Goal: Browse casually: Explore the website without a specific task or goal

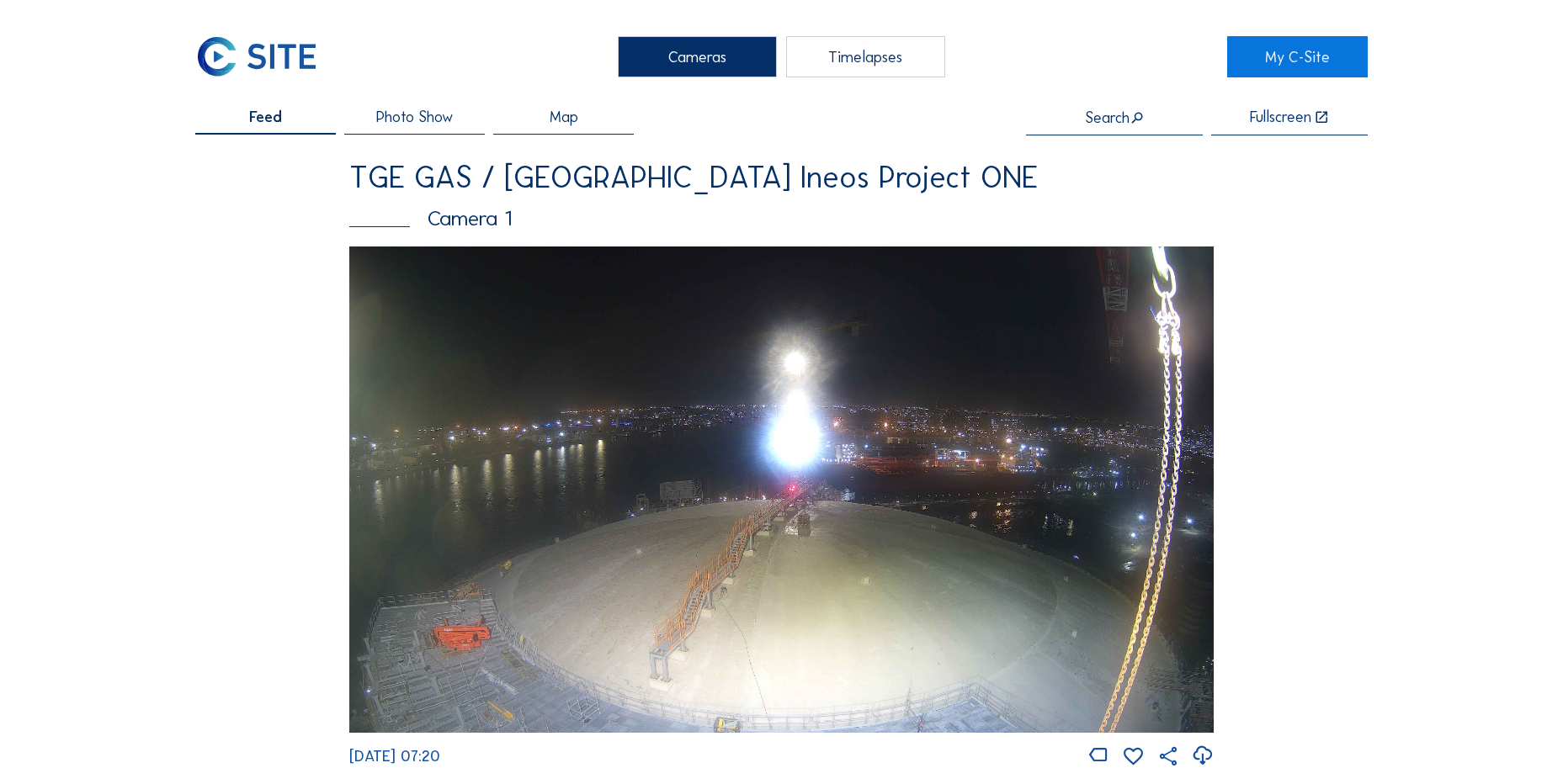
scroll to position [1514, 0]
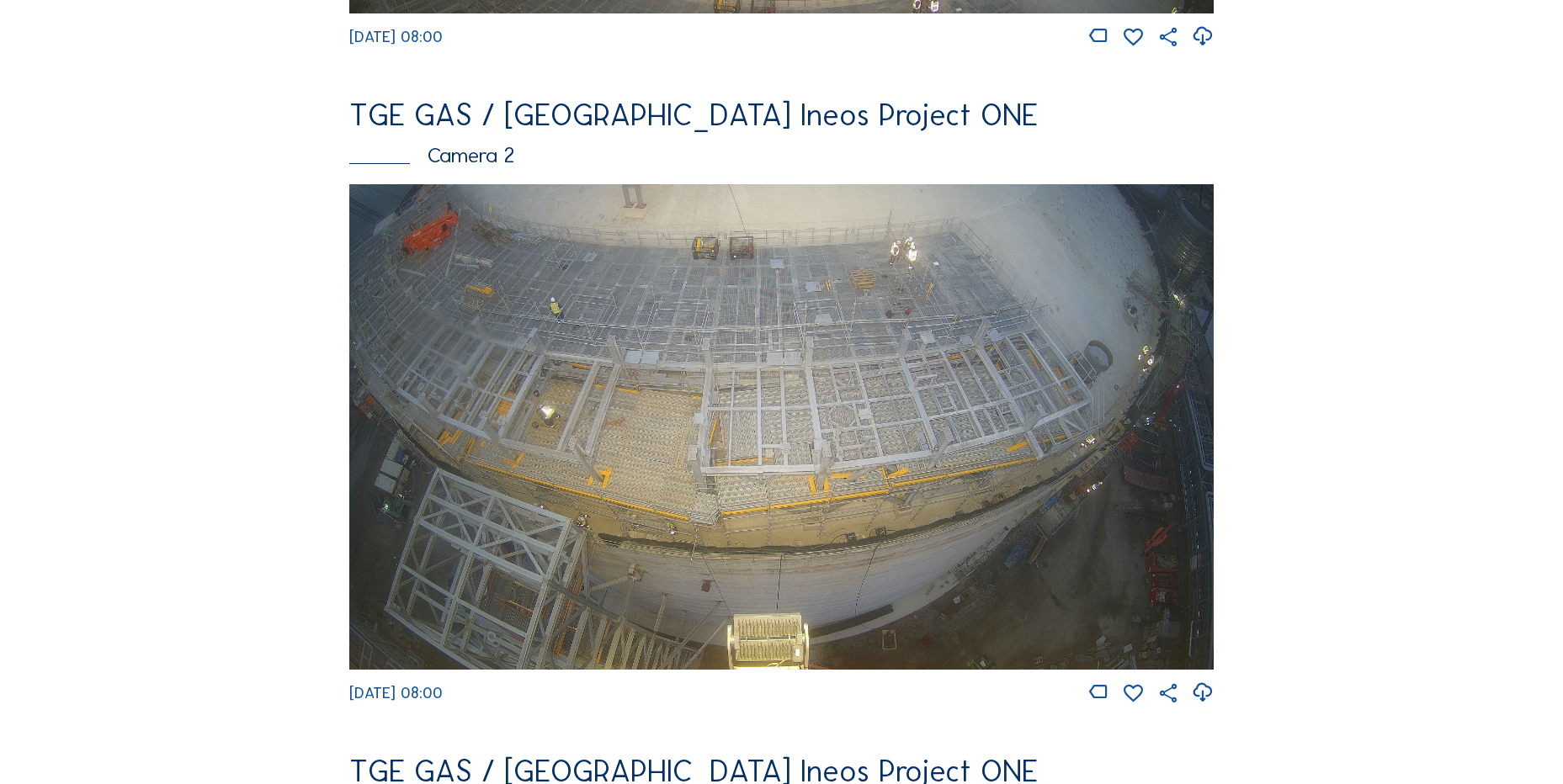
scroll to position [717, 0]
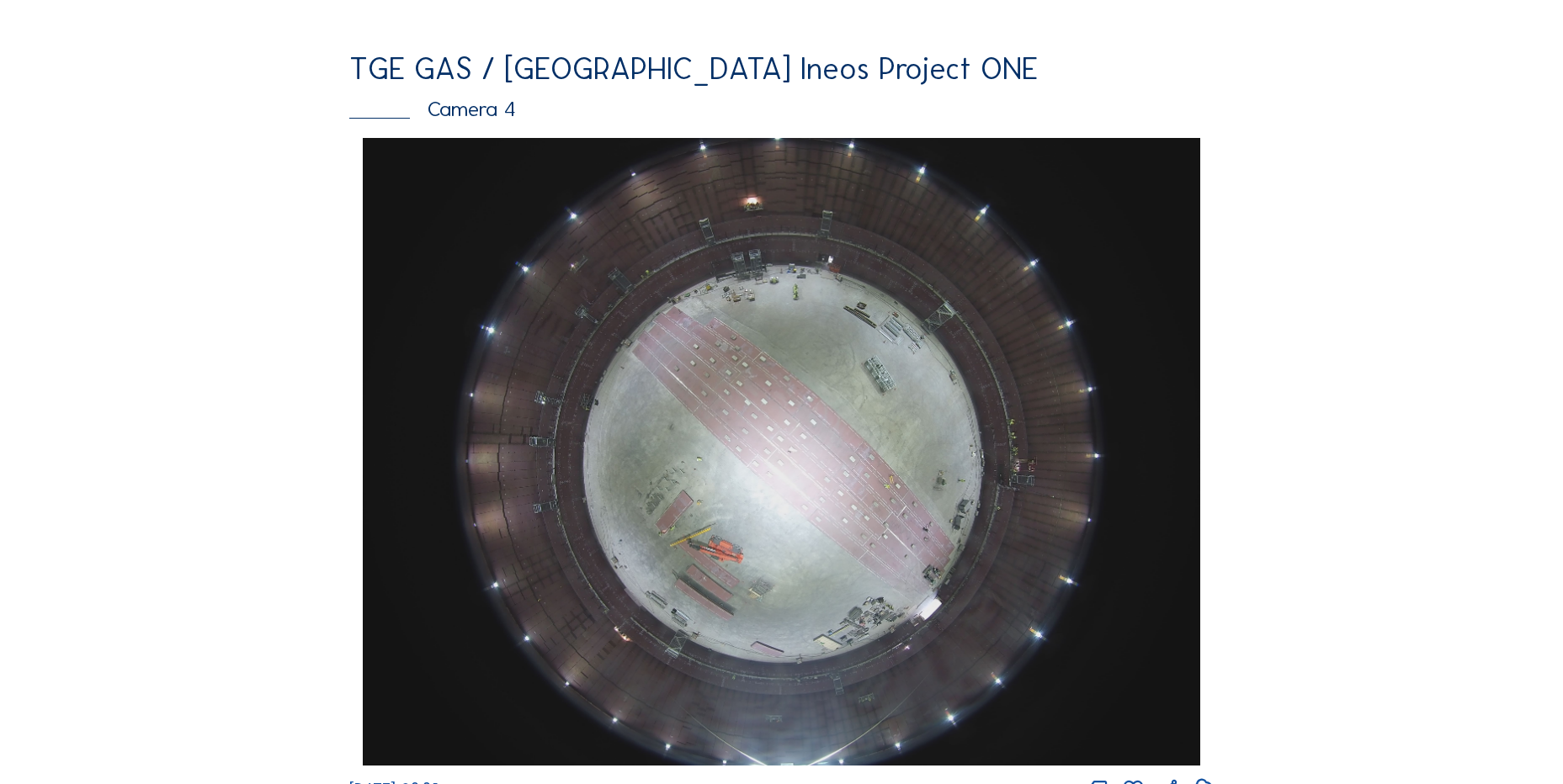
scroll to position [1598, 0]
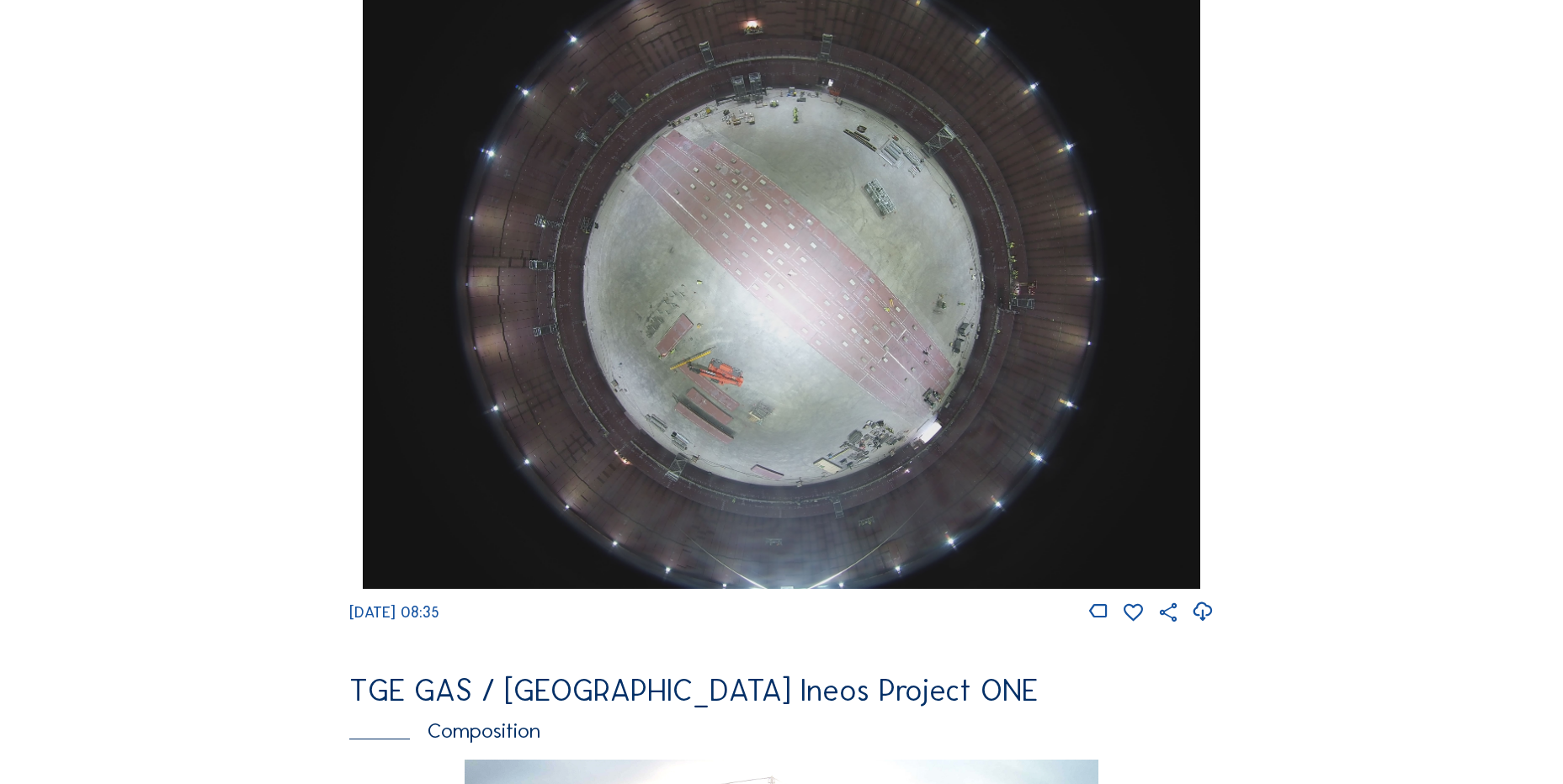
click at [269, 783] on html "Cameras Timelapses My C-Site Feed Photo Show Map Search Fullscreen TGE GAS / An…" at bounding box center [782, 280] width 1563 height 3758
click at [130, 377] on div "Cameras Timelapses My C-Site Feed Photo Show Map Search Fullscreen TGE GAS / An…" at bounding box center [782, 280] width 1563 height 3758
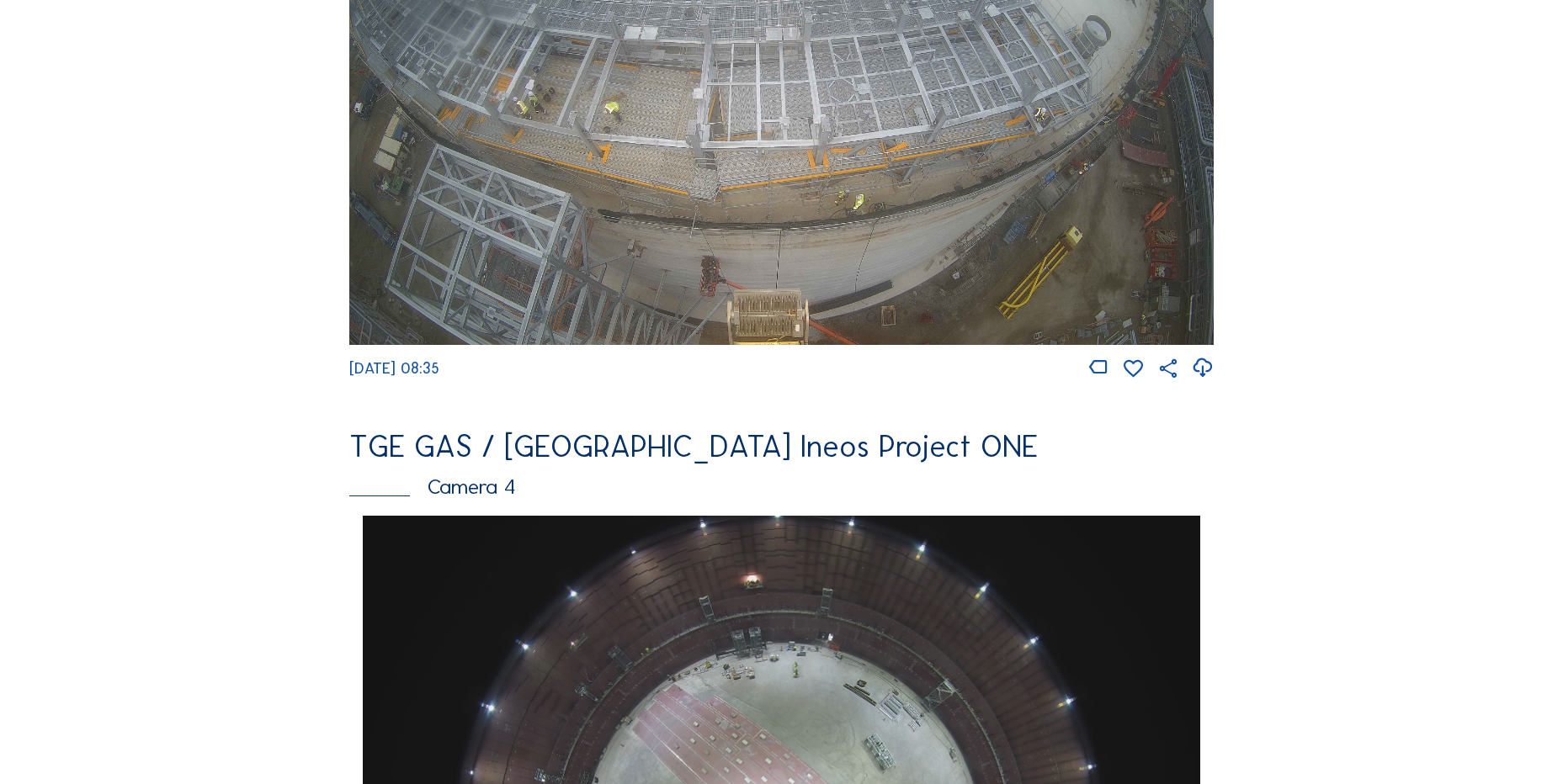
scroll to position [841, 0]
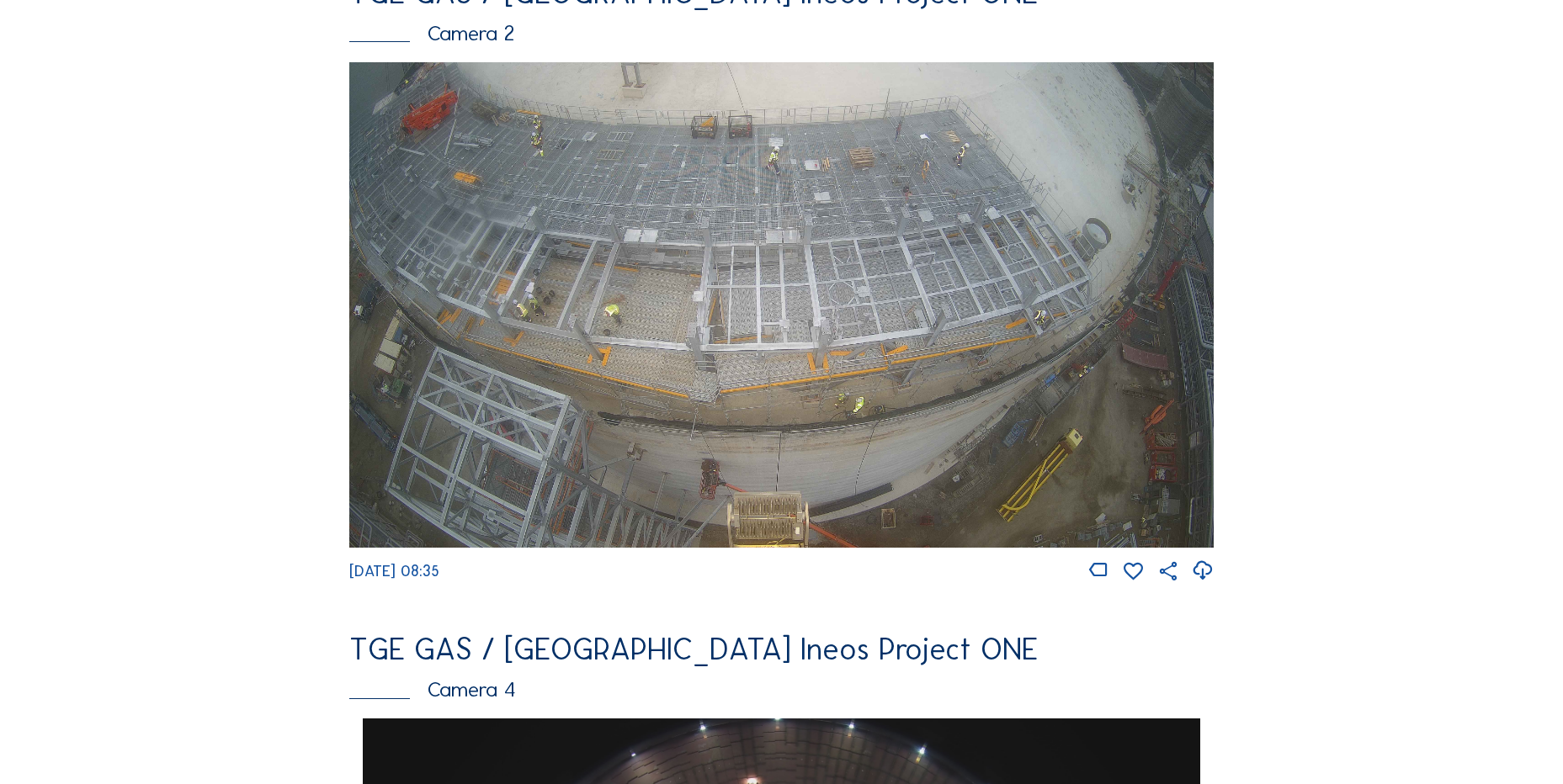
click at [1208, 579] on icon at bounding box center [1201, 571] width 23 height 28
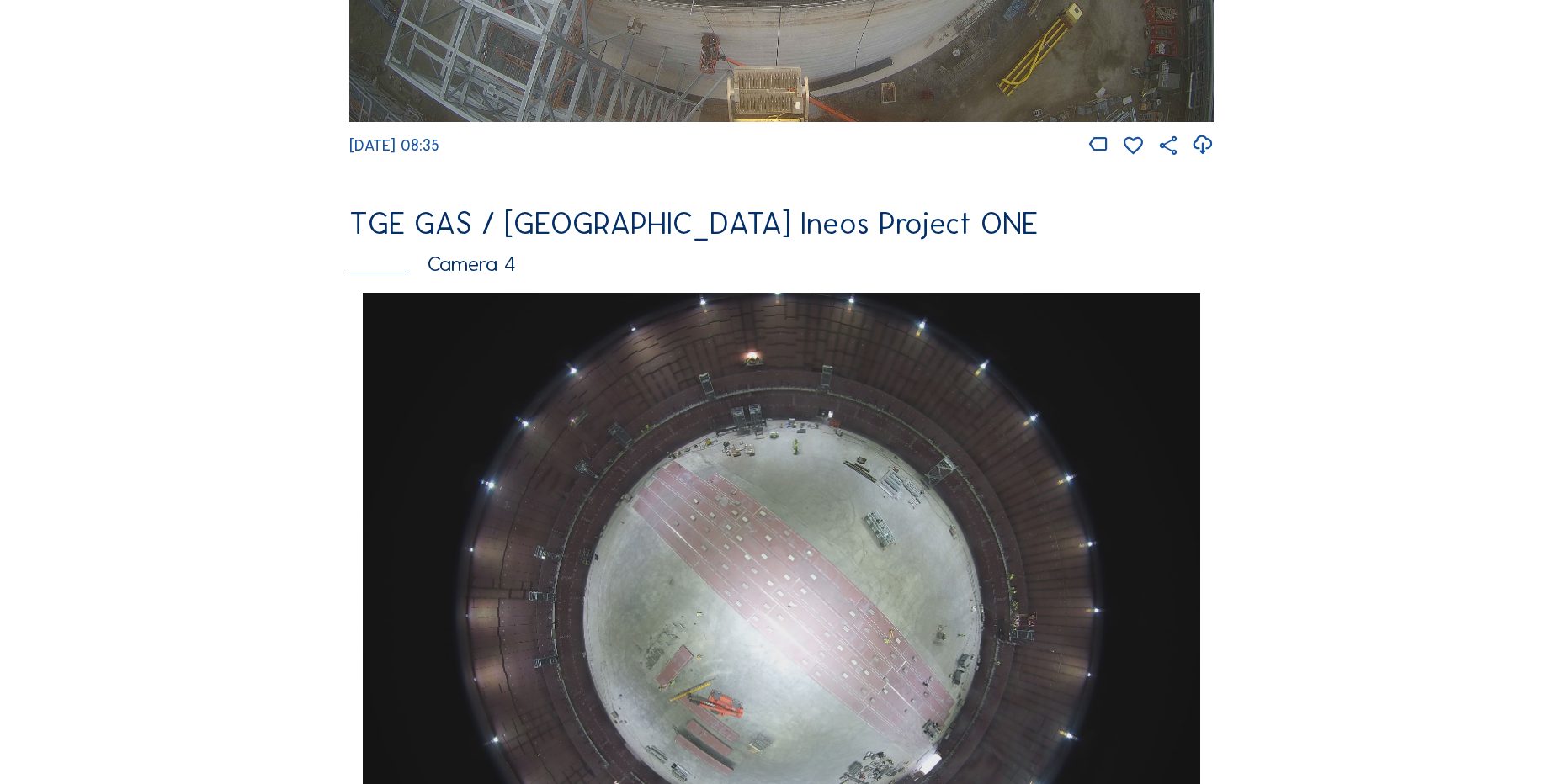
scroll to position [1682, 0]
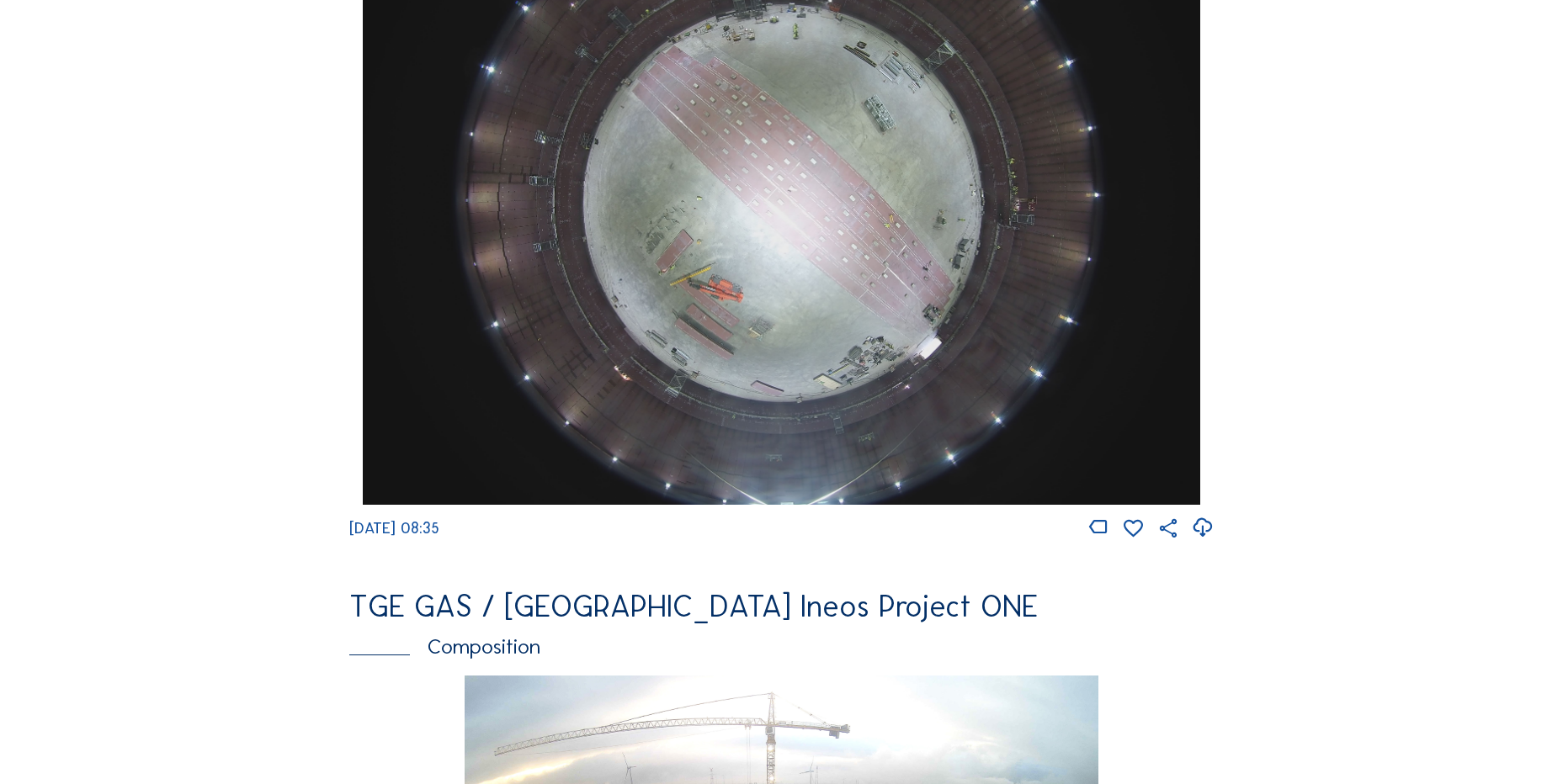
click at [1203, 539] on icon at bounding box center [1201, 528] width 23 height 28
drag, startPoint x: 231, startPoint y: 220, endPoint x: 239, endPoint y: 198, distance: 23.4
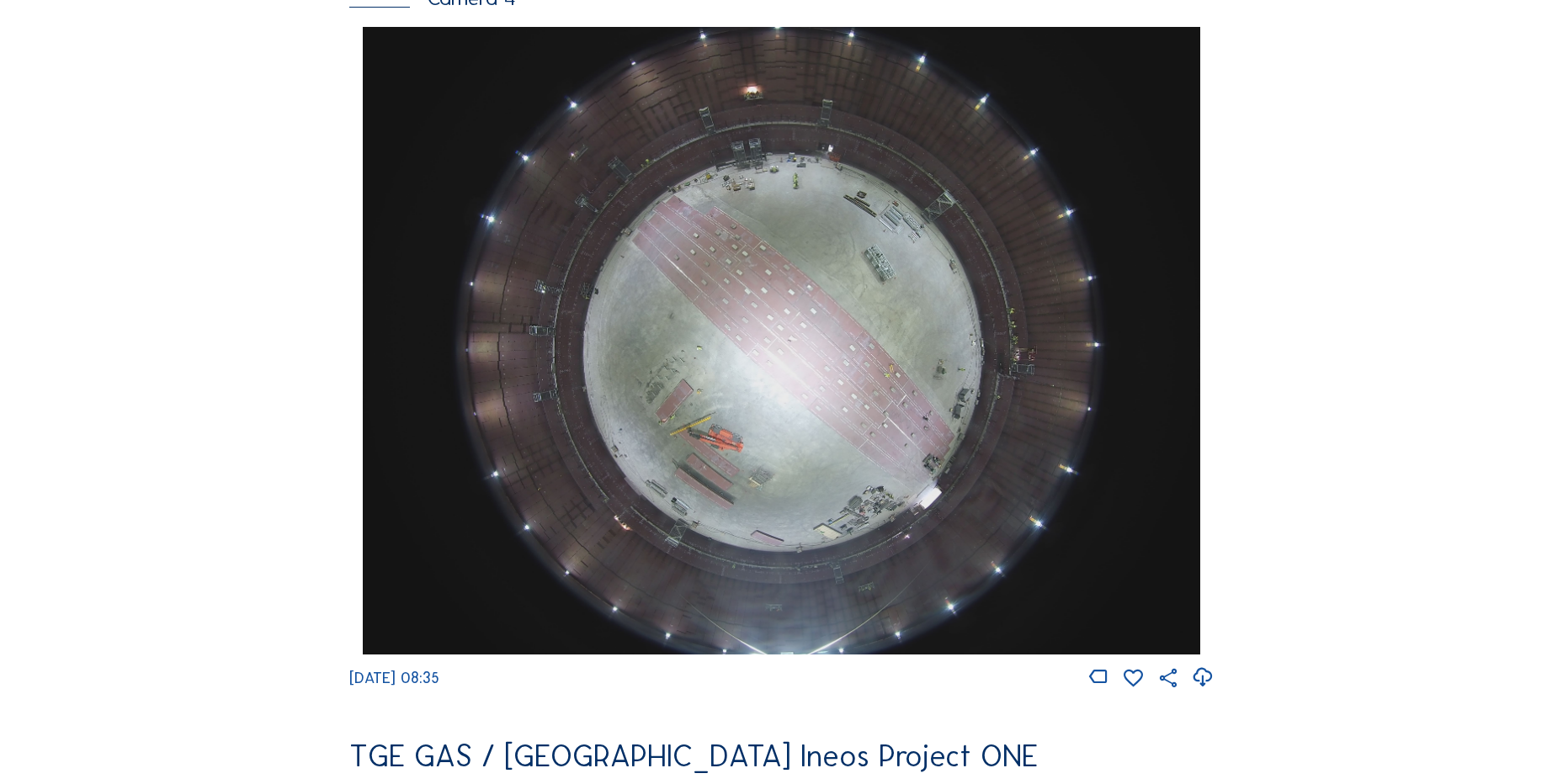
scroll to position [1598, 0]
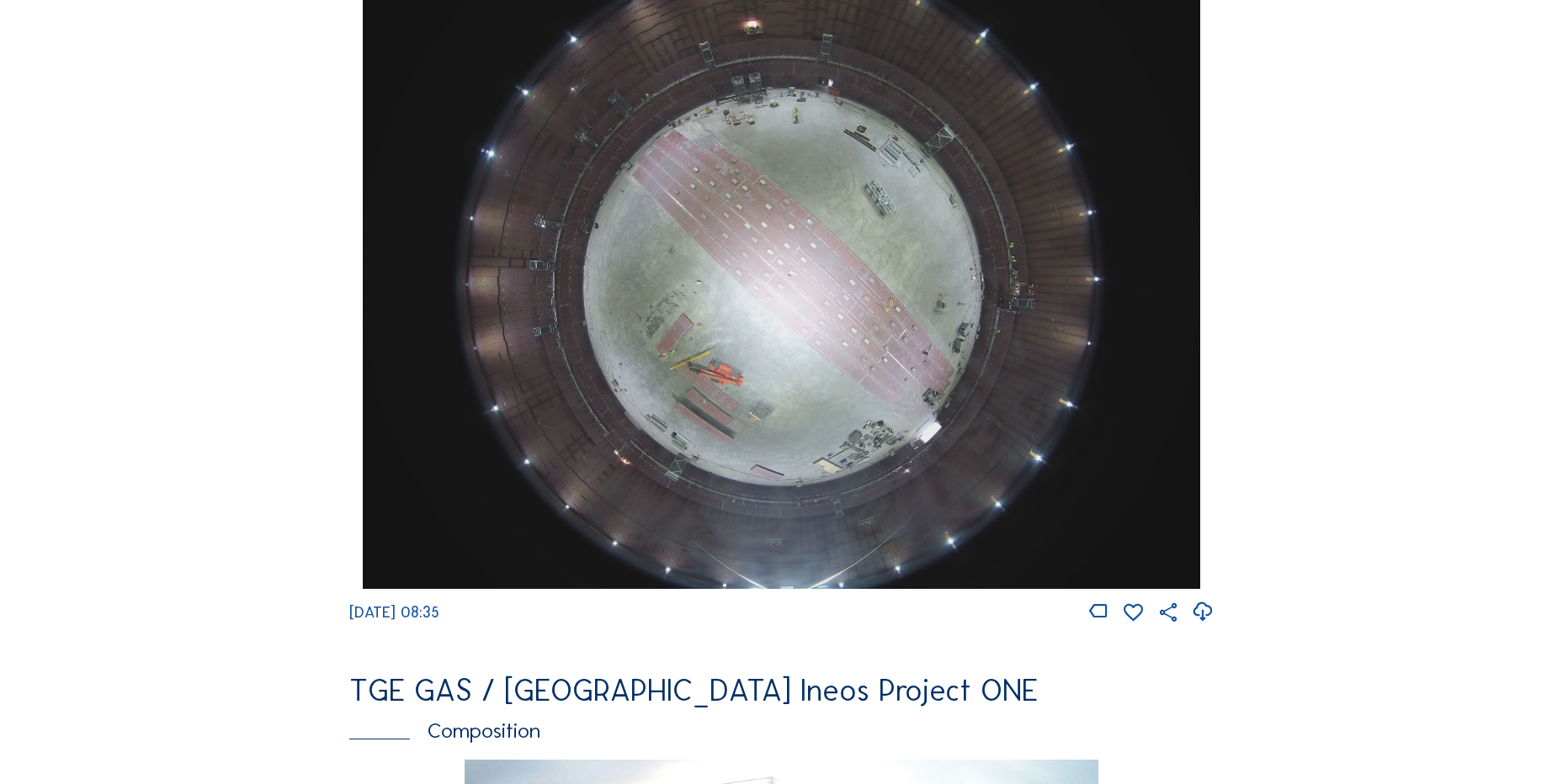
click at [1202, 626] on icon at bounding box center [1201, 612] width 23 height 28
click at [173, 392] on div "Cameras Timelapses My C-Site Feed Photo Show Map Search Fullscreen TGE GAS / An…" at bounding box center [782, 280] width 1563 height 3758
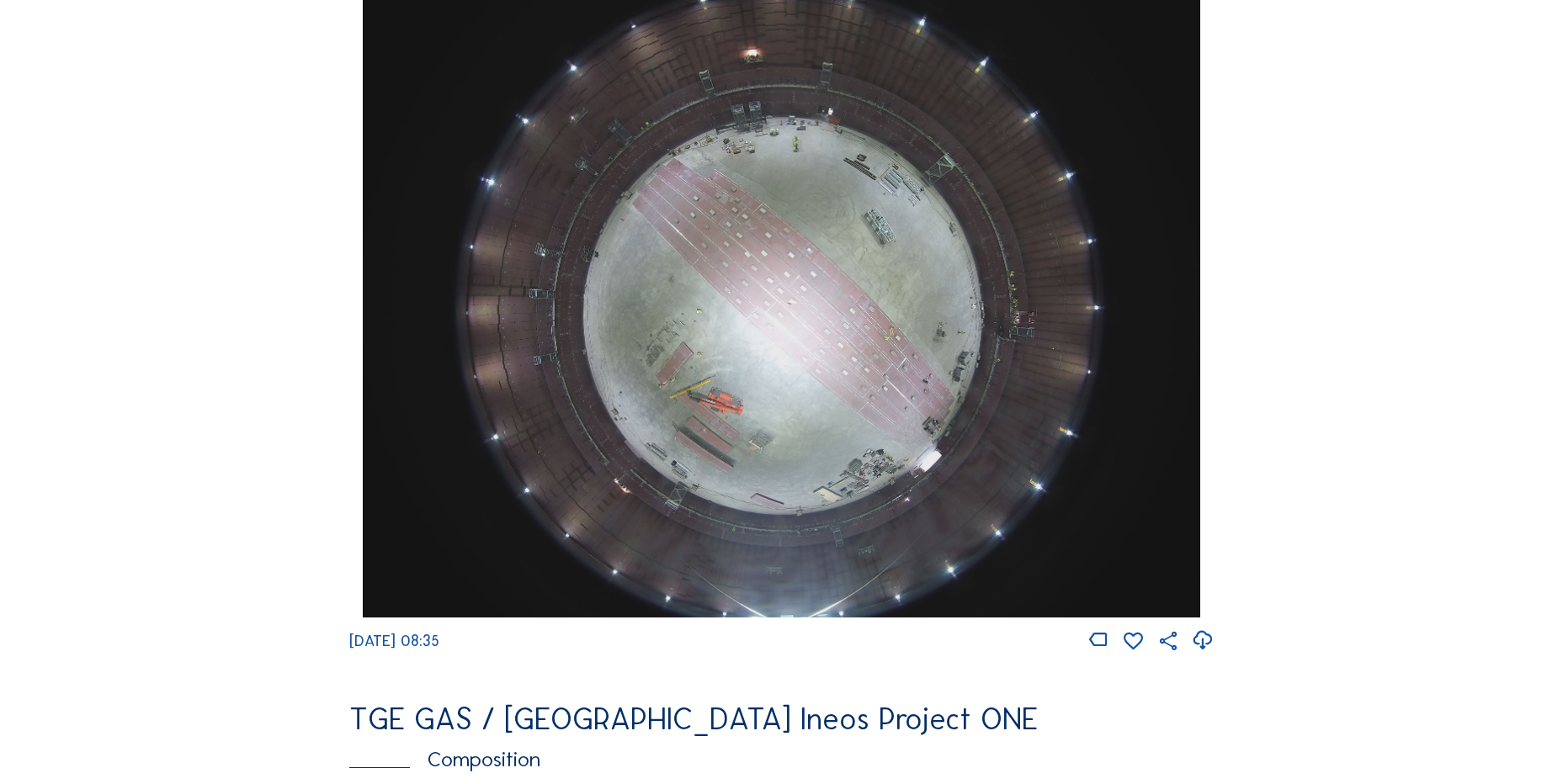
scroll to position [1514, 0]
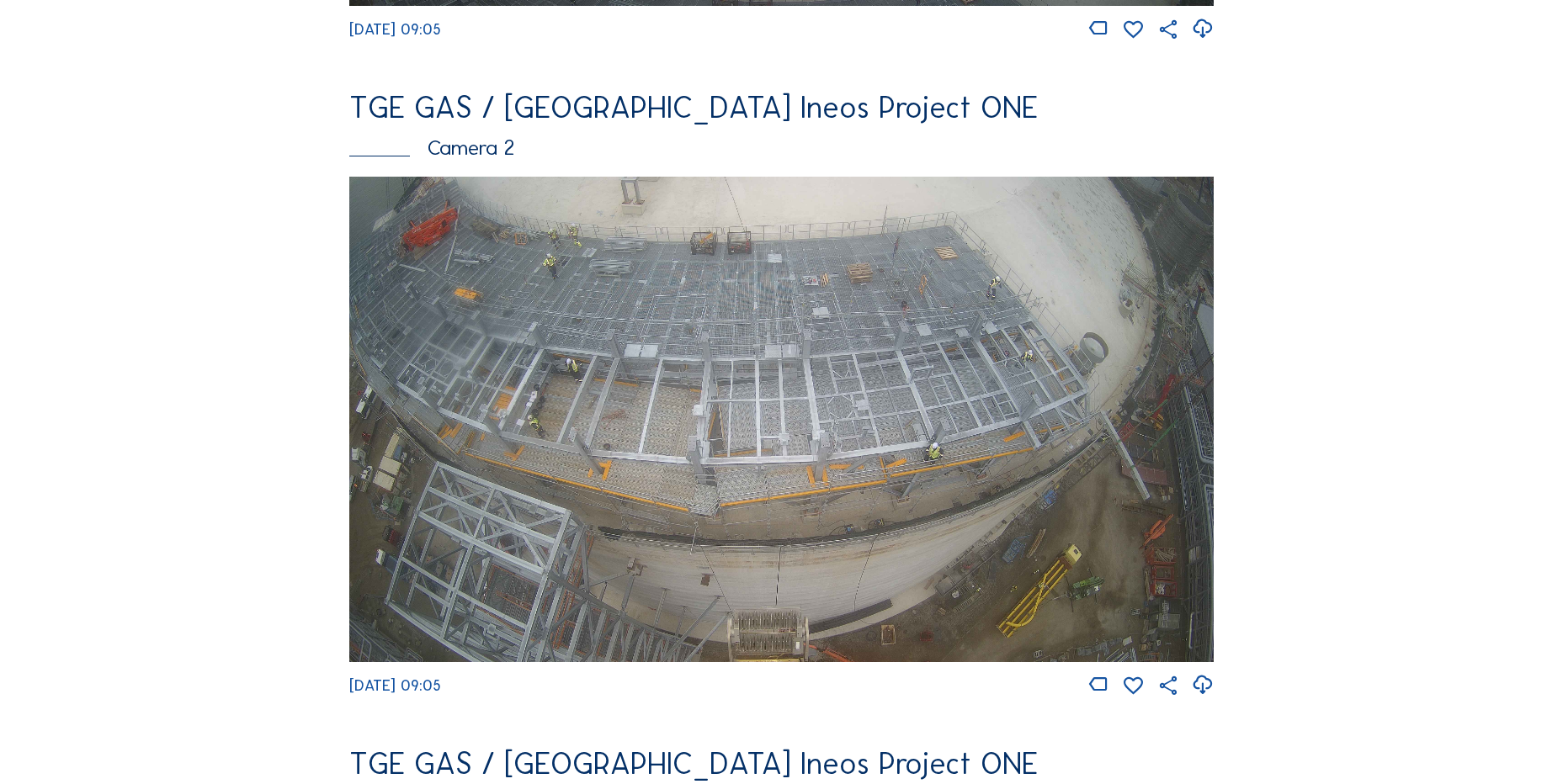
scroll to position [757, 0]
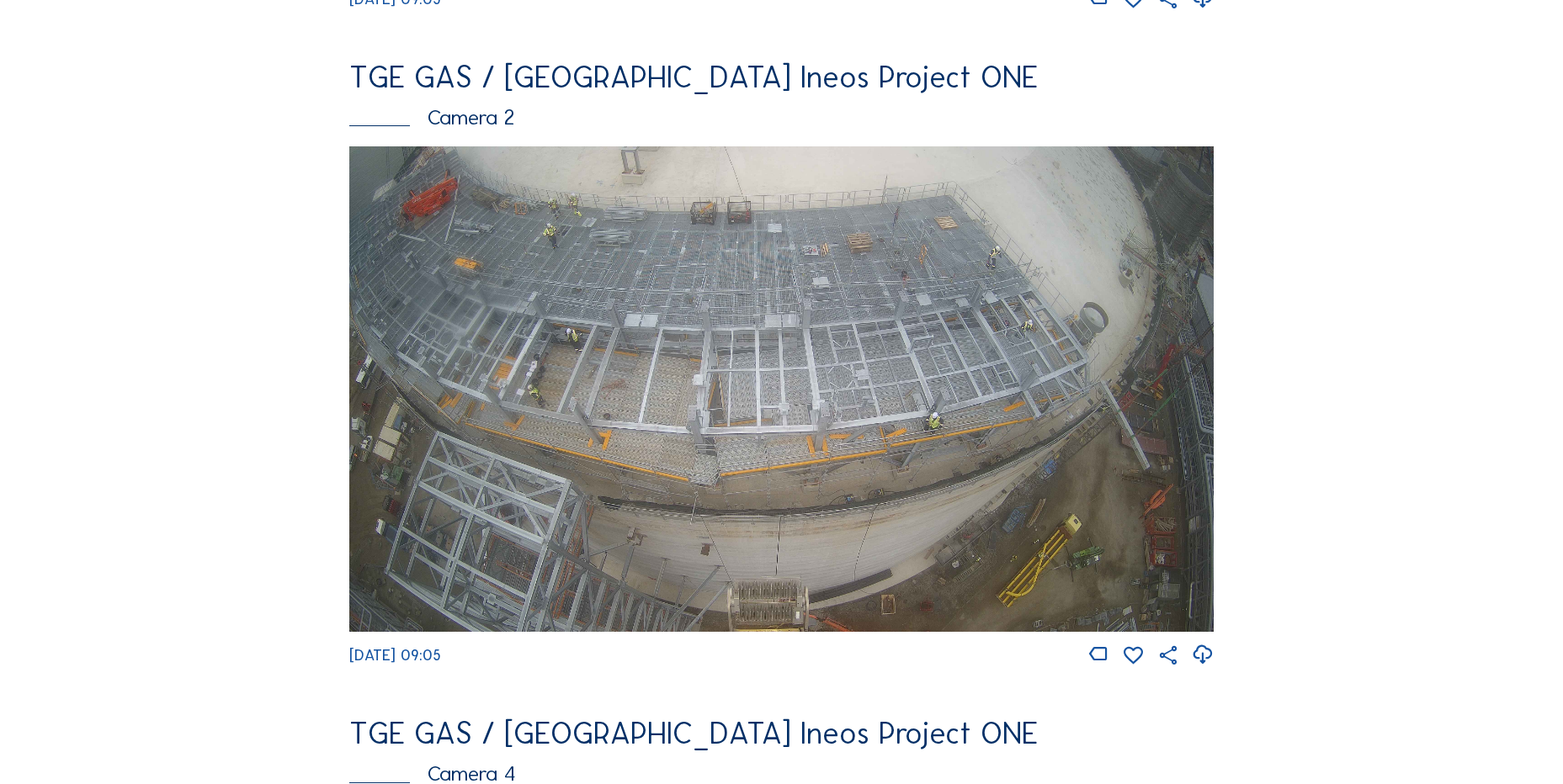
click at [1208, 669] on icon at bounding box center [1201, 654] width 23 height 28
click at [1199, 669] on icon at bounding box center [1201, 654] width 23 height 28
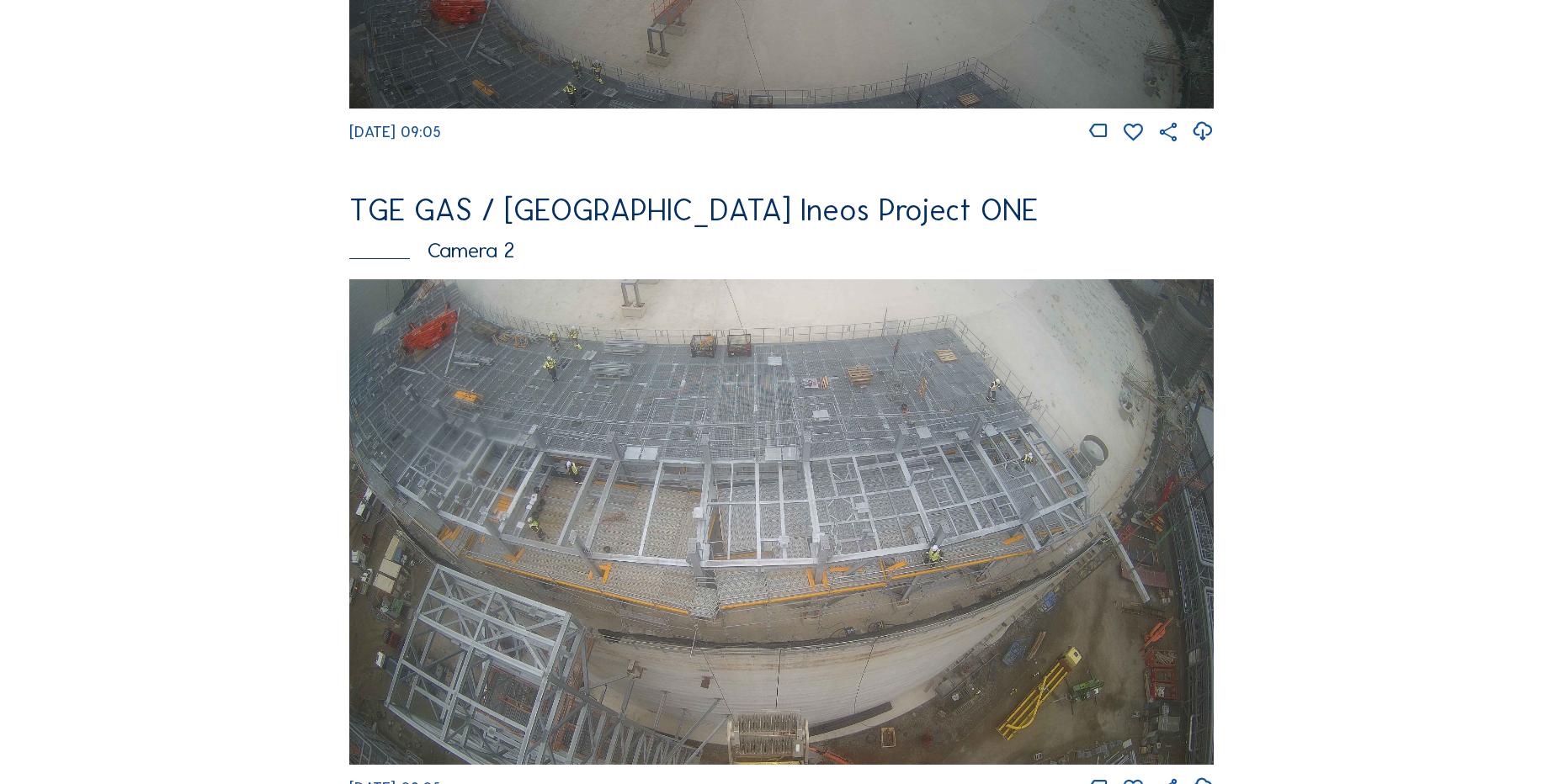
scroll to position [420, 0]
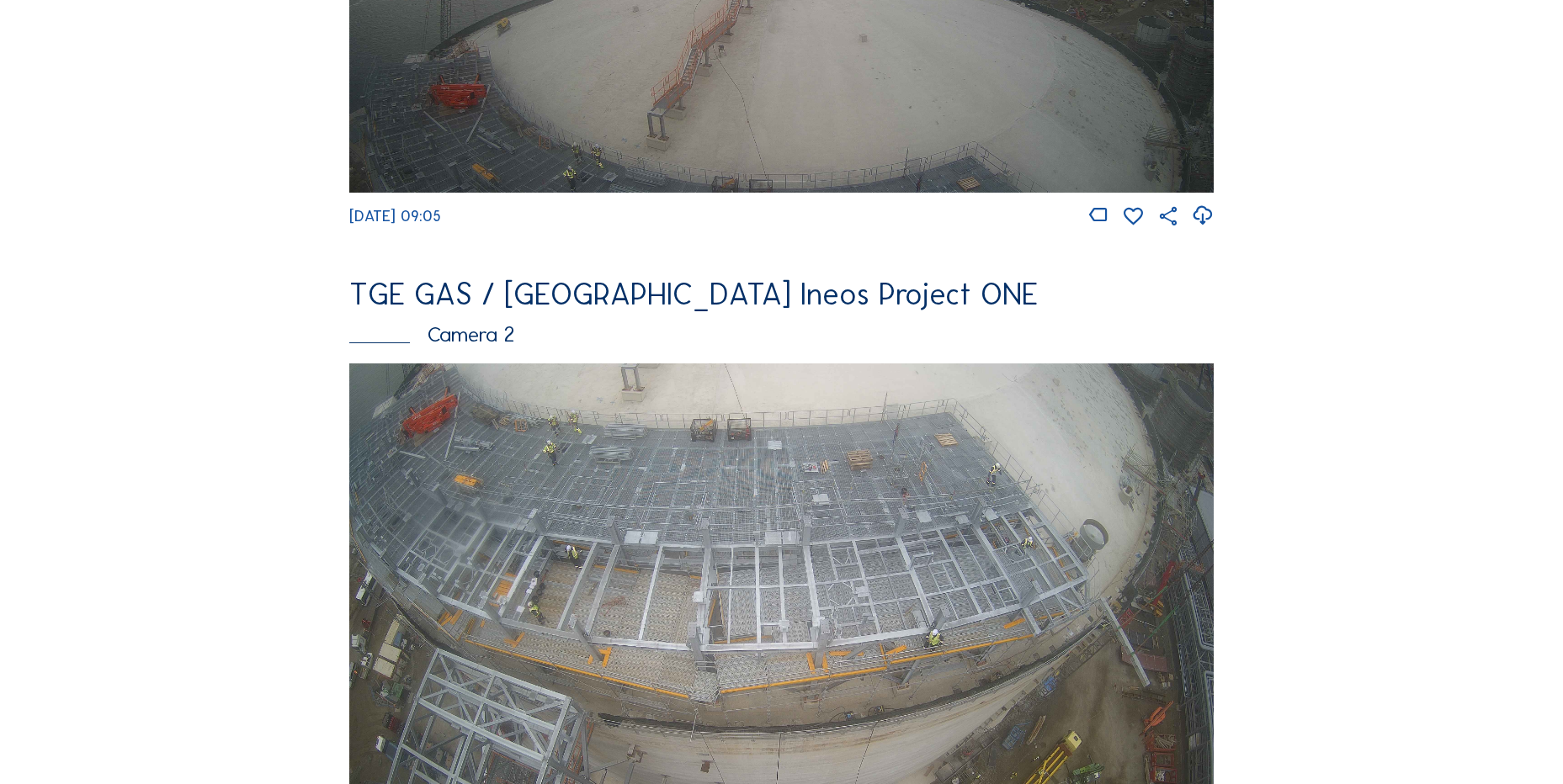
scroll to position [757, 0]
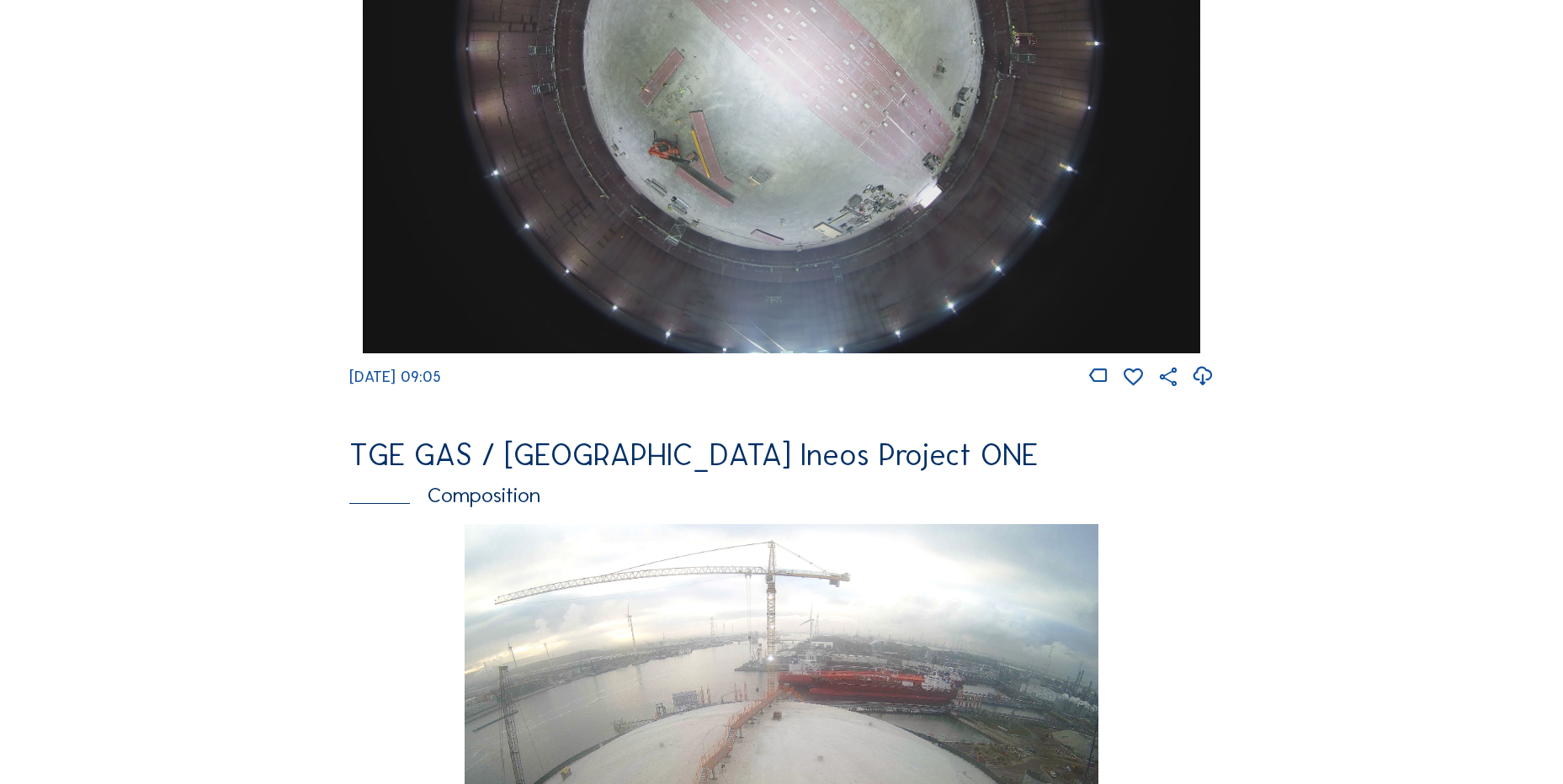
scroll to position [1598, 0]
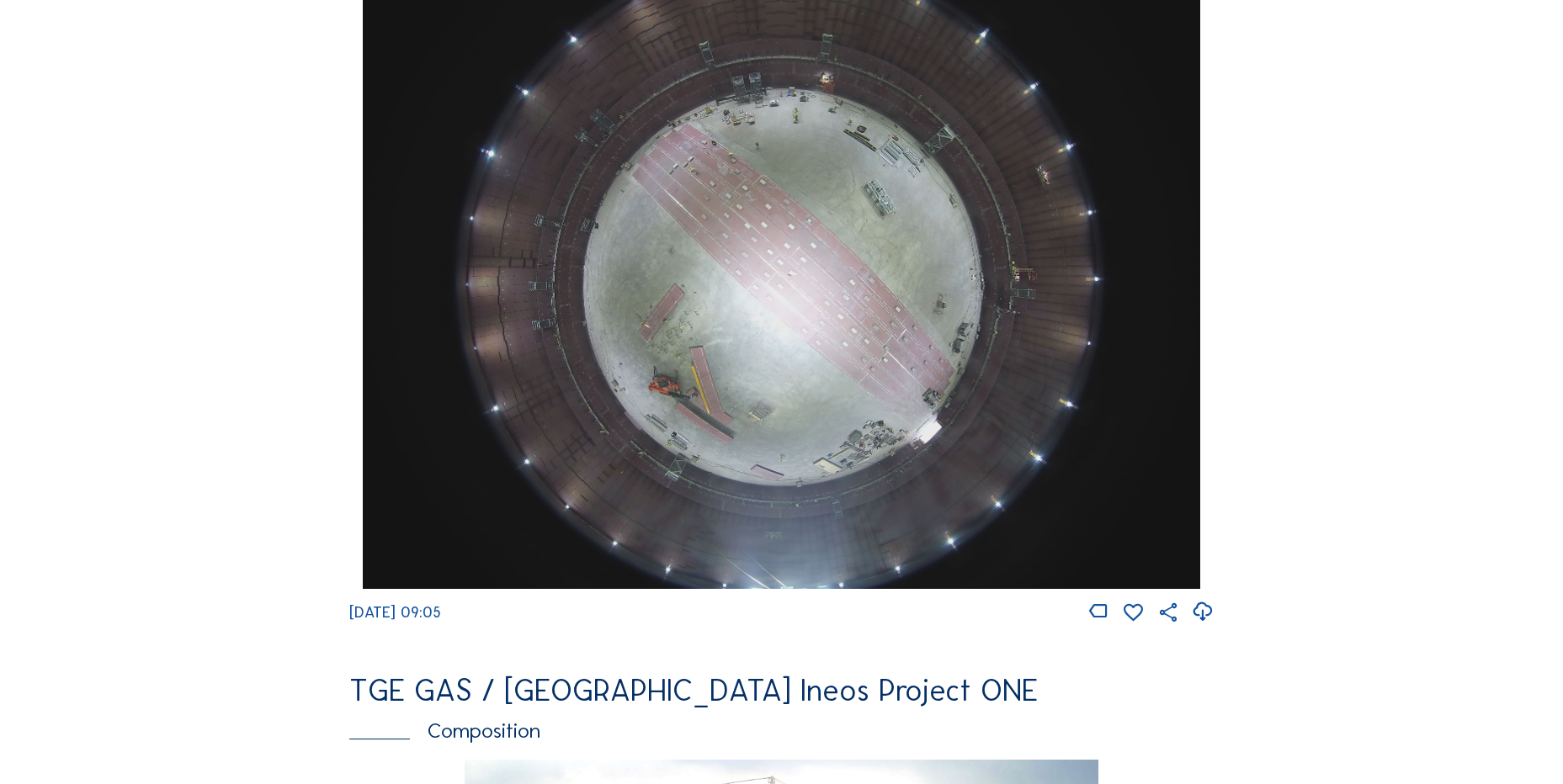
click at [1204, 620] on icon at bounding box center [1201, 612] width 23 height 28
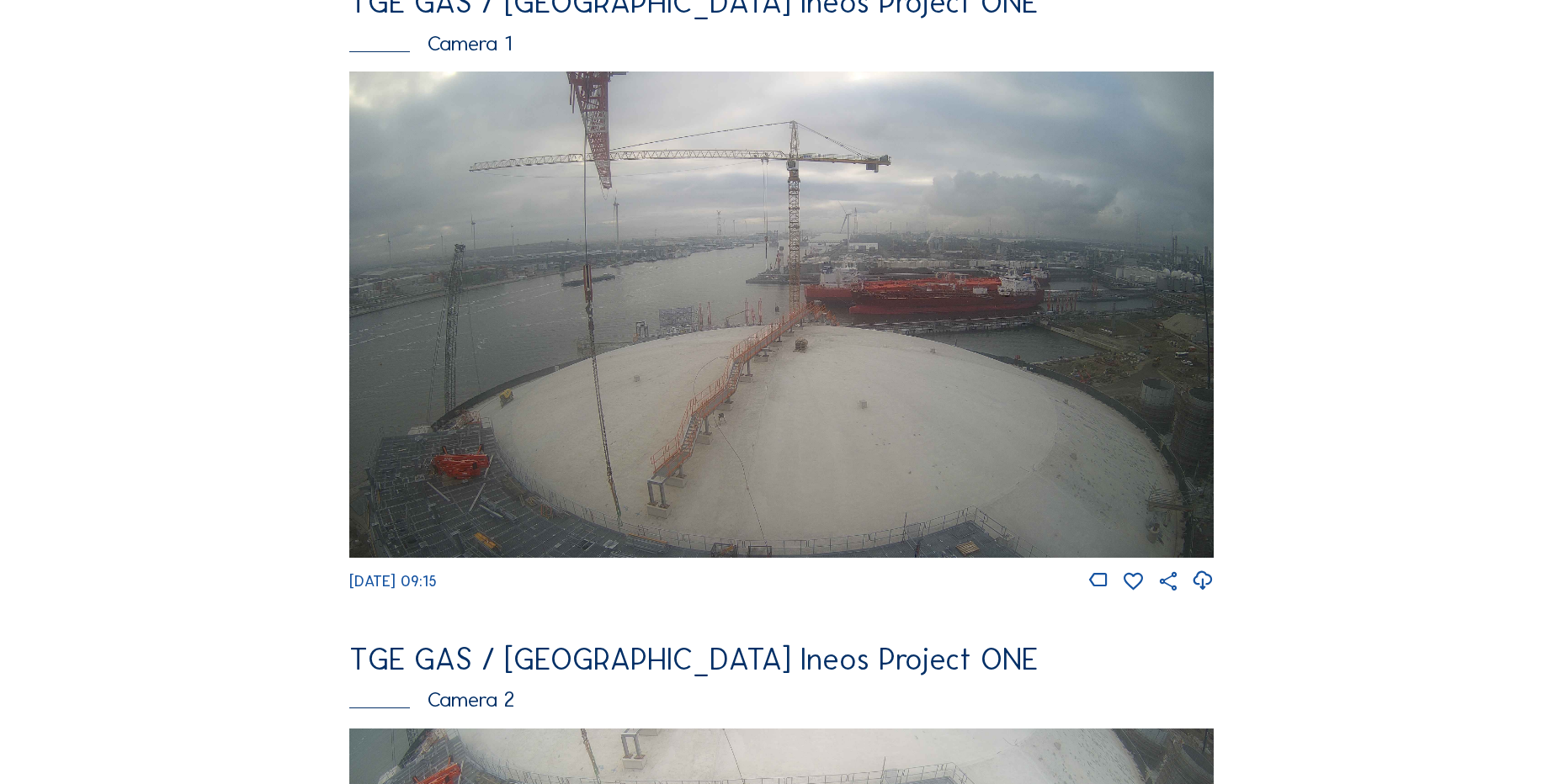
scroll to position [168, 0]
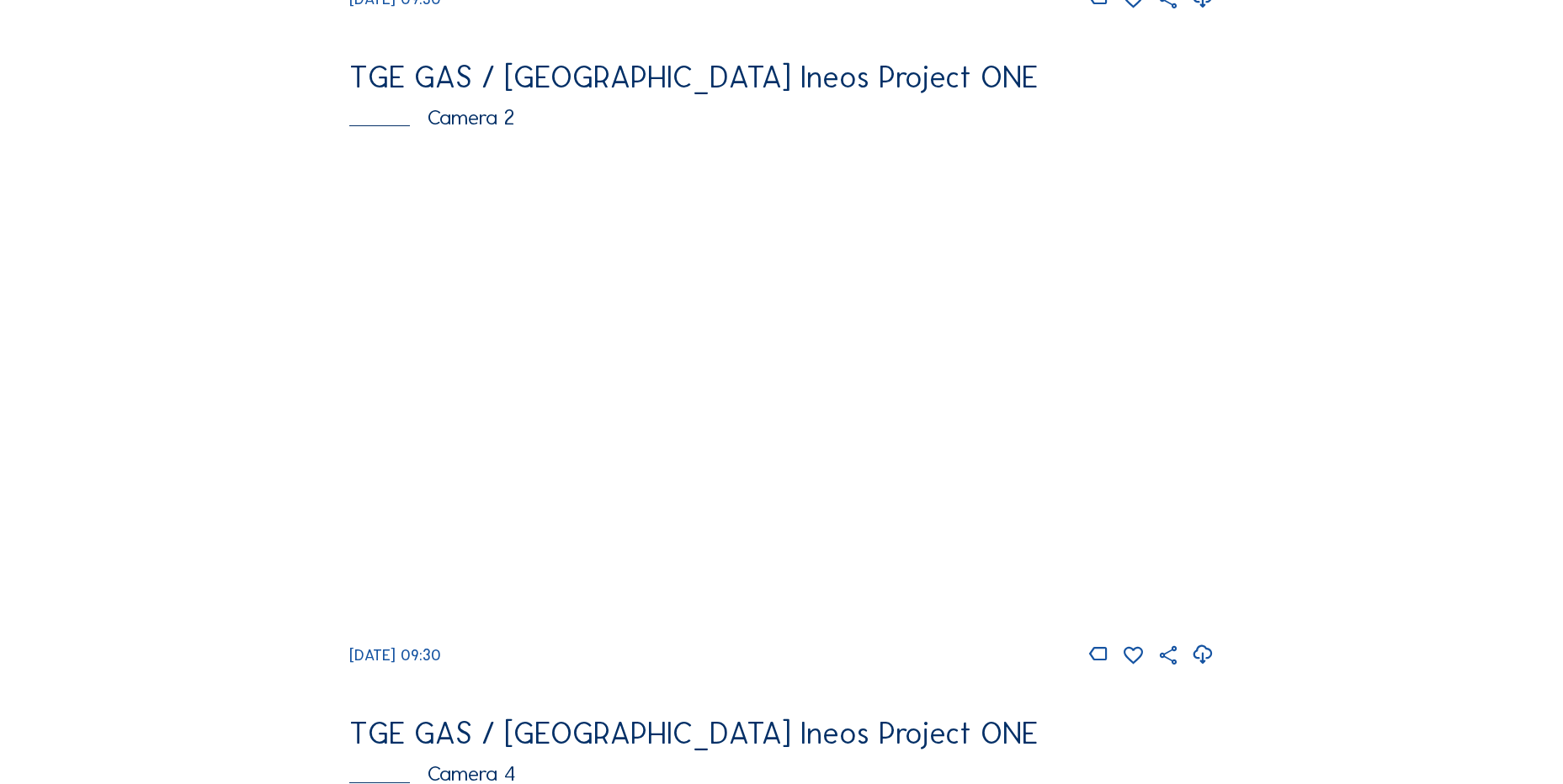
scroll to position [673, 0]
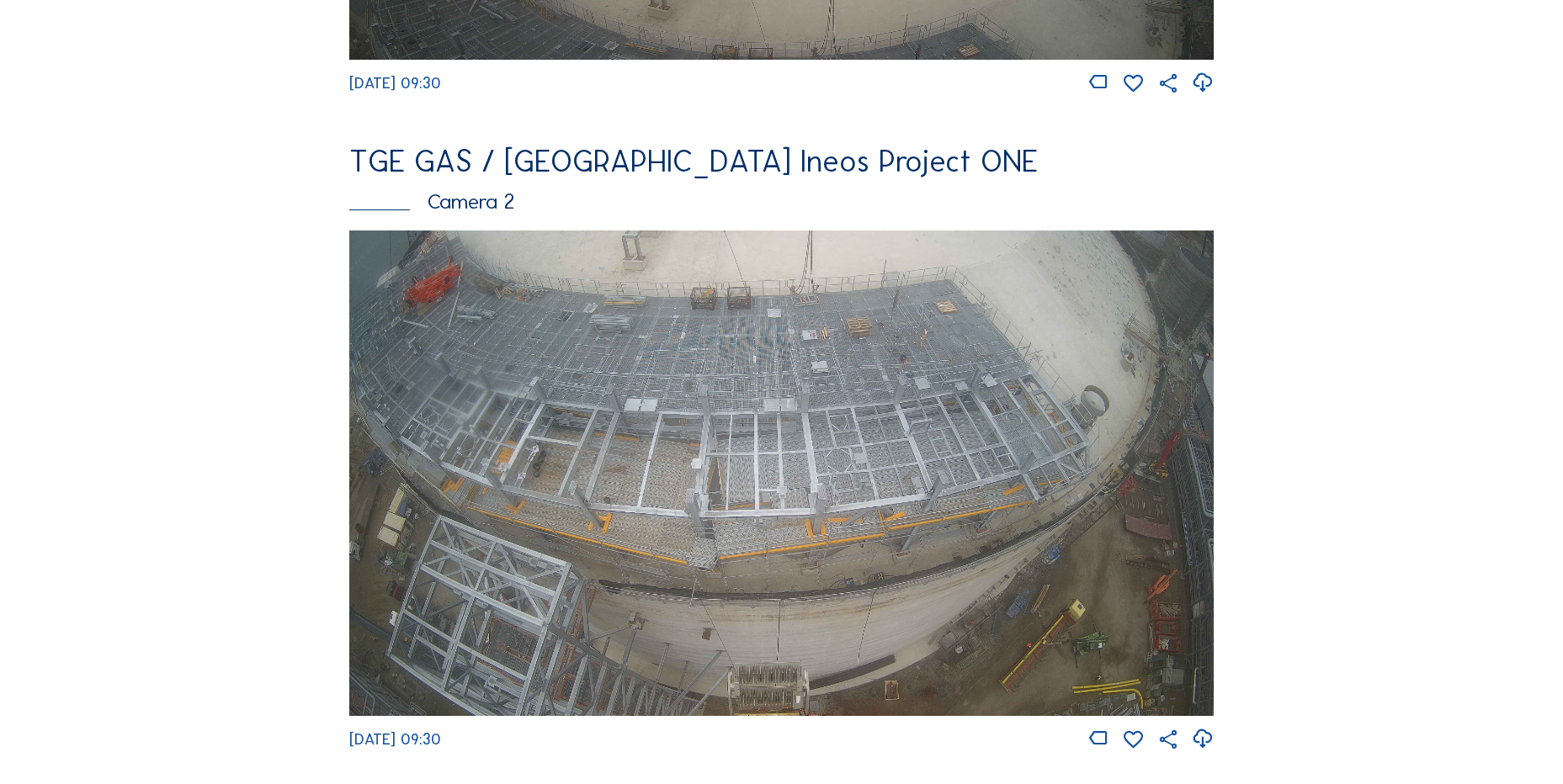
click at [1205, 749] on icon at bounding box center [1201, 739] width 23 height 28
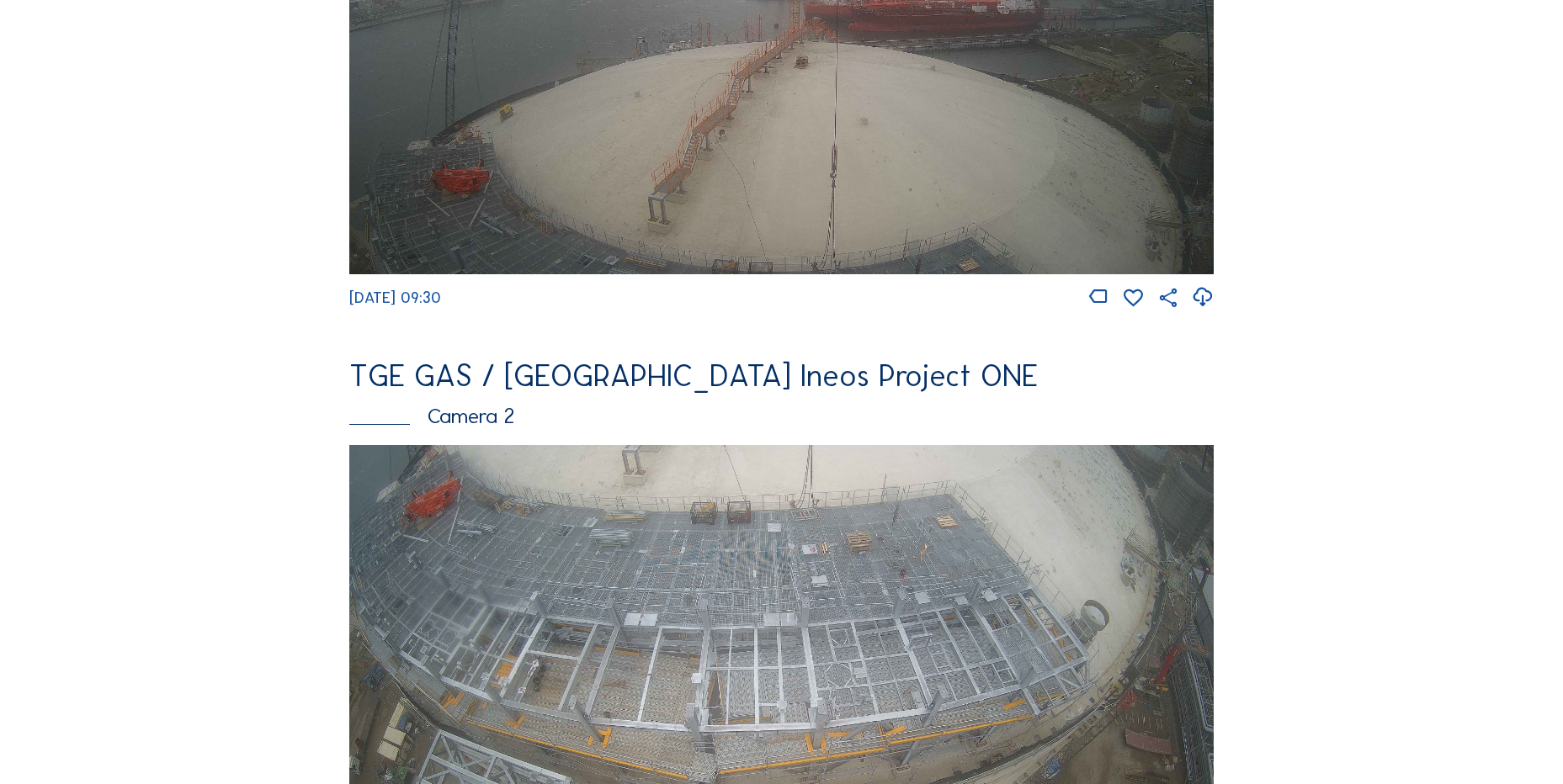
scroll to position [757, 0]
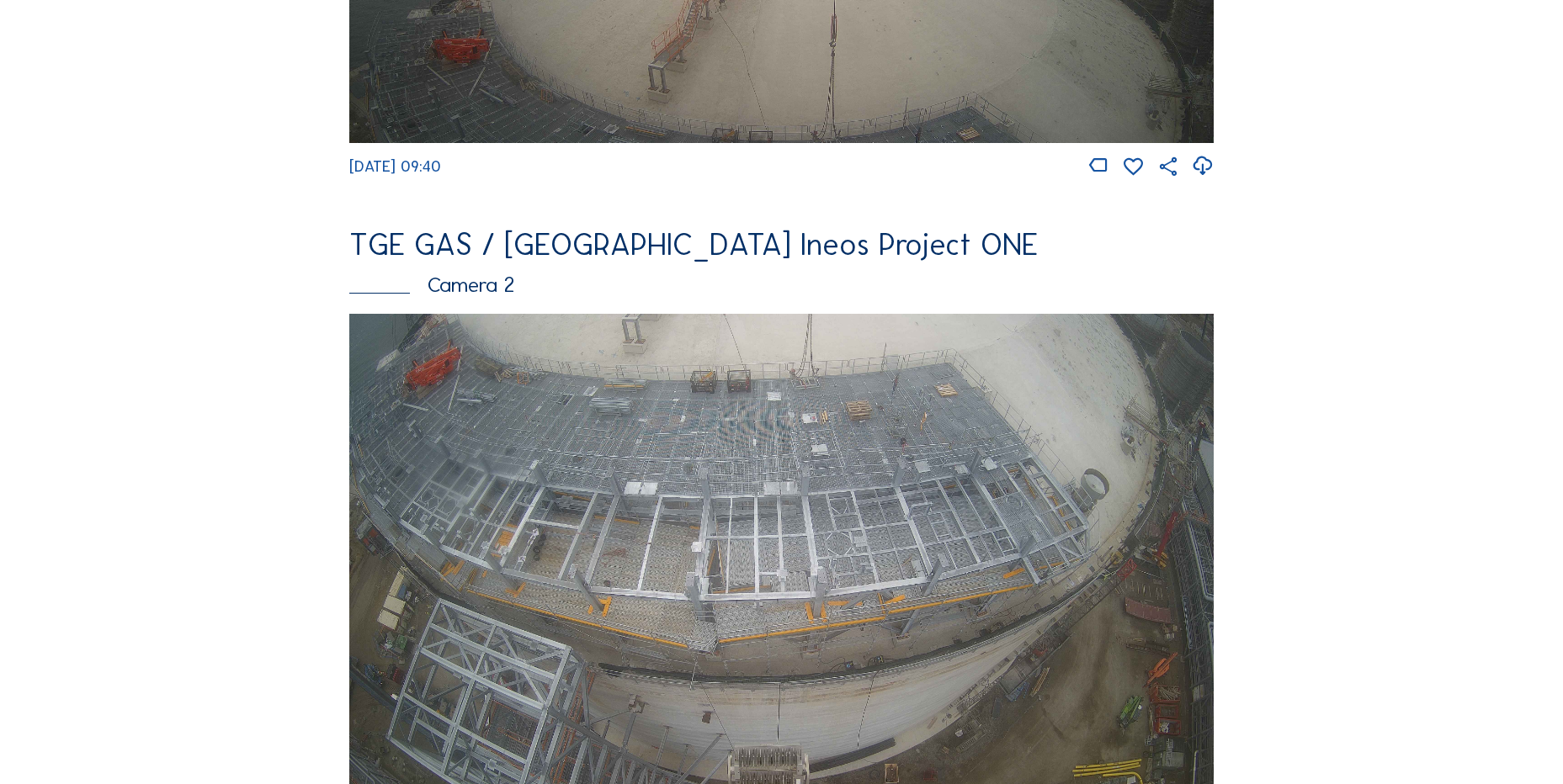
scroll to position [588, 0]
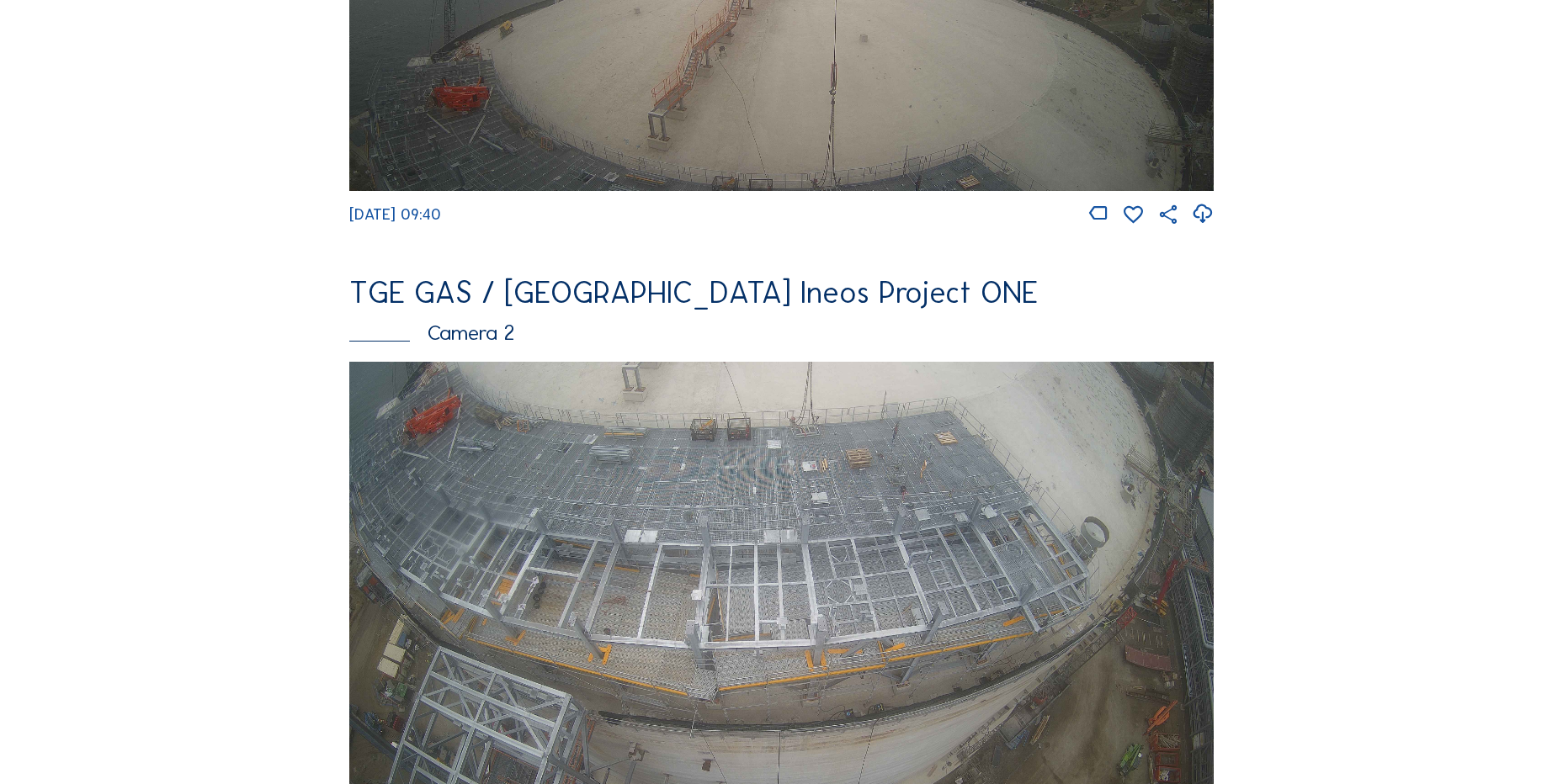
scroll to position [670, 0]
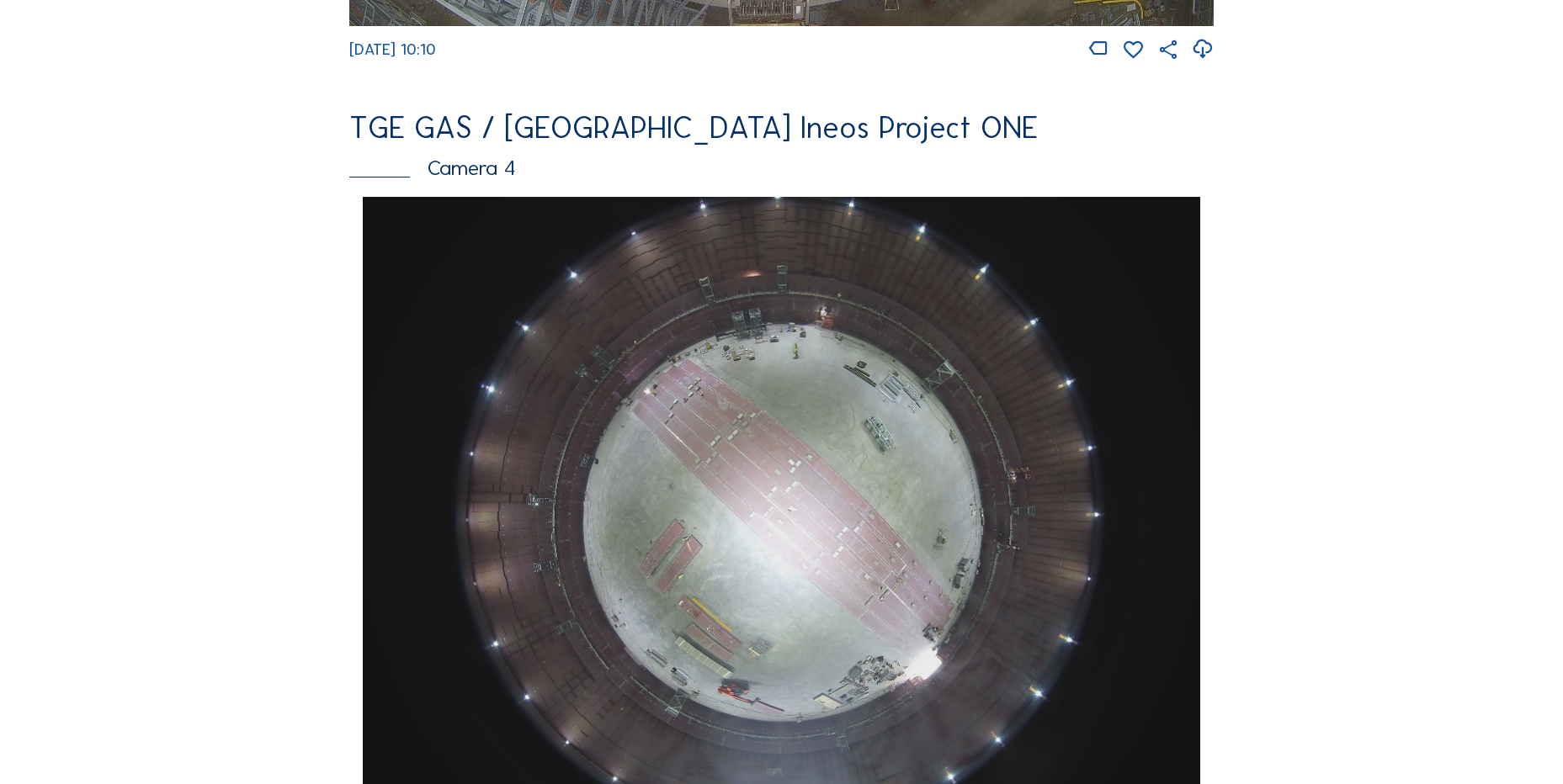
scroll to position [1508, 0]
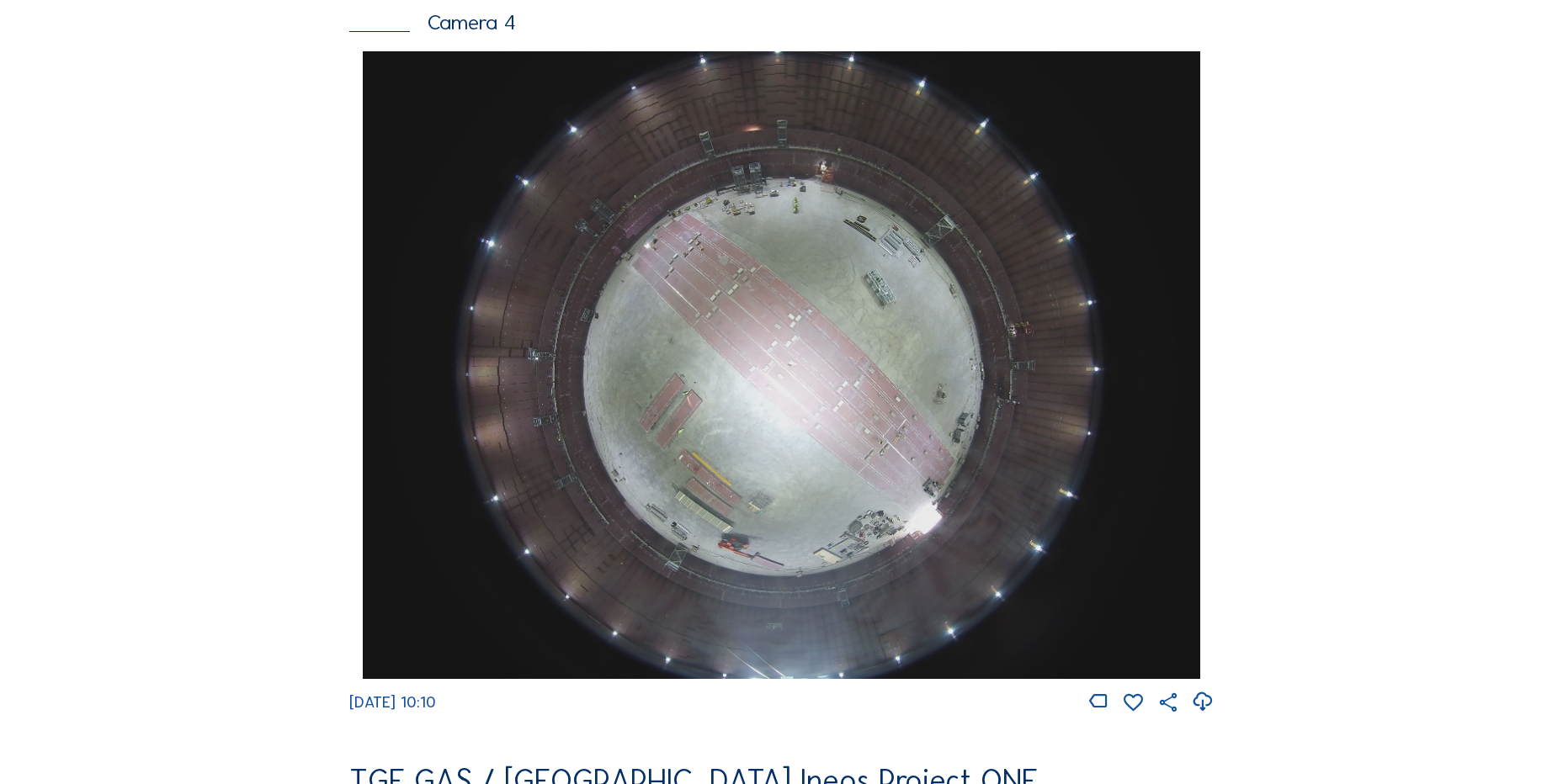
click at [251, 453] on div "Feed Photo Show Map Search Fullscreen TGE GAS / [GEOGRAPHIC_DATA] Ineos Project…" at bounding box center [782, 56] width 1173 height 2911
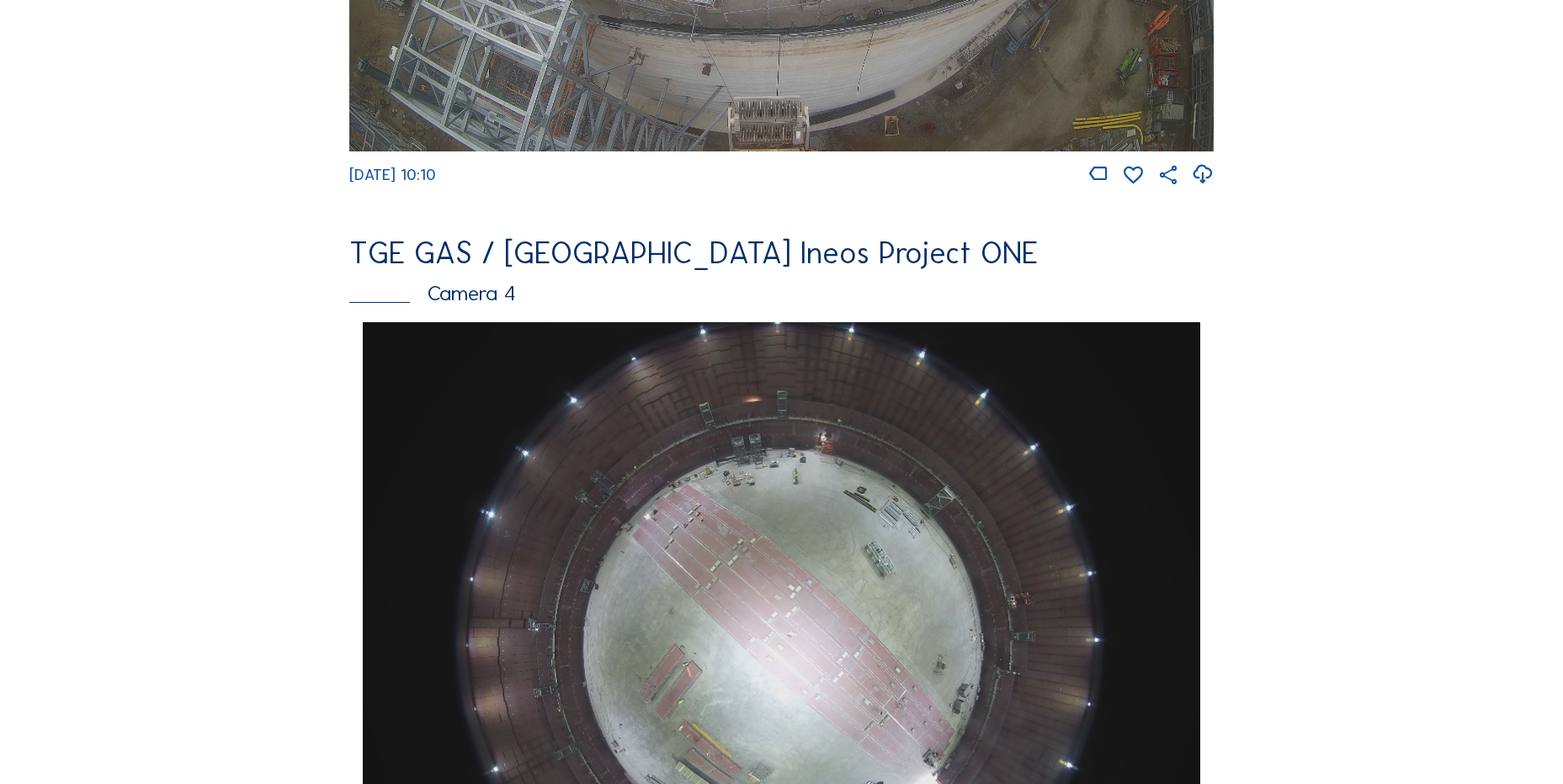
scroll to position [1172, 0]
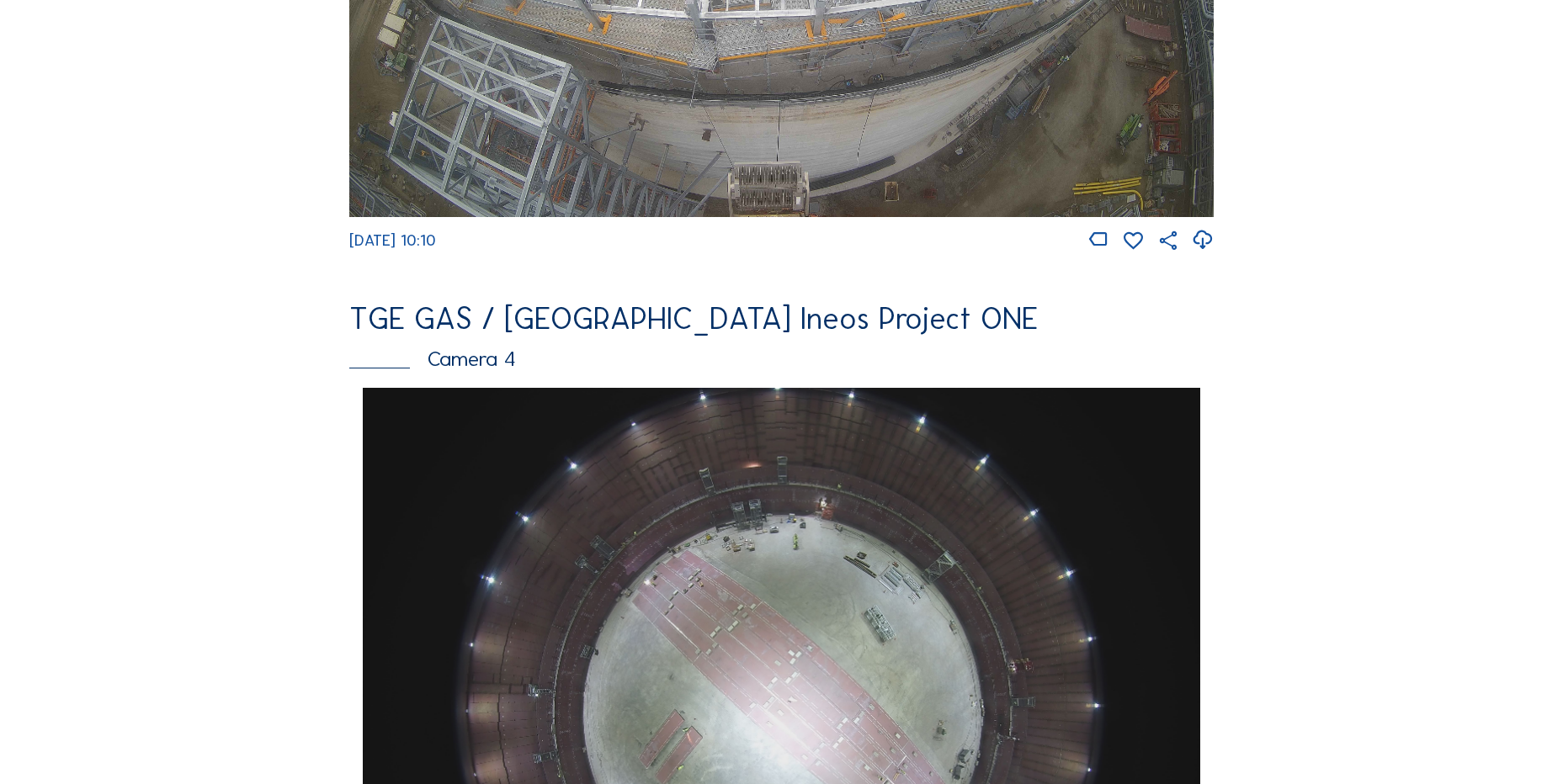
click at [281, 312] on div "Feed Photo Show Map Search Fullscreen TGE GAS / [GEOGRAPHIC_DATA] Ineos Project…" at bounding box center [782, 393] width 1173 height 2911
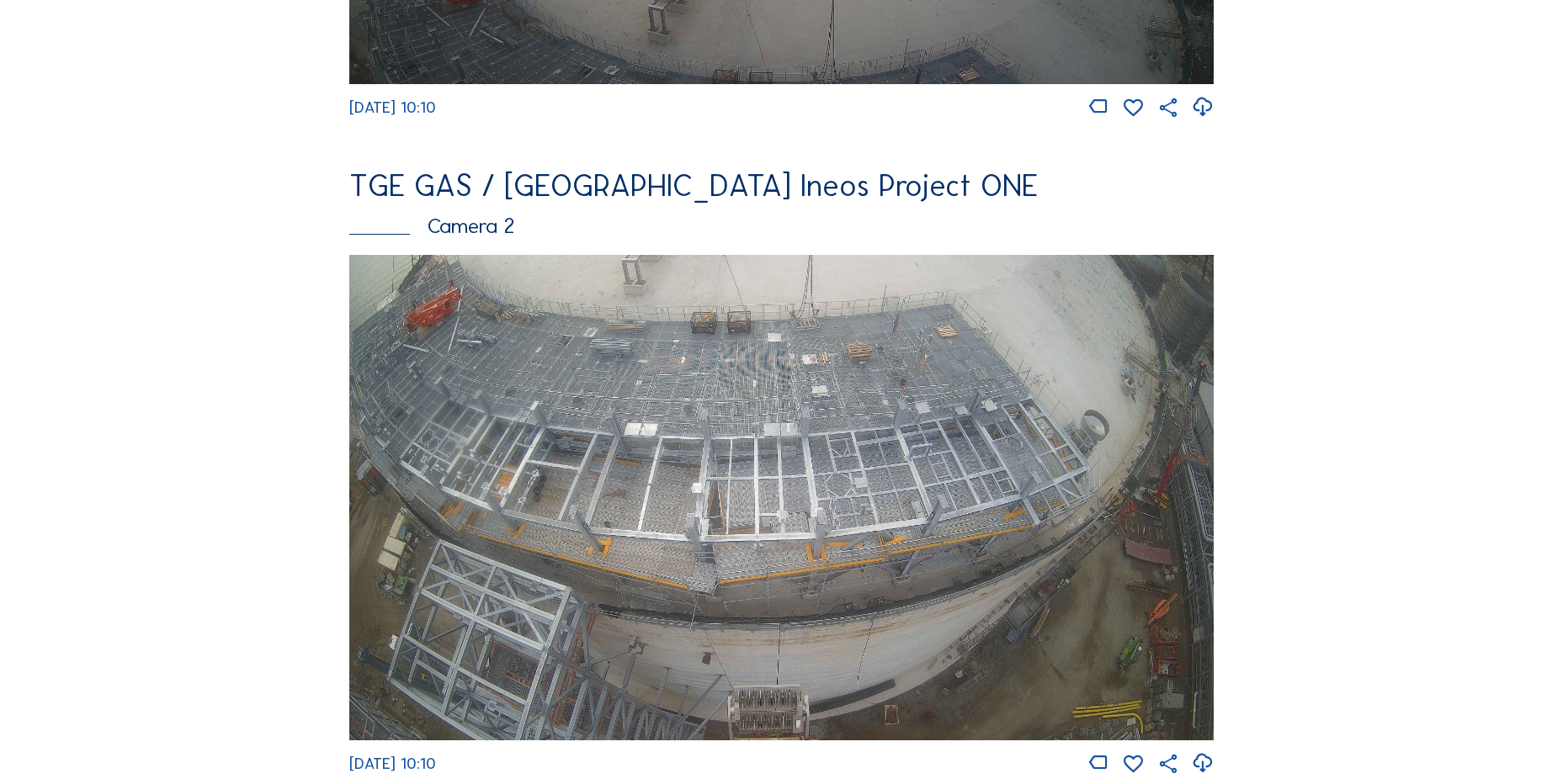
scroll to position [752, 0]
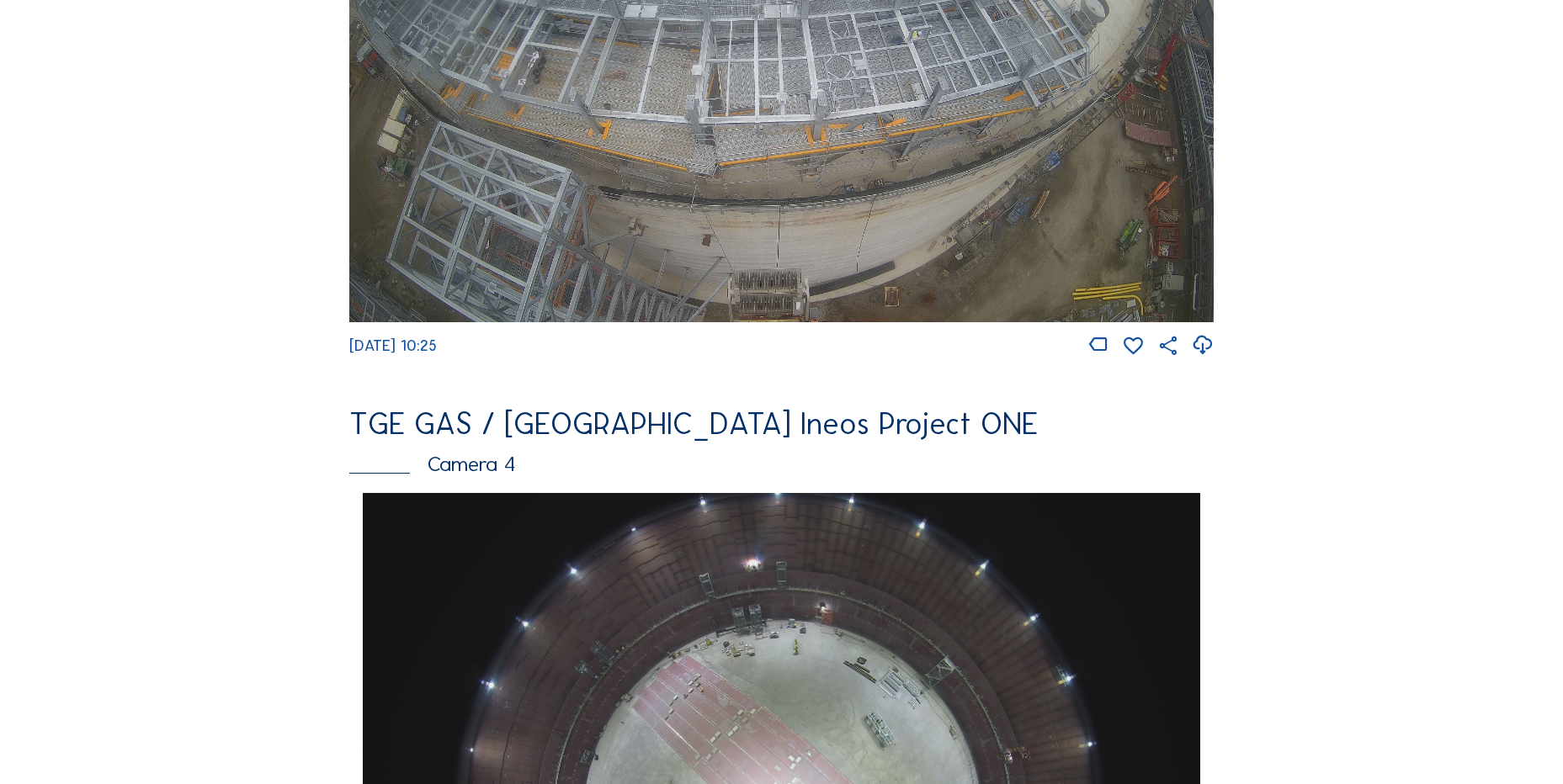
scroll to position [841, 0]
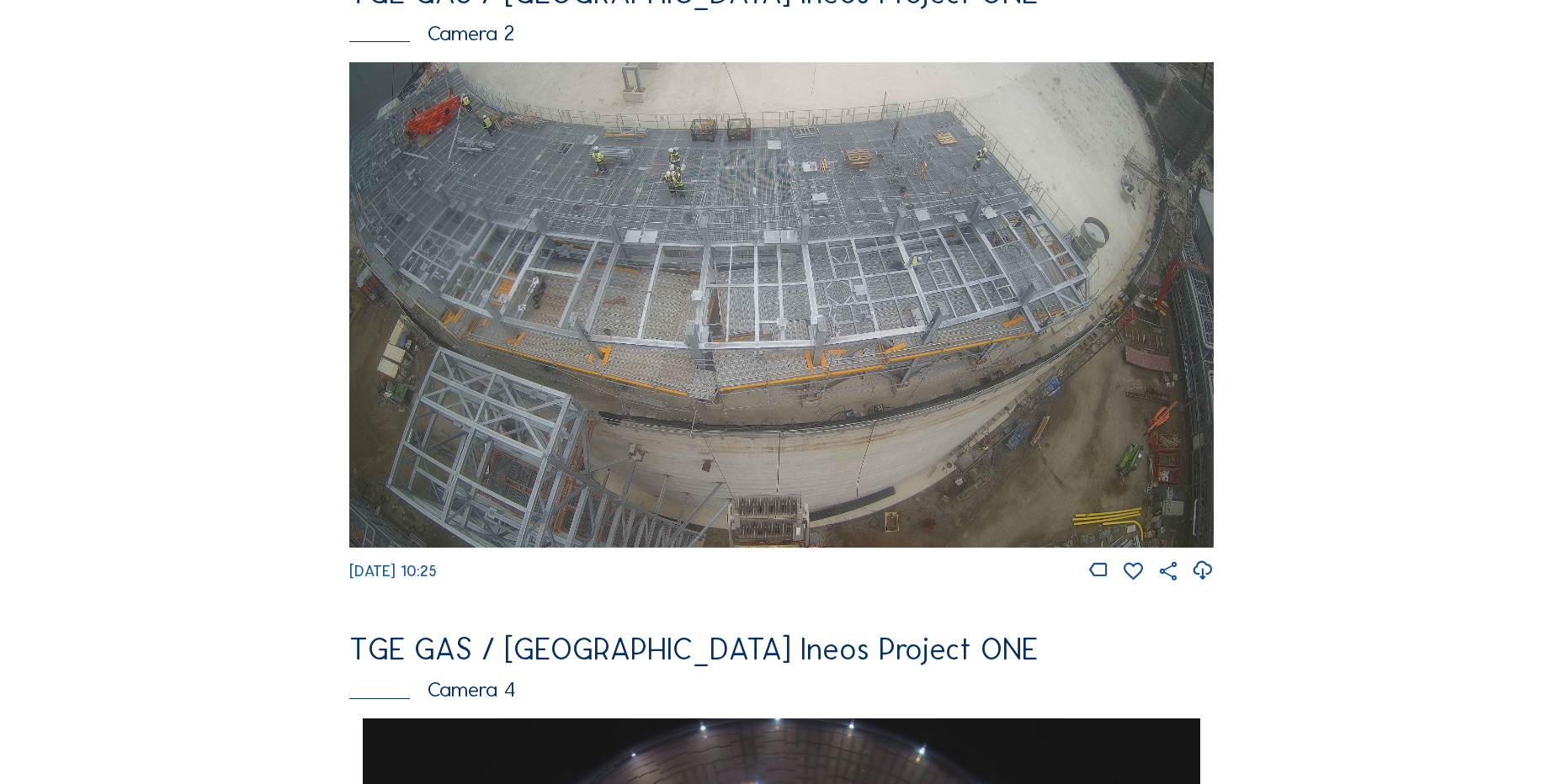
click at [1204, 577] on icon at bounding box center [1201, 571] width 23 height 28
click at [221, 338] on div "Feed Photo Show Map Search Fullscreen TGE GAS / [GEOGRAPHIC_DATA] Ineos Project…" at bounding box center [782, 723] width 1173 height 2911
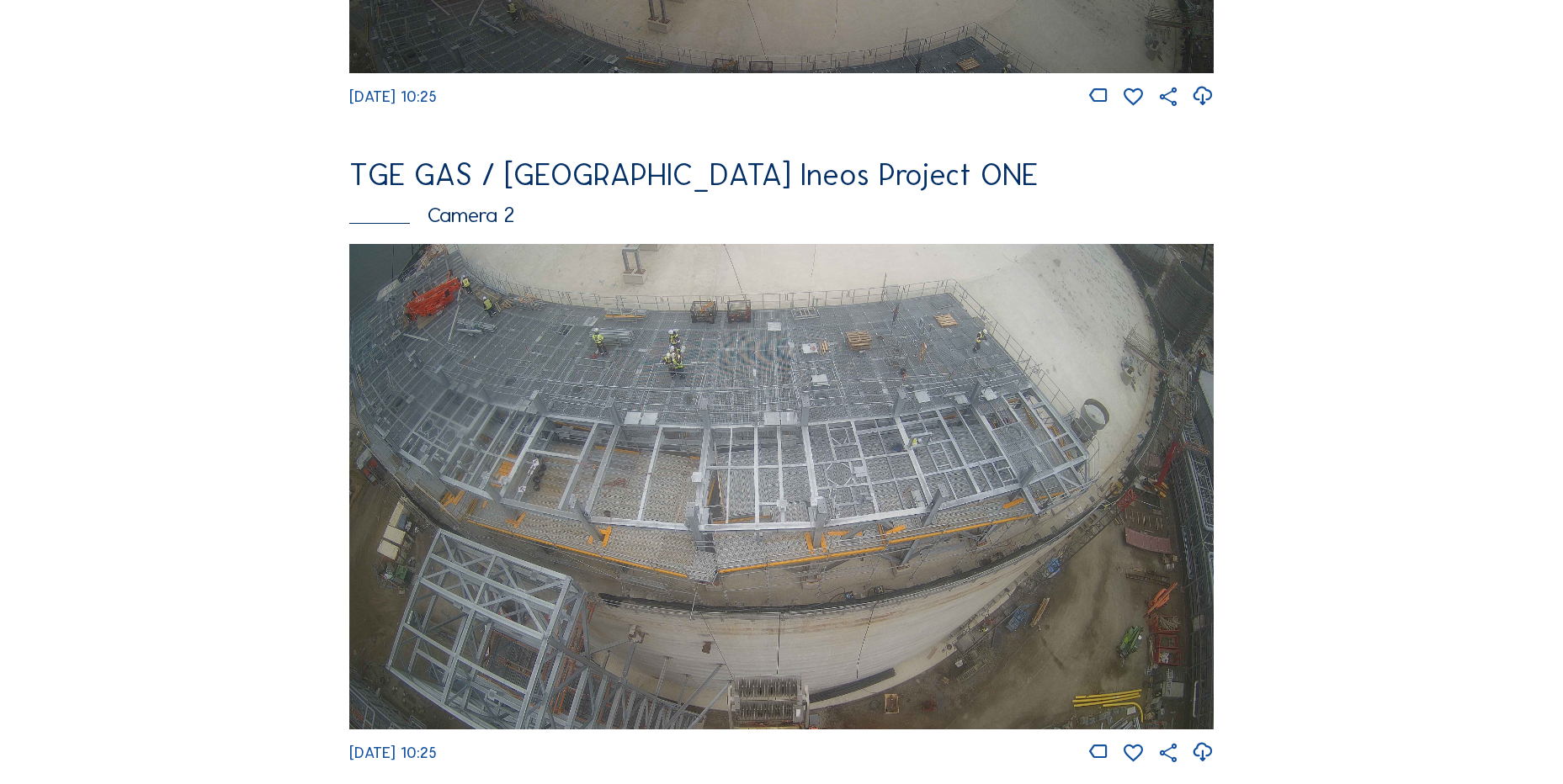
scroll to position [757, 0]
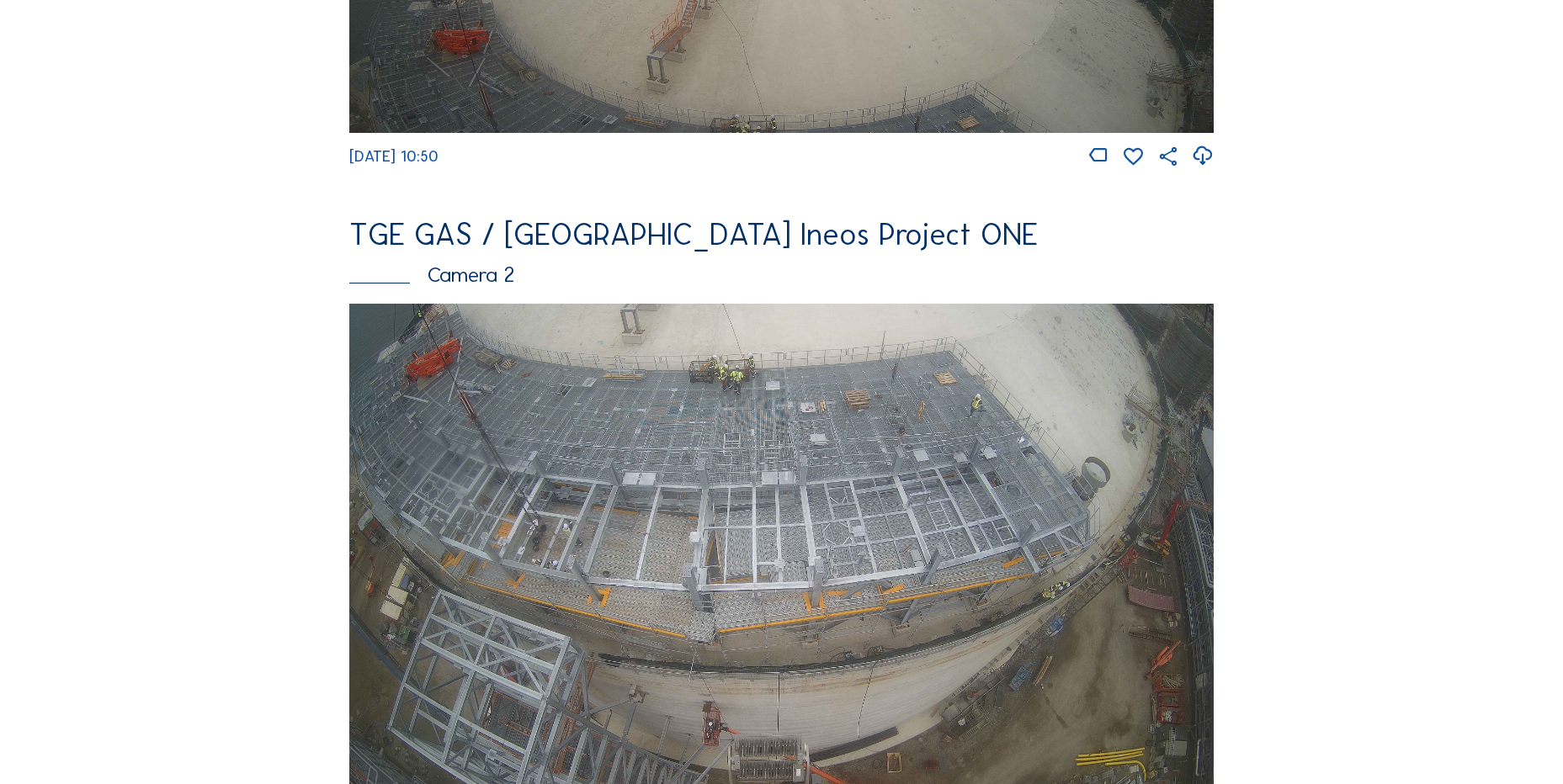
scroll to position [673, 0]
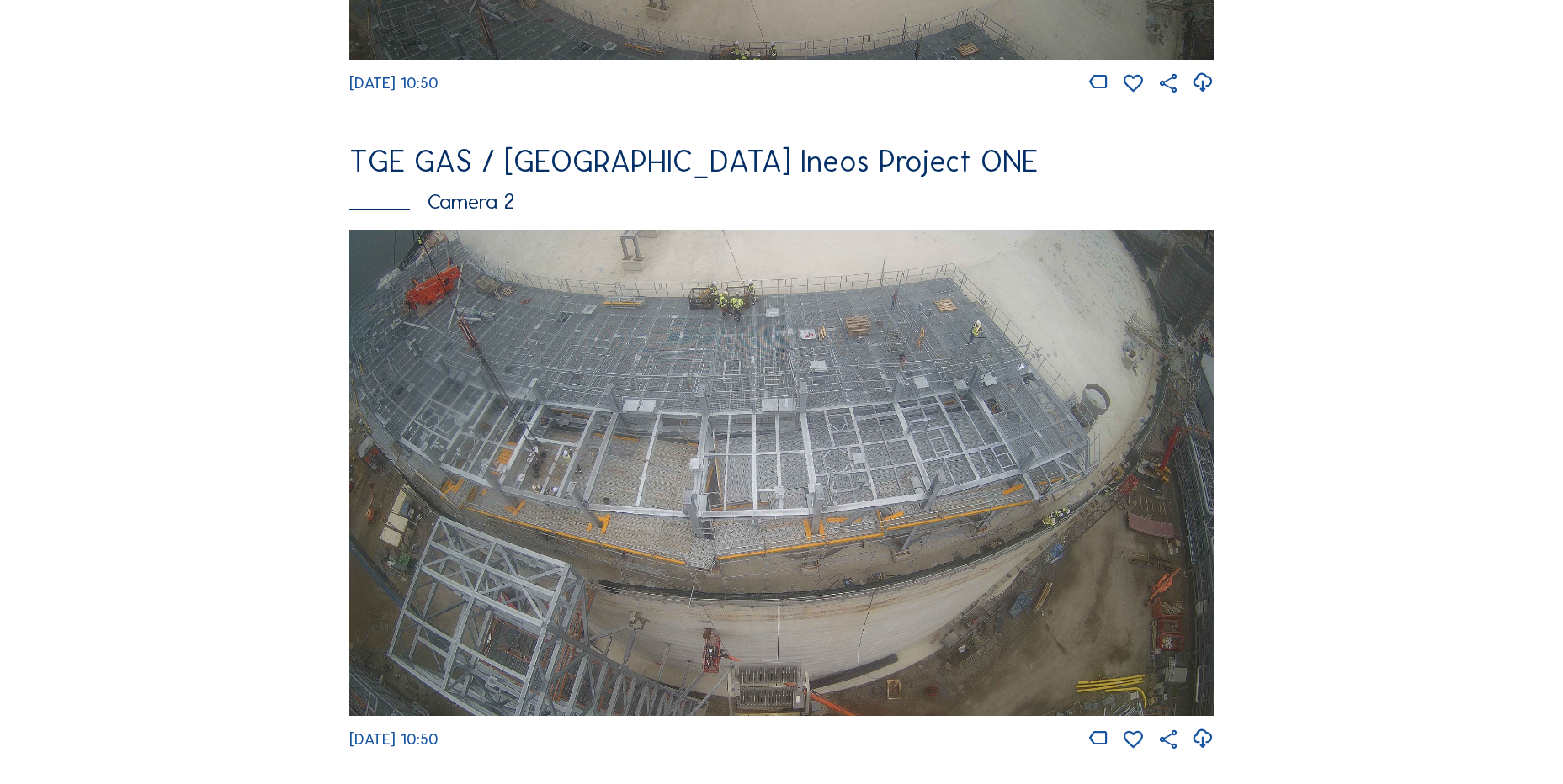
click at [1204, 748] on icon at bounding box center [1201, 739] width 23 height 28
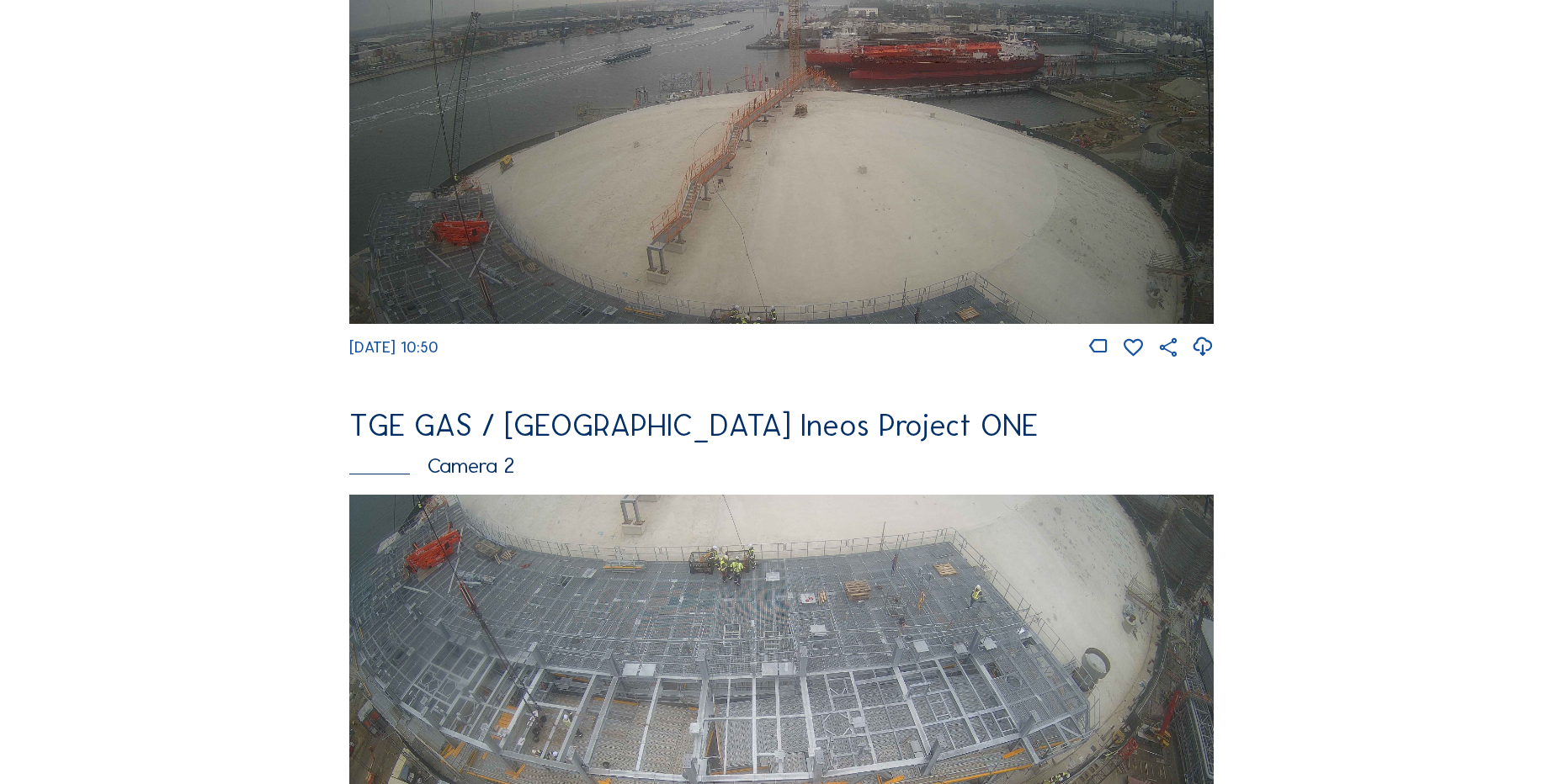
scroll to position [588, 0]
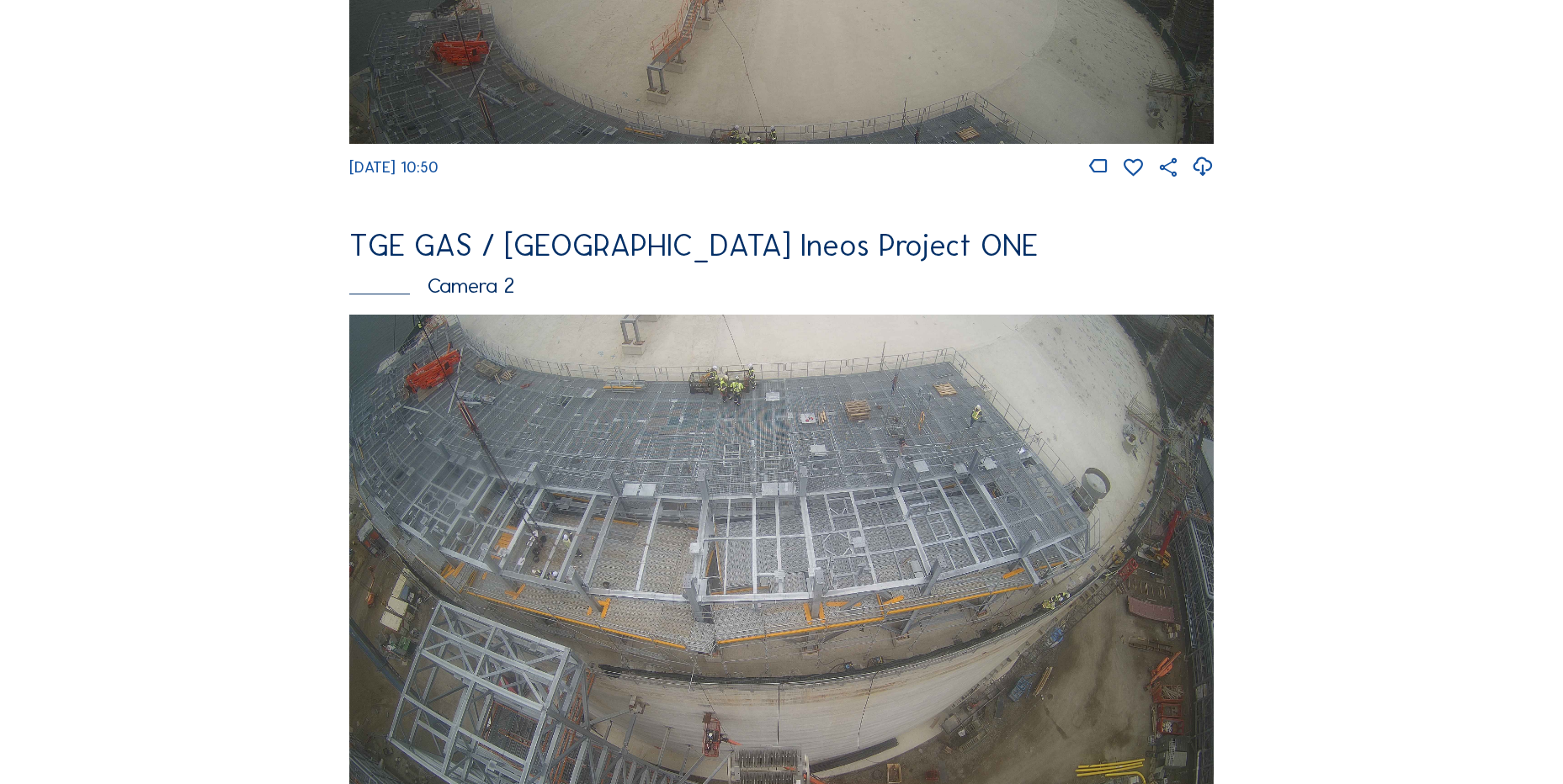
drag, startPoint x: 245, startPoint y: 437, endPoint x: 260, endPoint y: 438, distance: 15.0
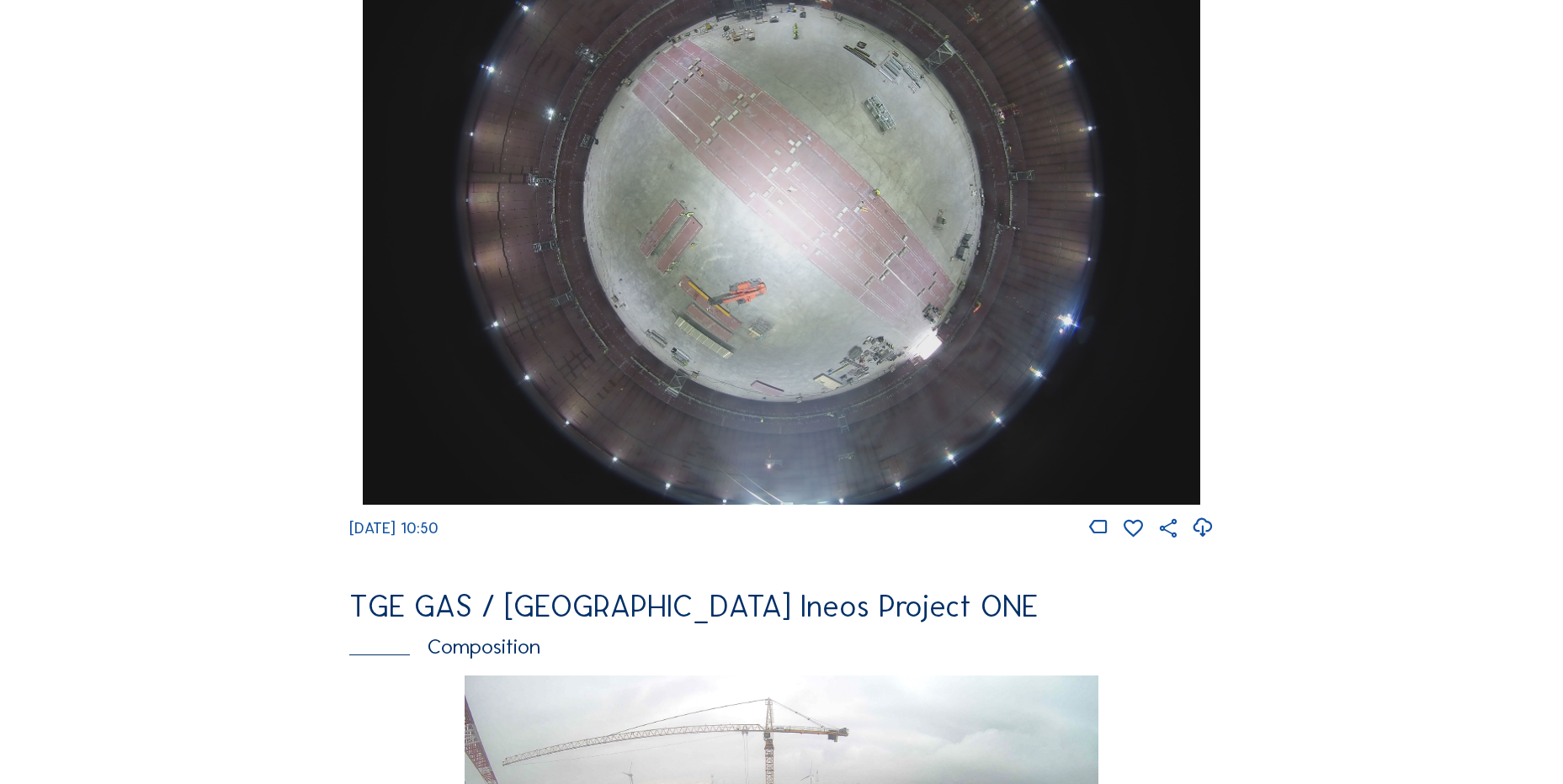
scroll to position [1598, 0]
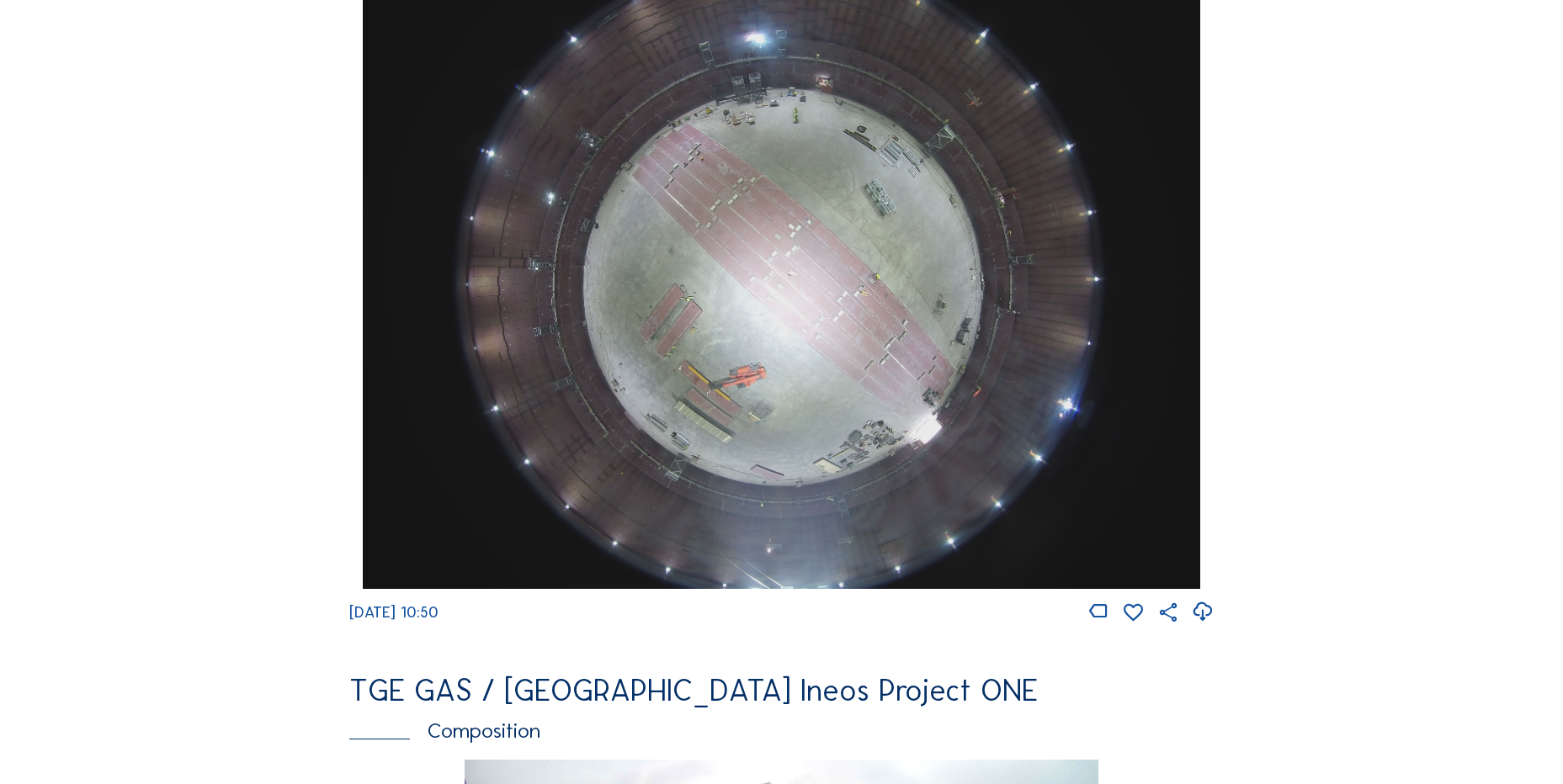
drag, startPoint x: 1206, startPoint y: 624, endPoint x: 1202, endPoint y: 593, distance: 31.3
click at [1206, 624] on icon at bounding box center [1201, 612] width 23 height 28
drag, startPoint x: 114, startPoint y: 266, endPoint x: 107, endPoint y: 262, distance: 8.1
click at [112, 262] on div "Cameras Timelapses My C-Site Feed Photo Show Map Search Fullscreen TGE GAS / An…" at bounding box center [782, 280] width 1563 height 3758
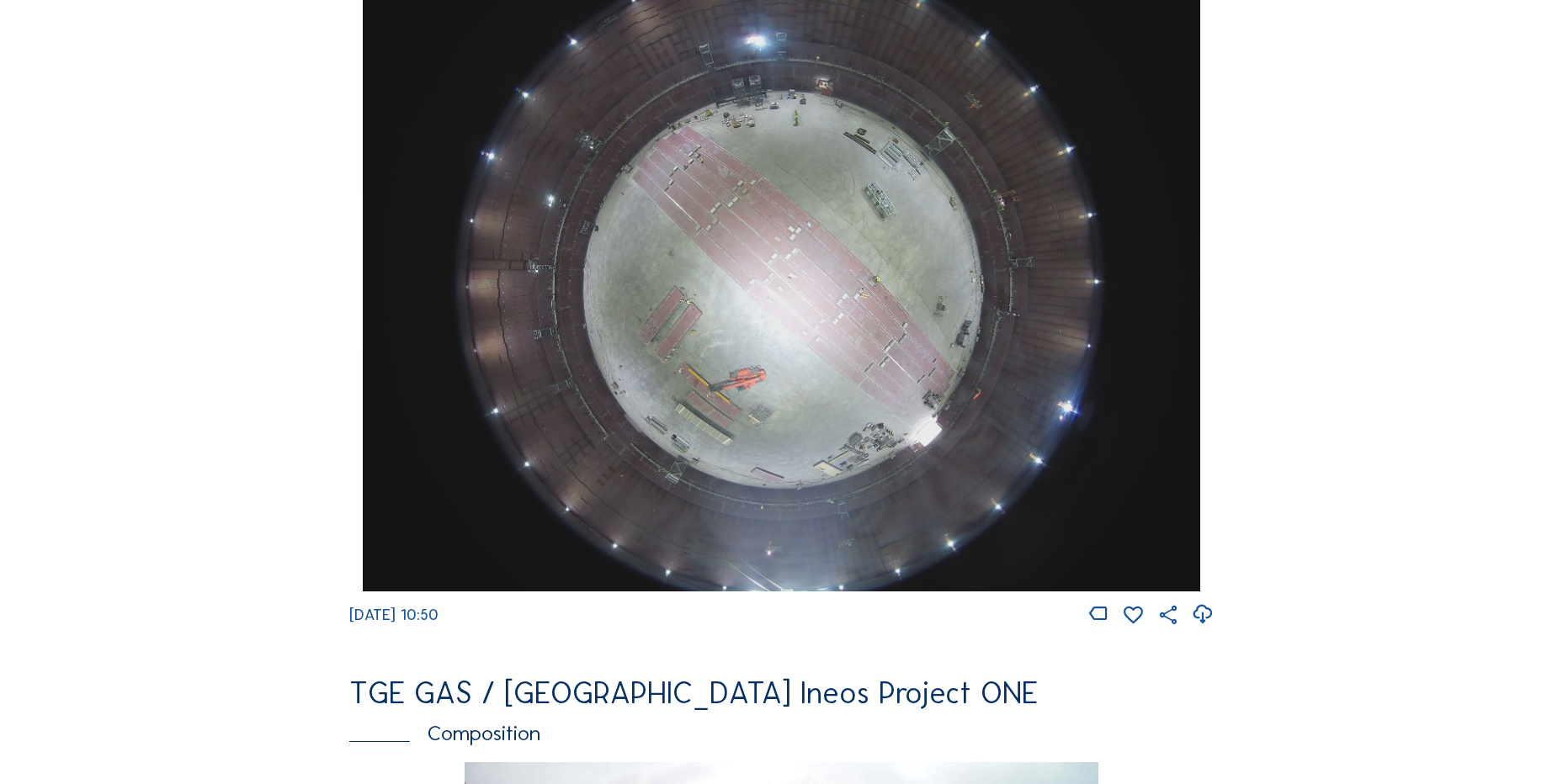
scroll to position [1429, 0]
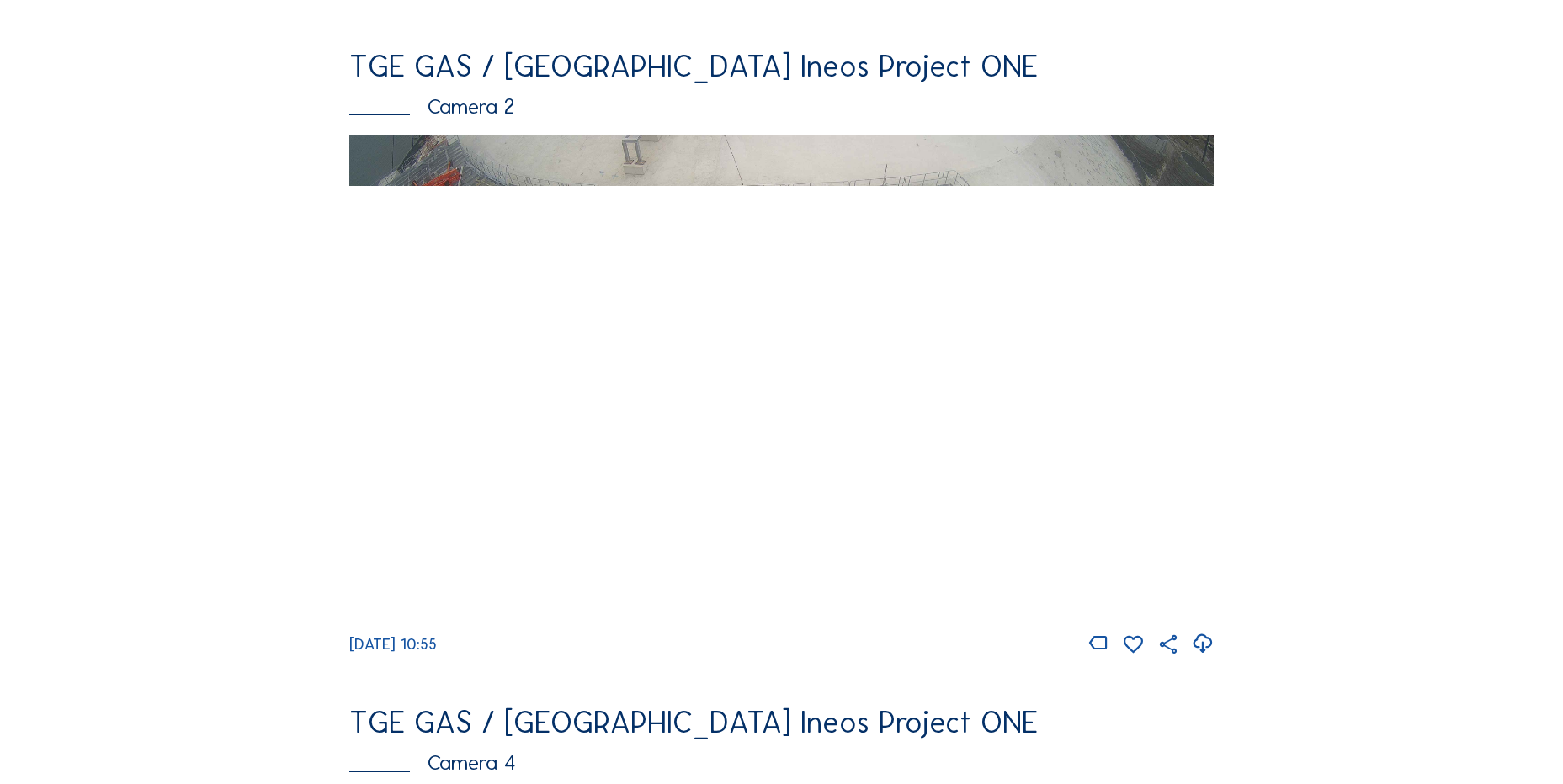
scroll to position [841, 0]
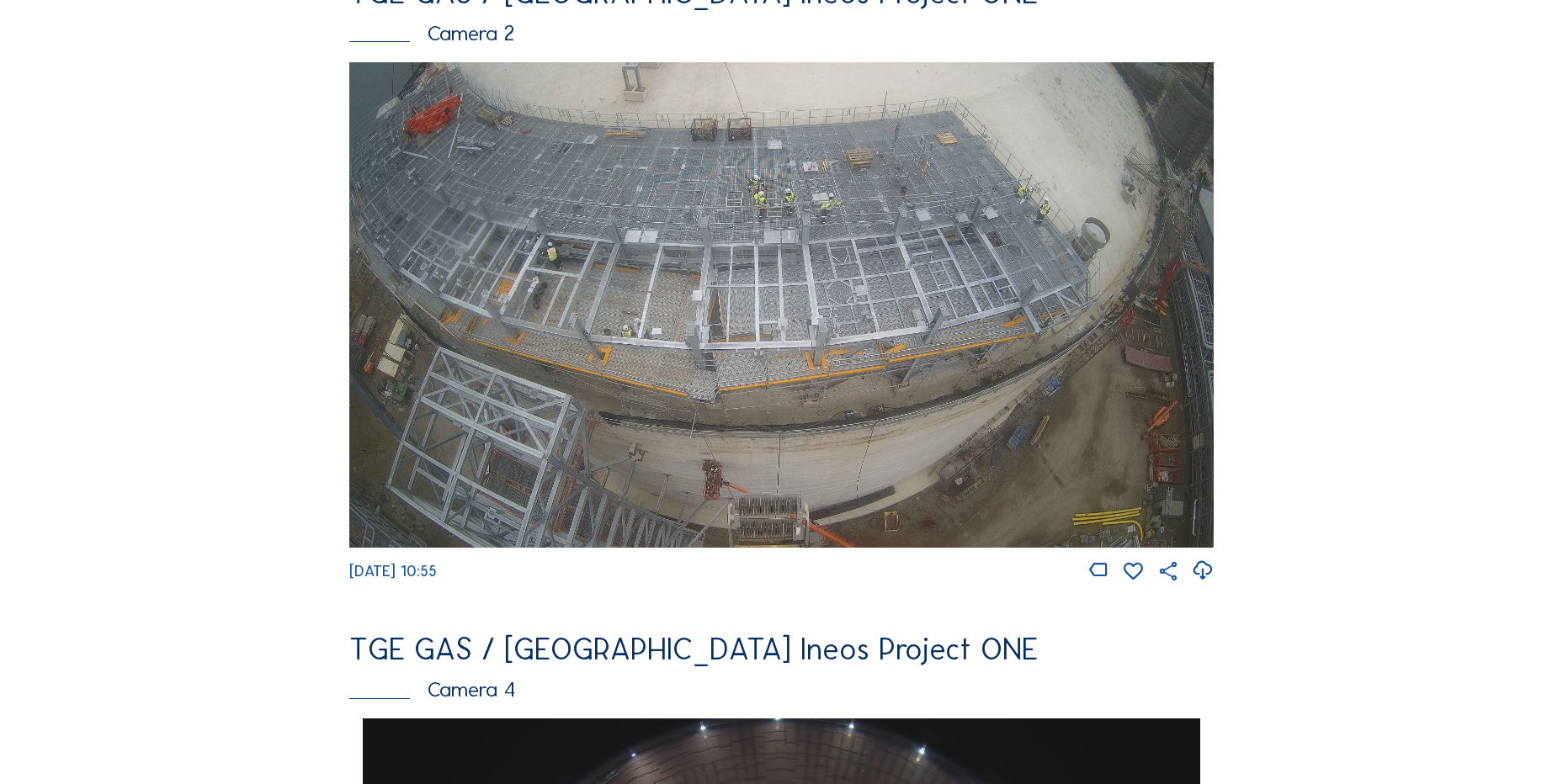
click at [1204, 579] on icon at bounding box center [1201, 571] width 23 height 28
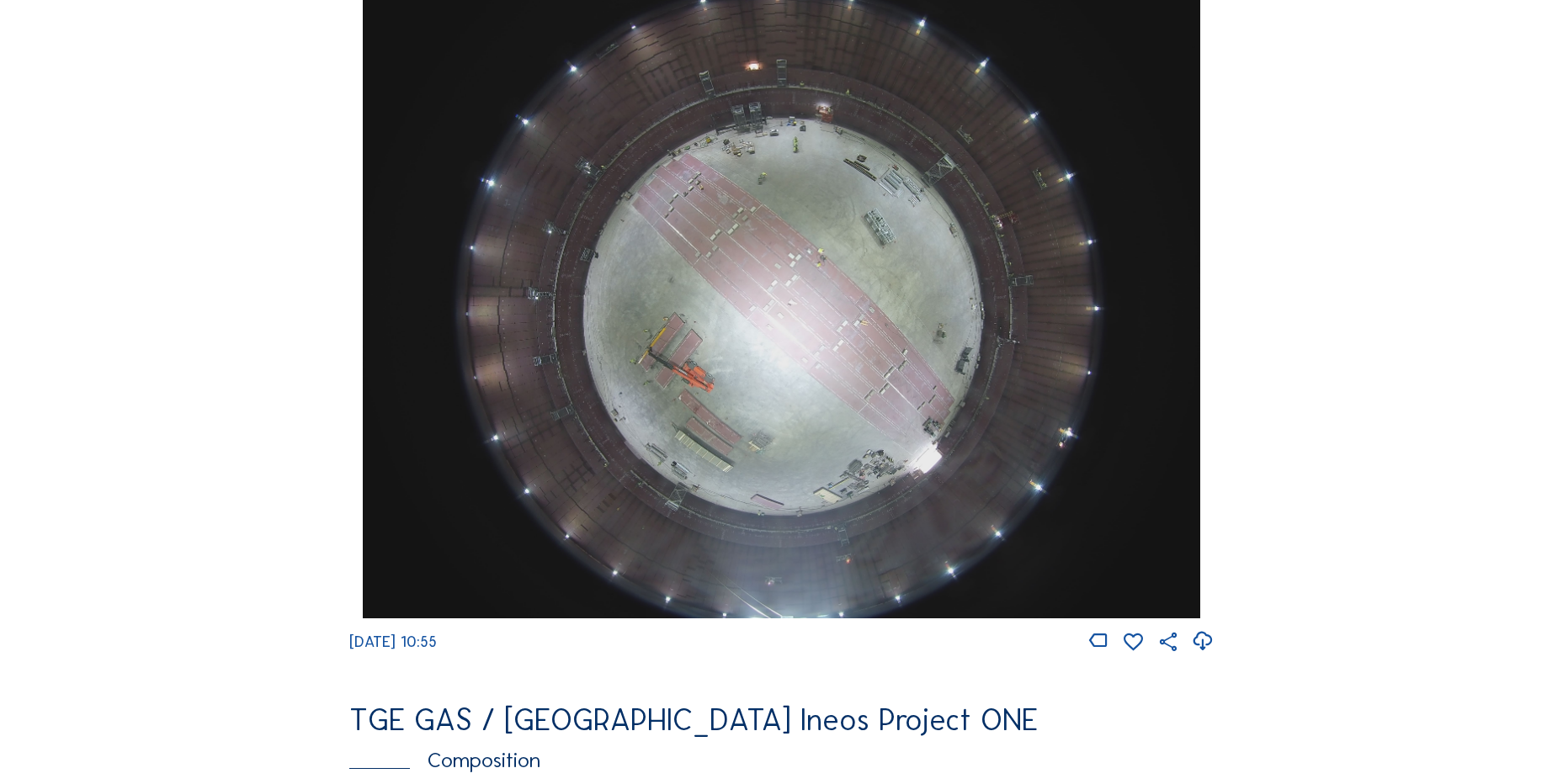
scroll to position [1598, 0]
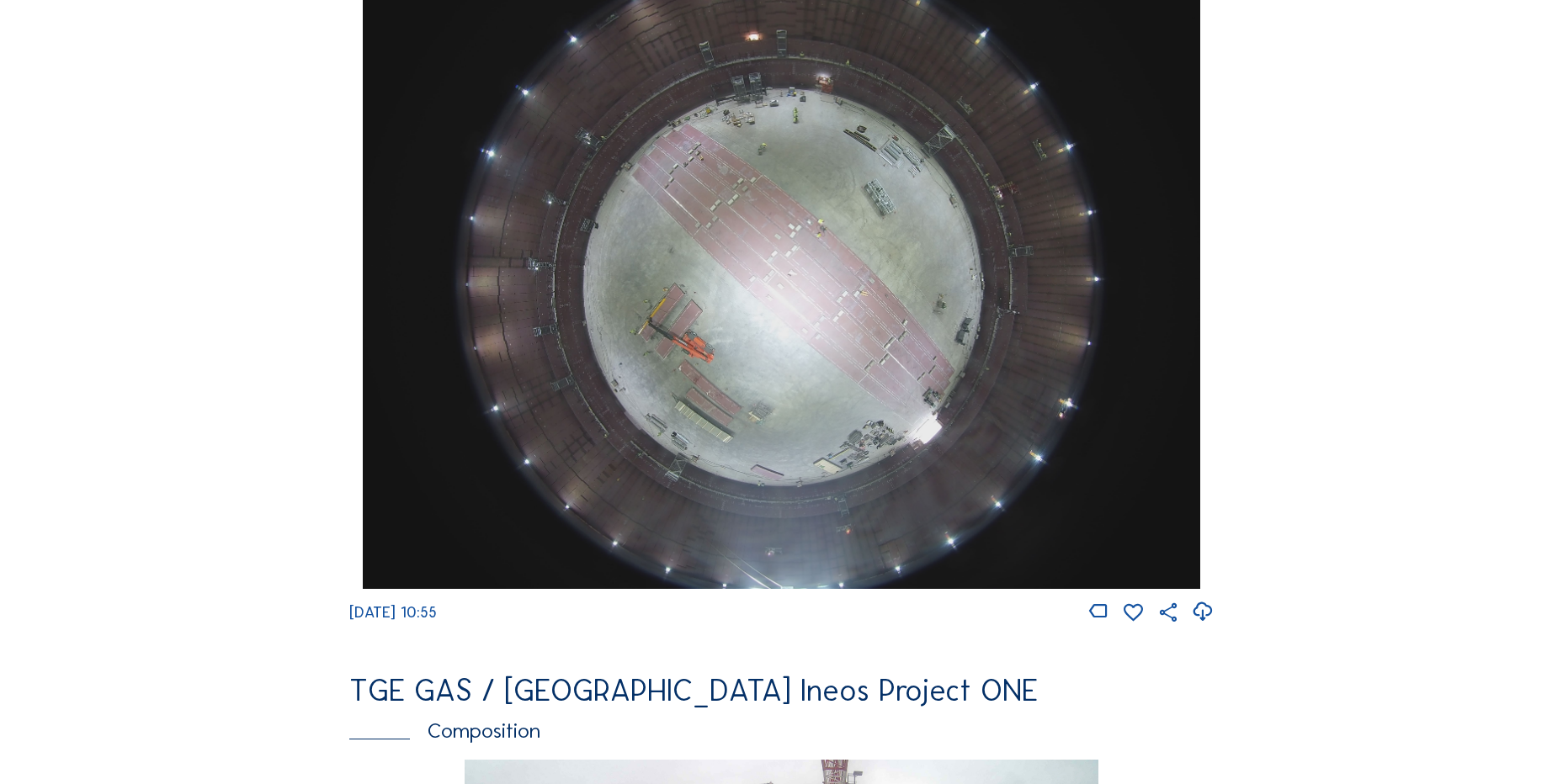
click at [98, 324] on div "Cameras Timelapses My C-Site Feed Photo Show Map Search Fullscreen TGE GAS / An…" at bounding box center [782, 280] width 1563 height 3758
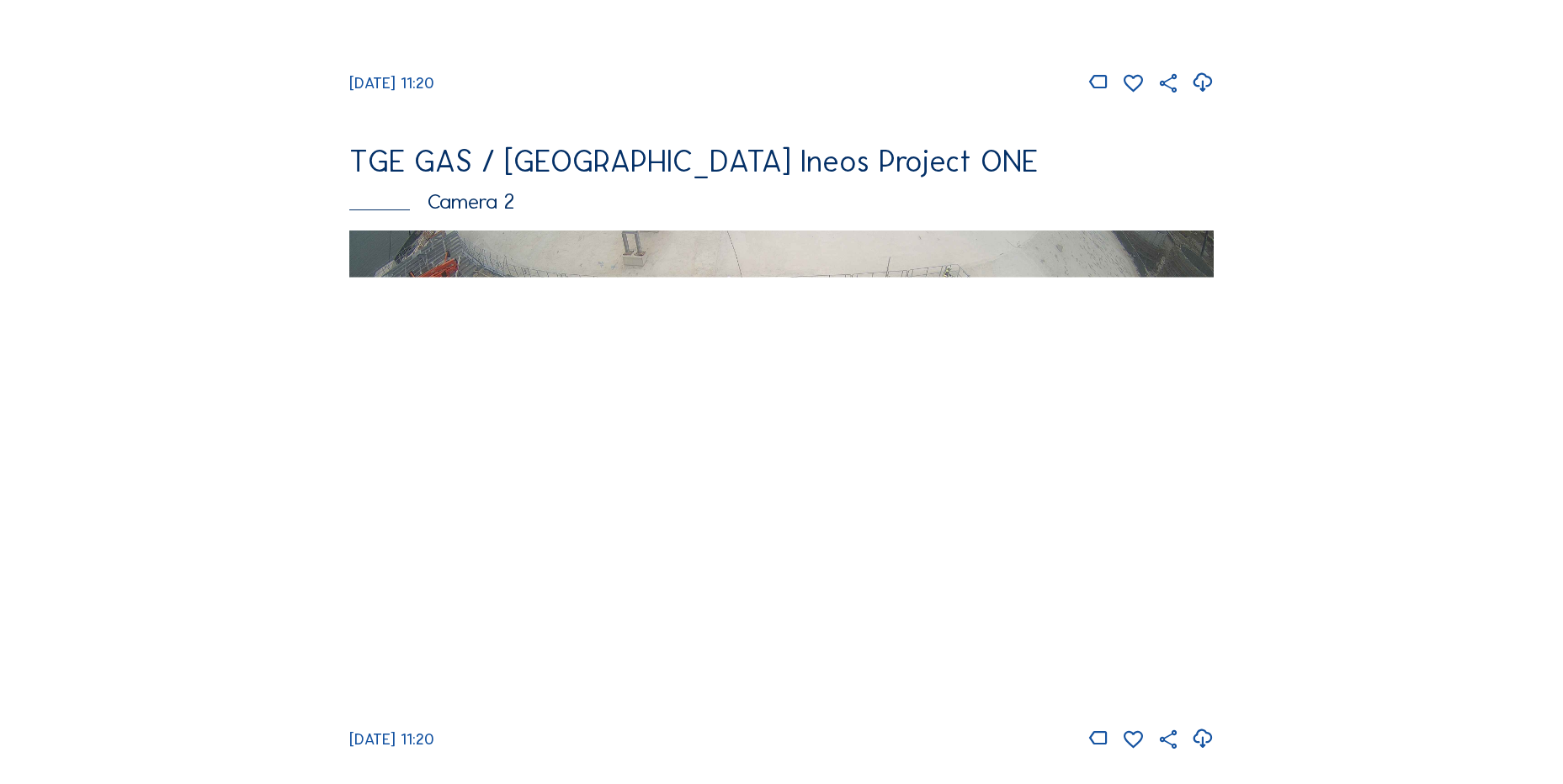
scroll to position [757, 0]
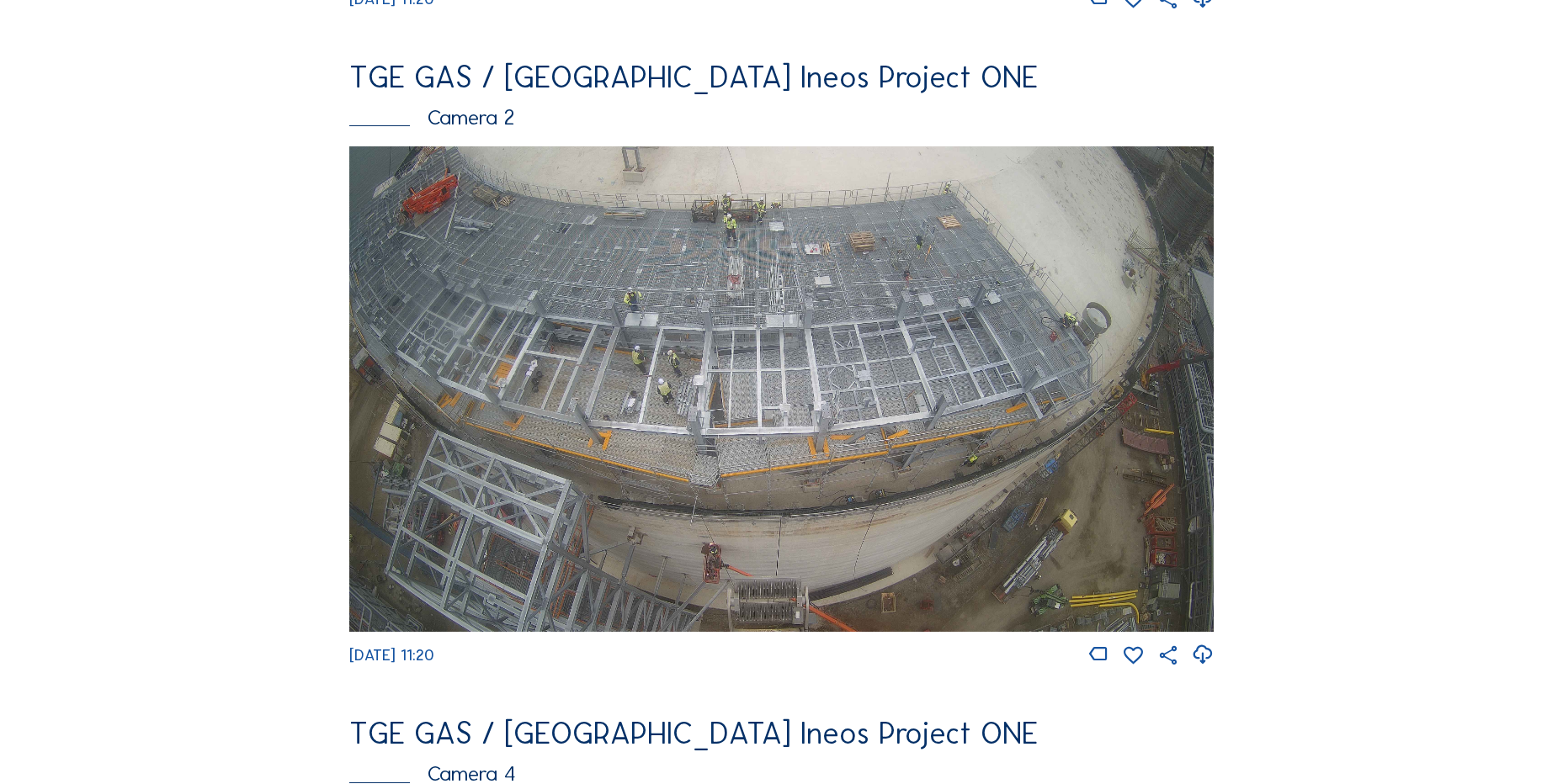
click at [1203, 669] on icon at bounding box center [1201, 654] width 23 height 28
drag, startPoint x: 67, startPoint y: 453, endPoint x: 84, endPoint y: 449, distance: 17.5
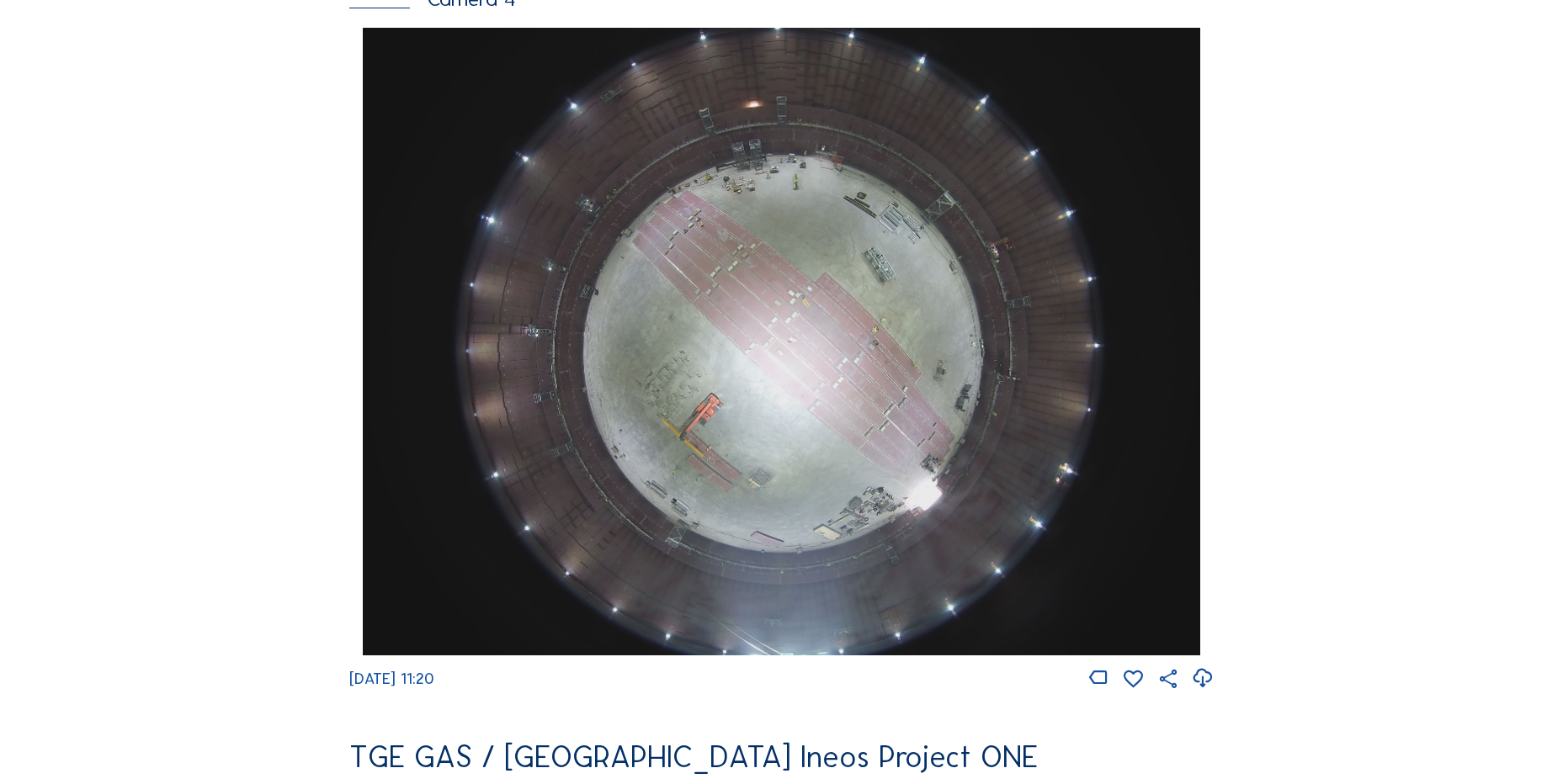
scroll to position [1682, 0]
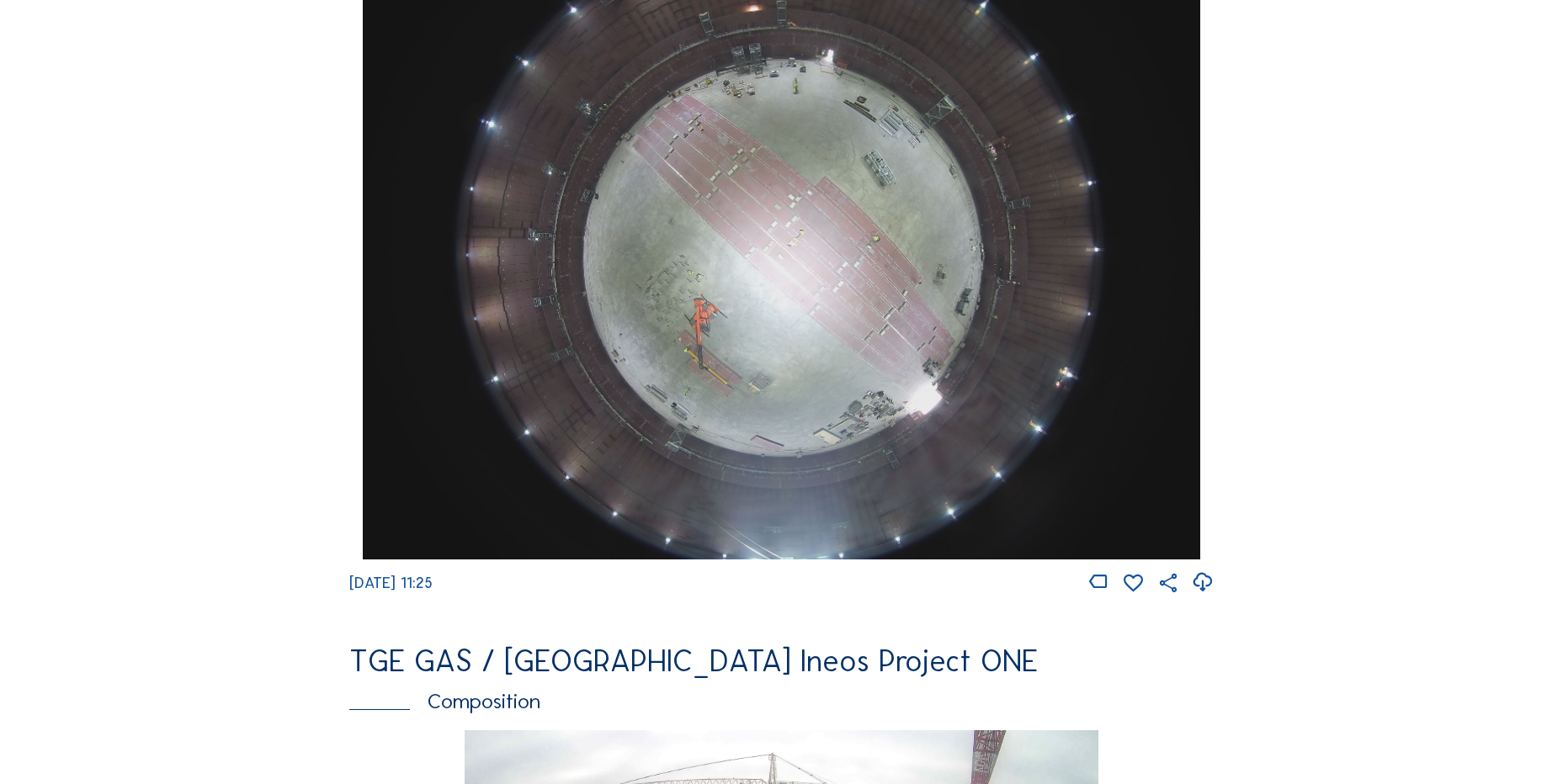
scroll to position [1598, 0]
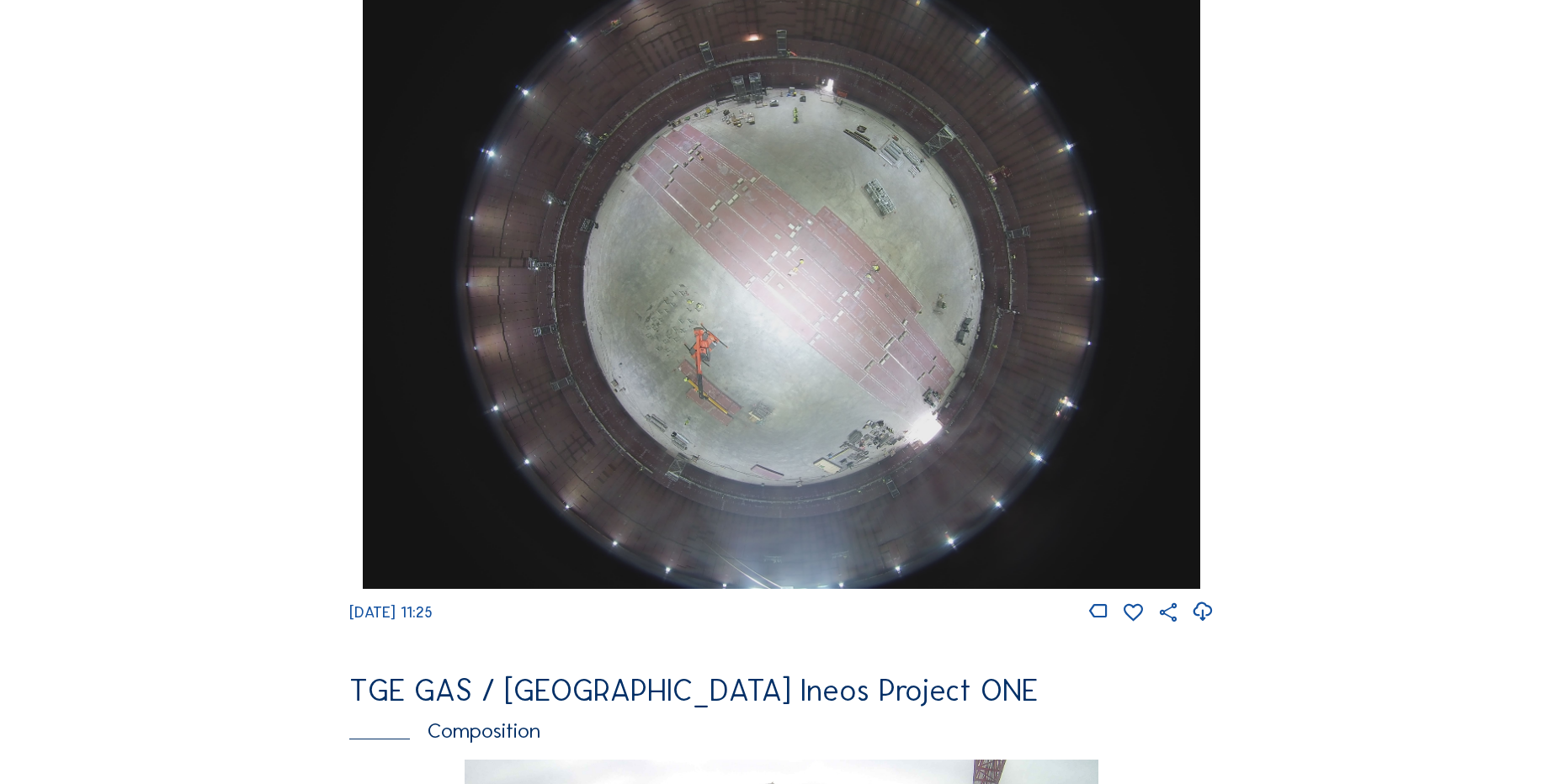
click at [1204, 624] on icon at bounding box center [1201, 612] width 23 height 28
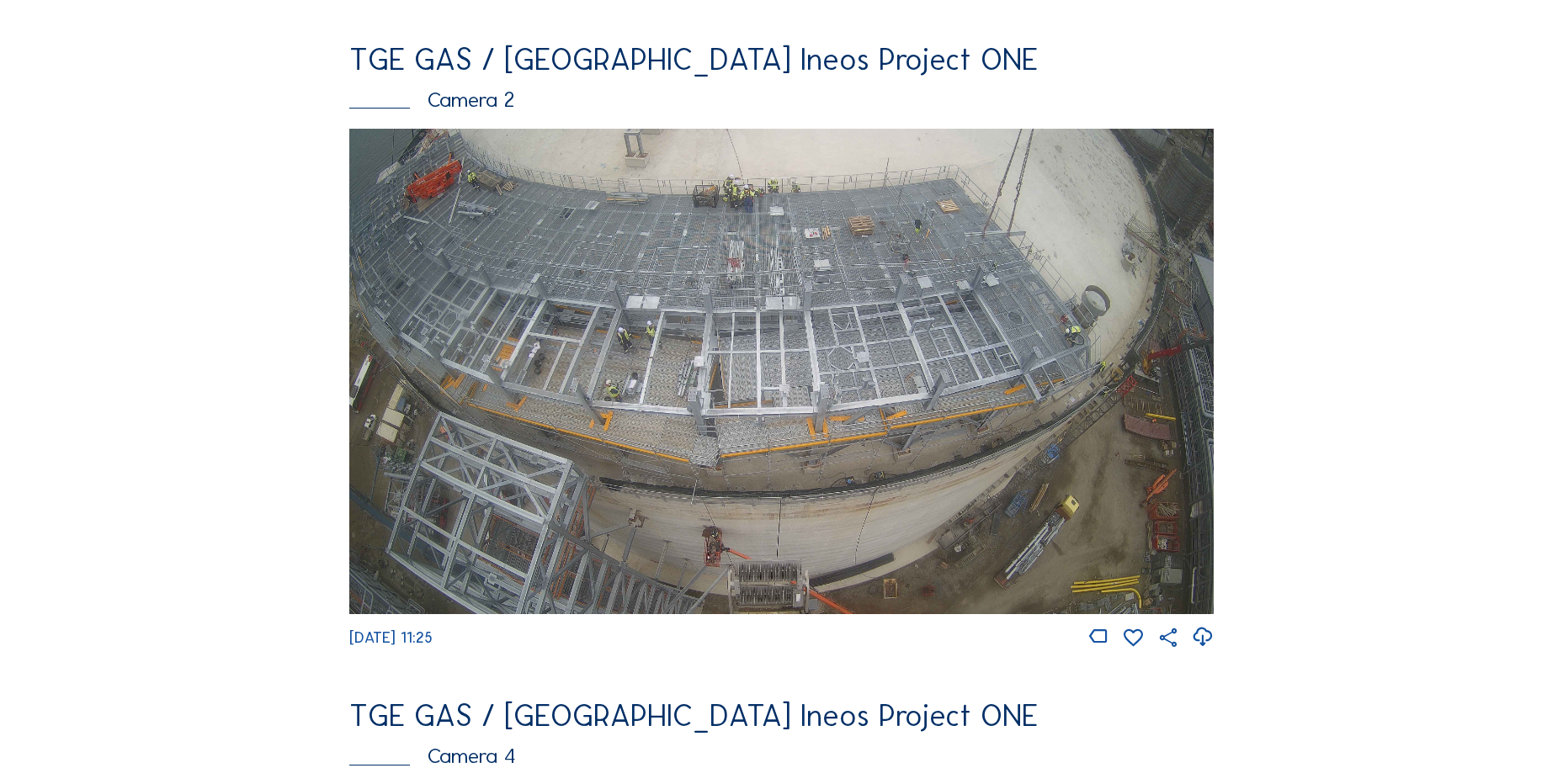
scroll to position [757, 0]
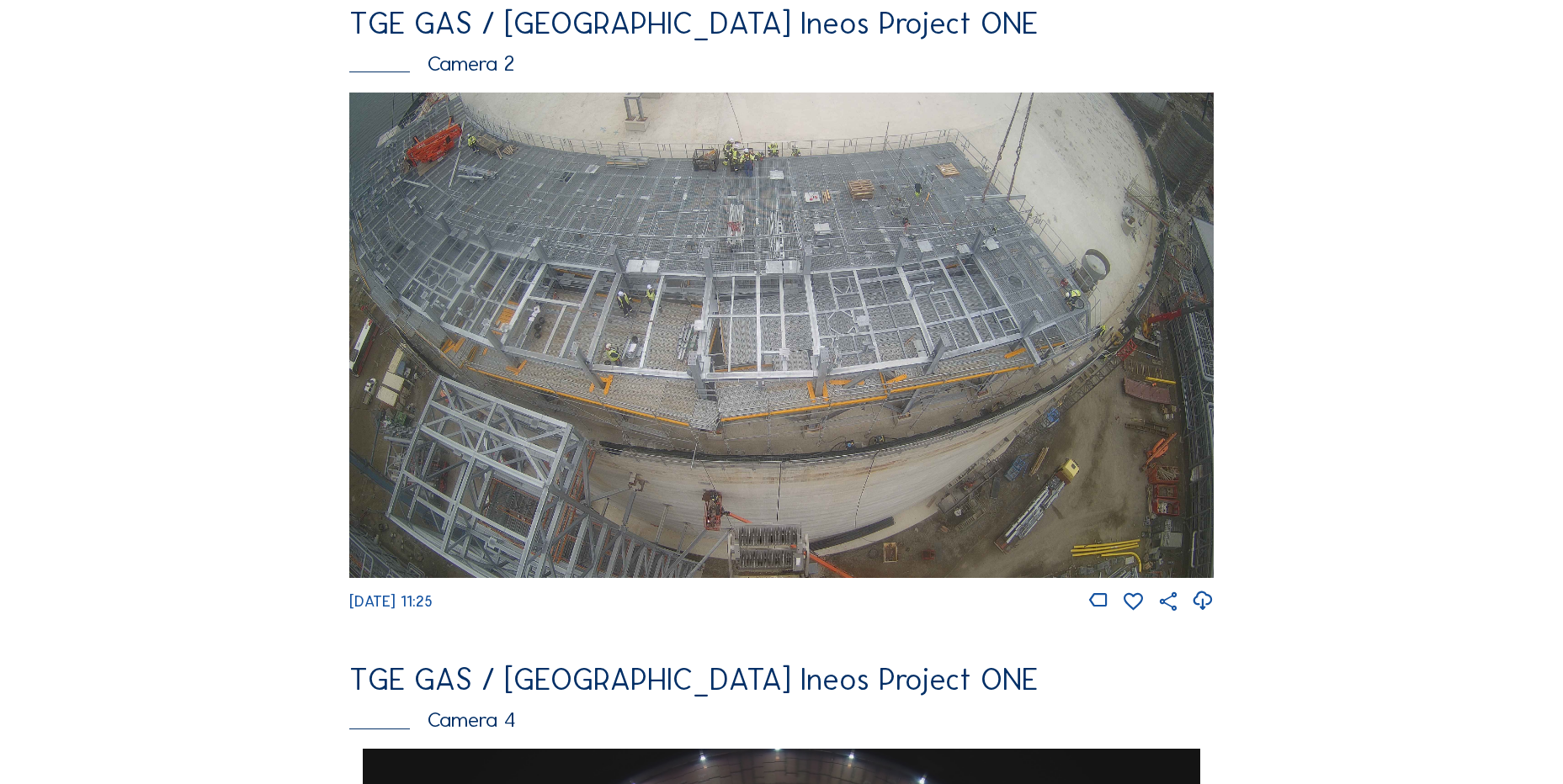
scroll to position [841, 0]
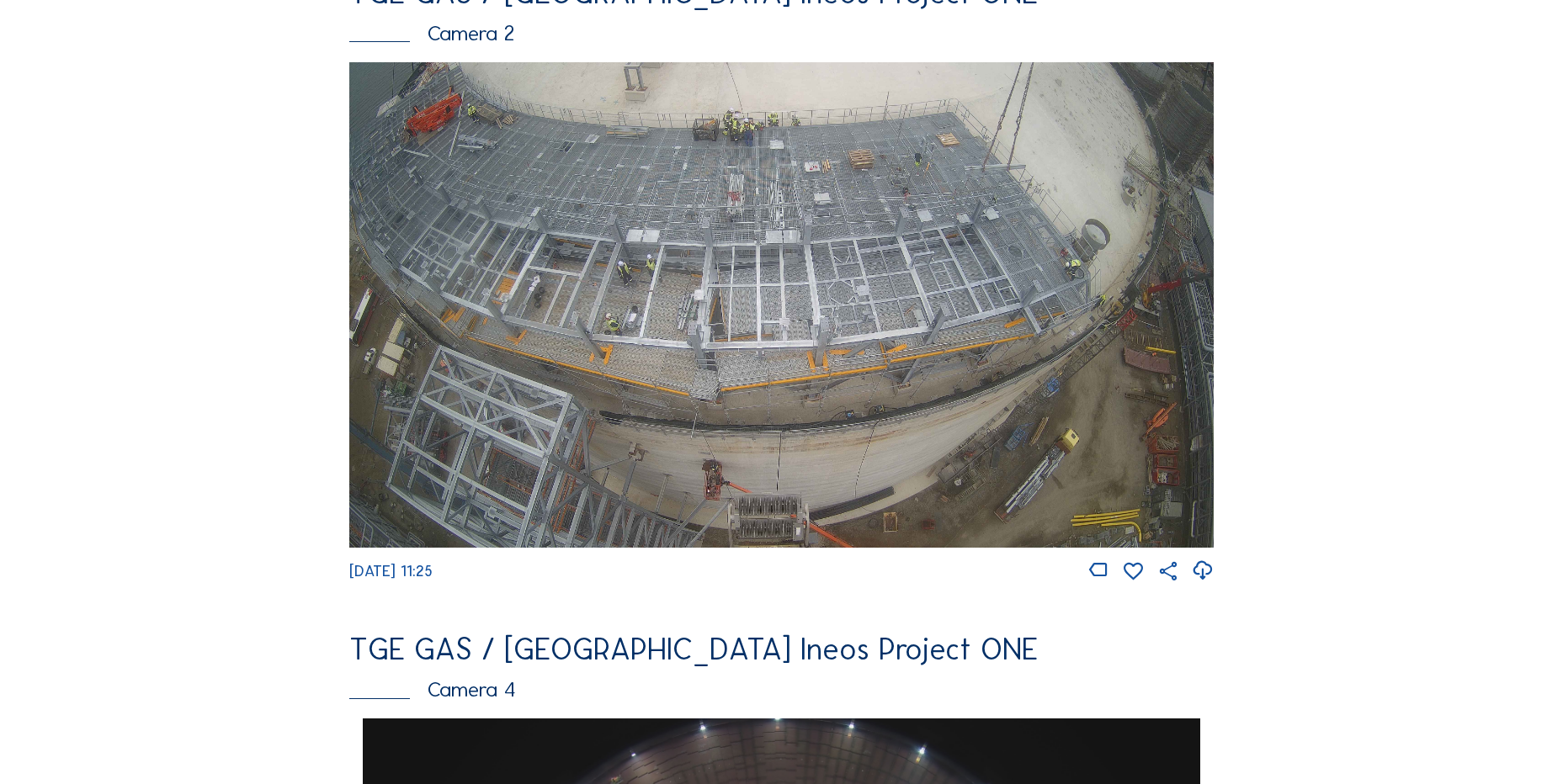
click at [1200, 585] on icon at bounding box center [1201, 571] width 23 height 28
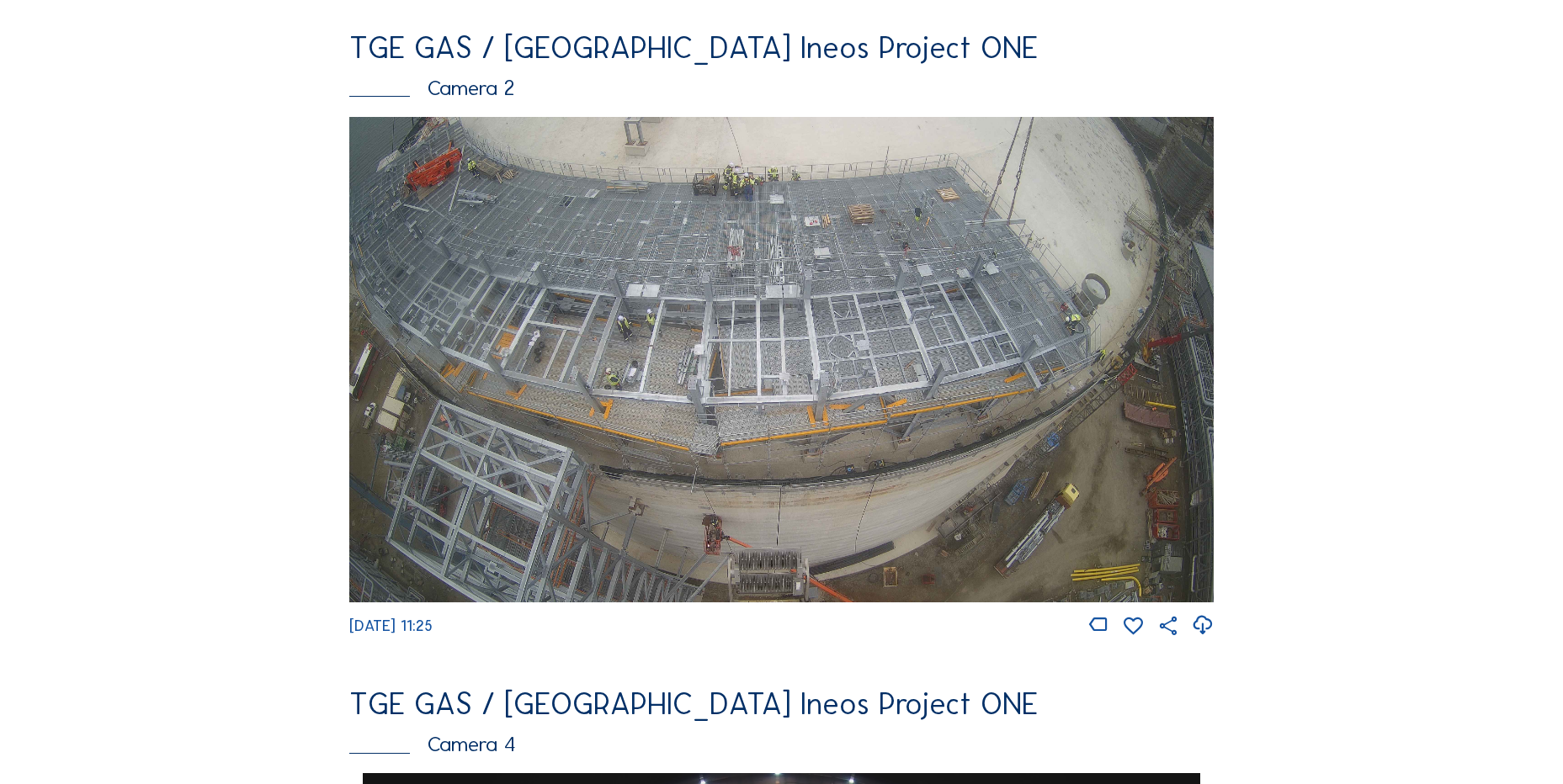
scroll to position [757, 0]
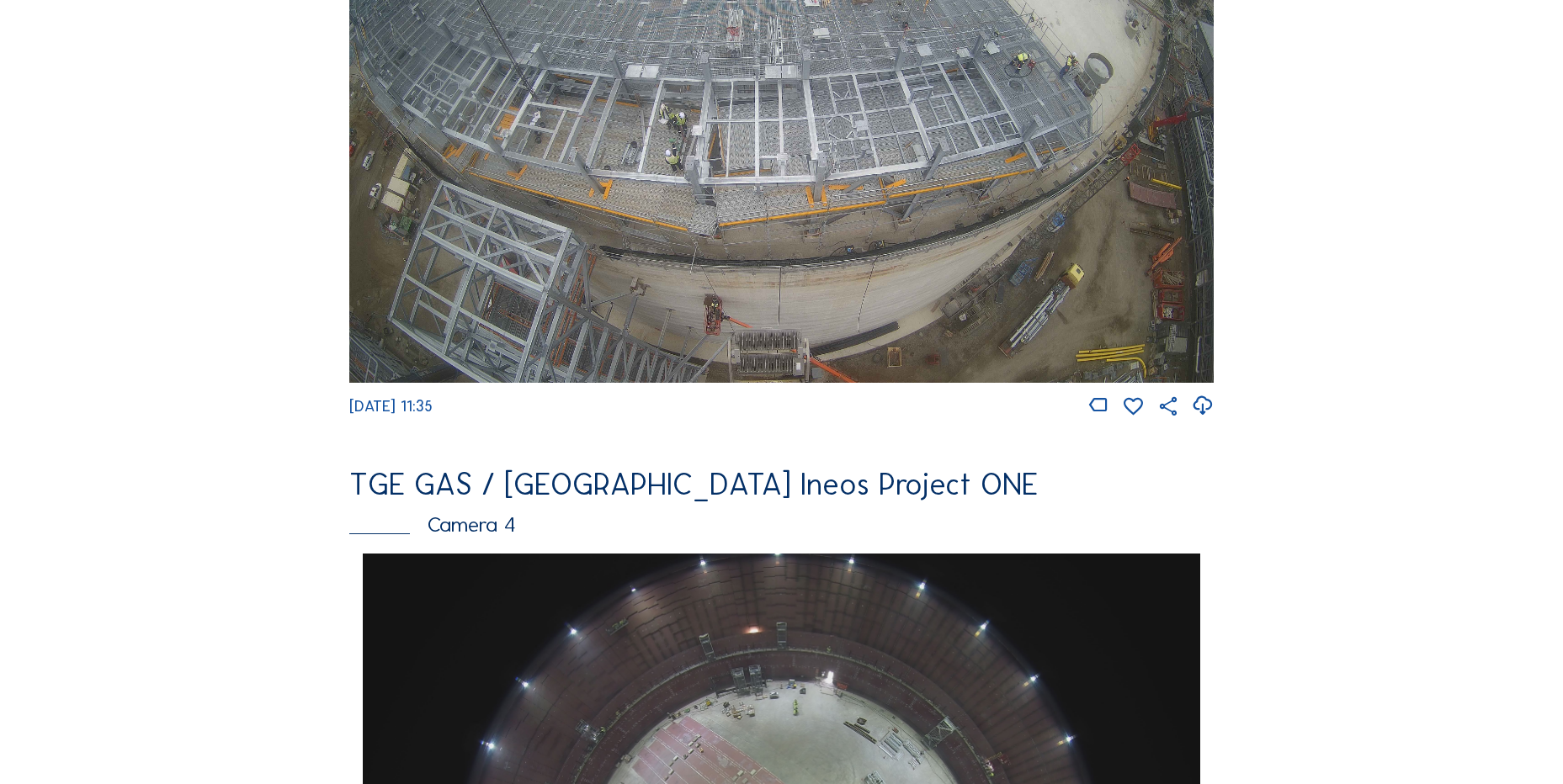
scroll to position [841, 0]
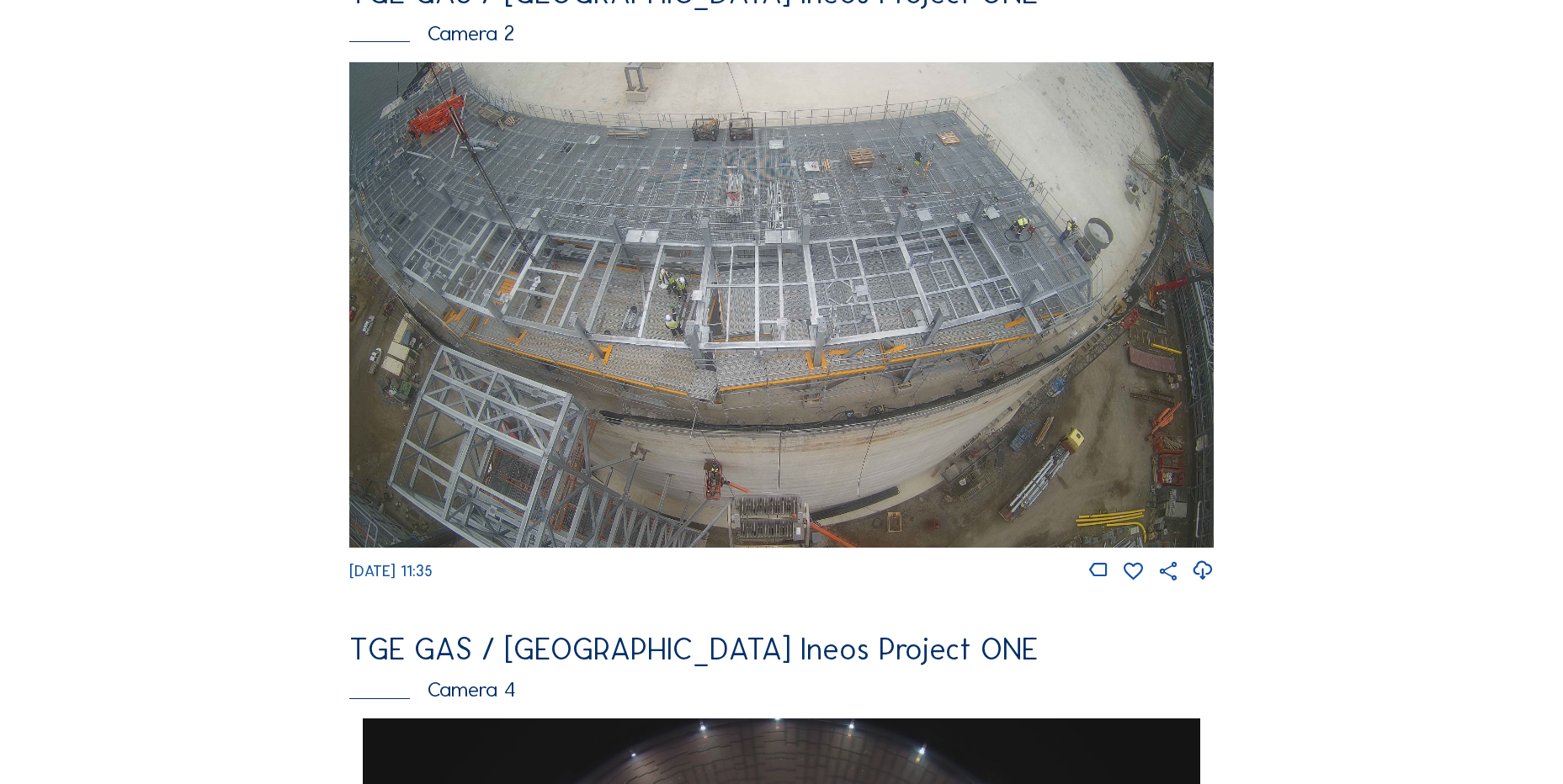
click at [233, 469] on div "Feed Photo Show Map Search Fullscreen TGE GAS / [GEOGRAPHIC_DATA] Ineos Project…" at bounding box center [782, 723] width 1173 height 2911
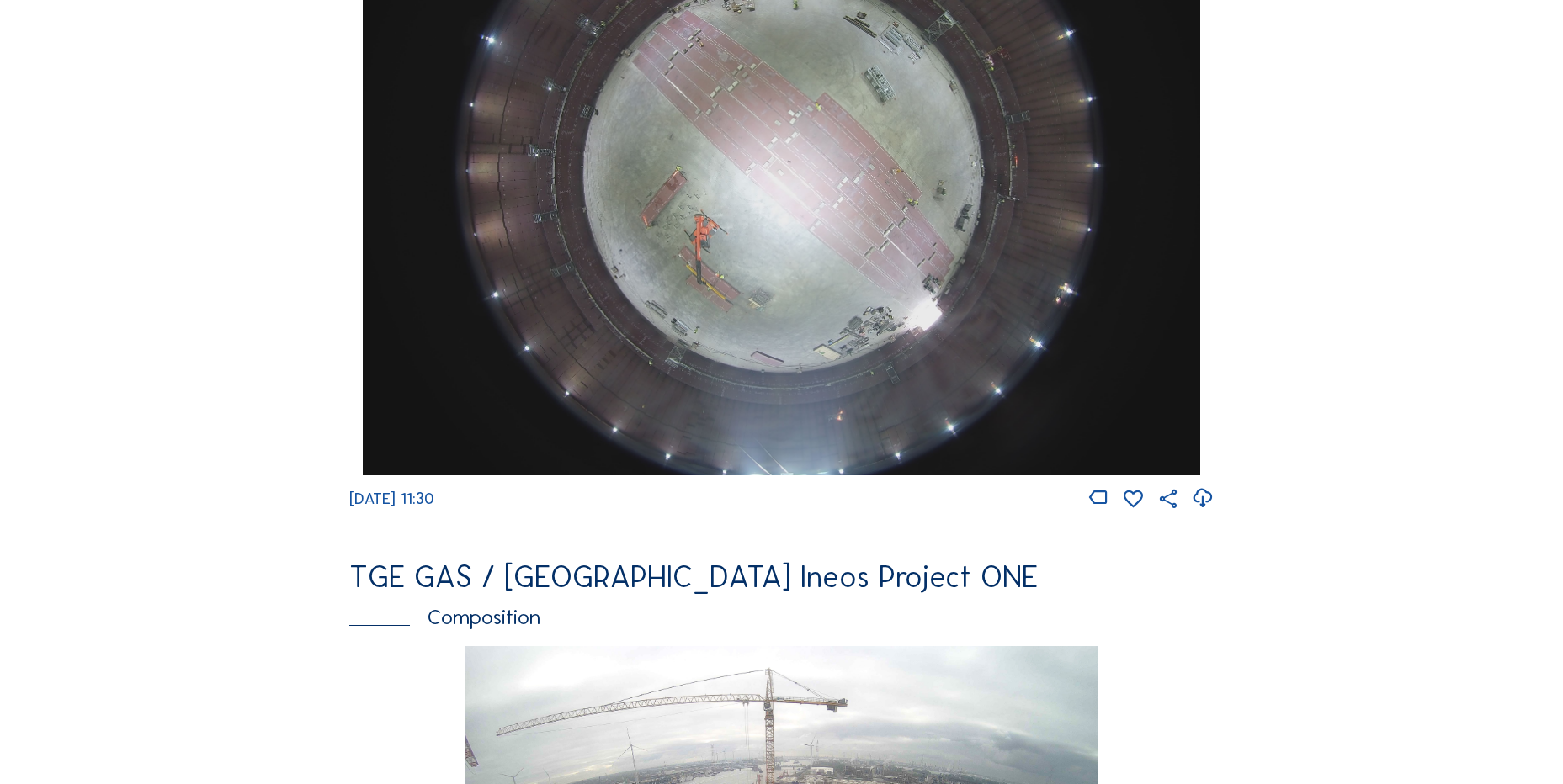
scroll to position [1851, 0]
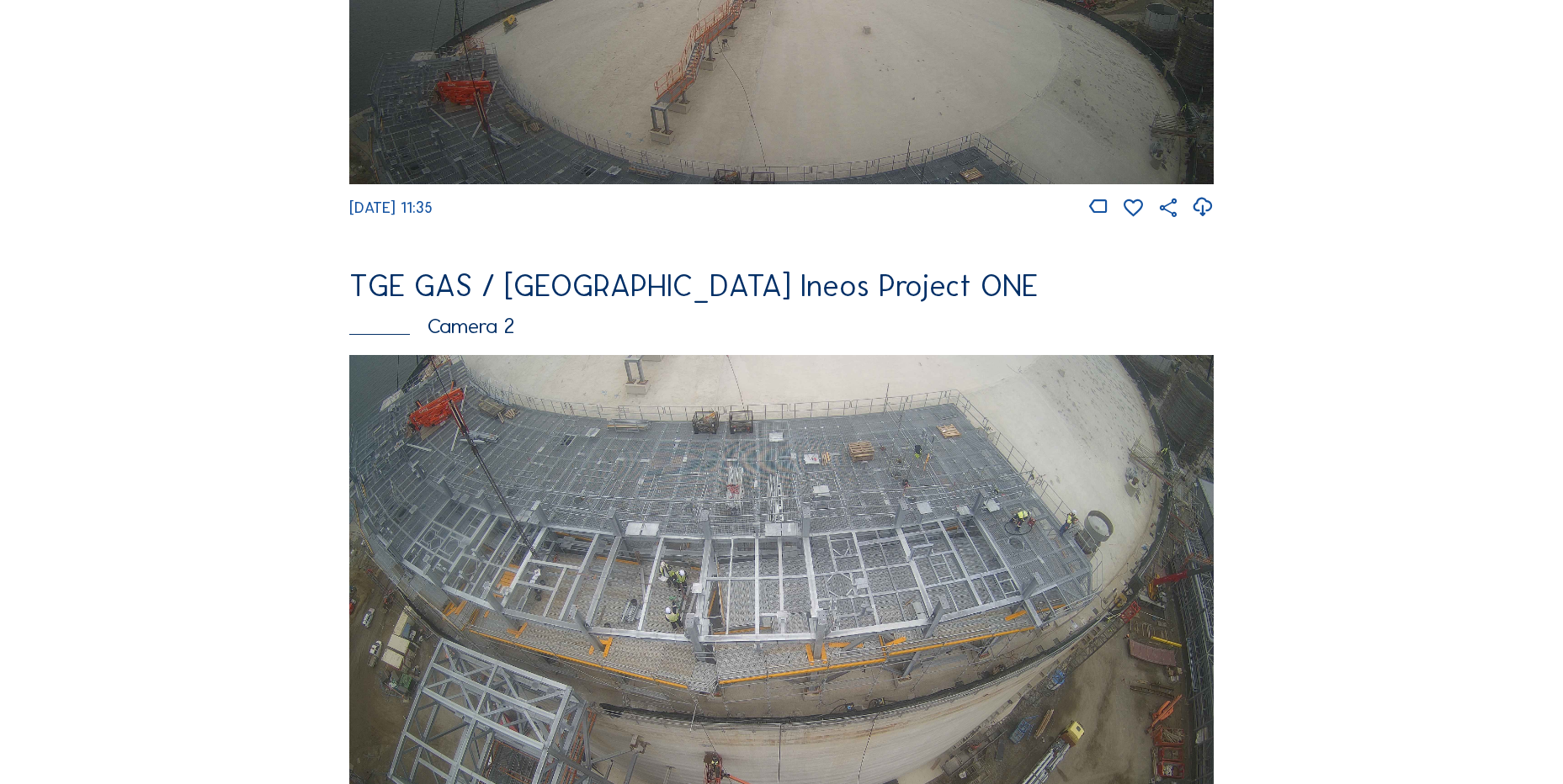
scroll to position [634, 0]
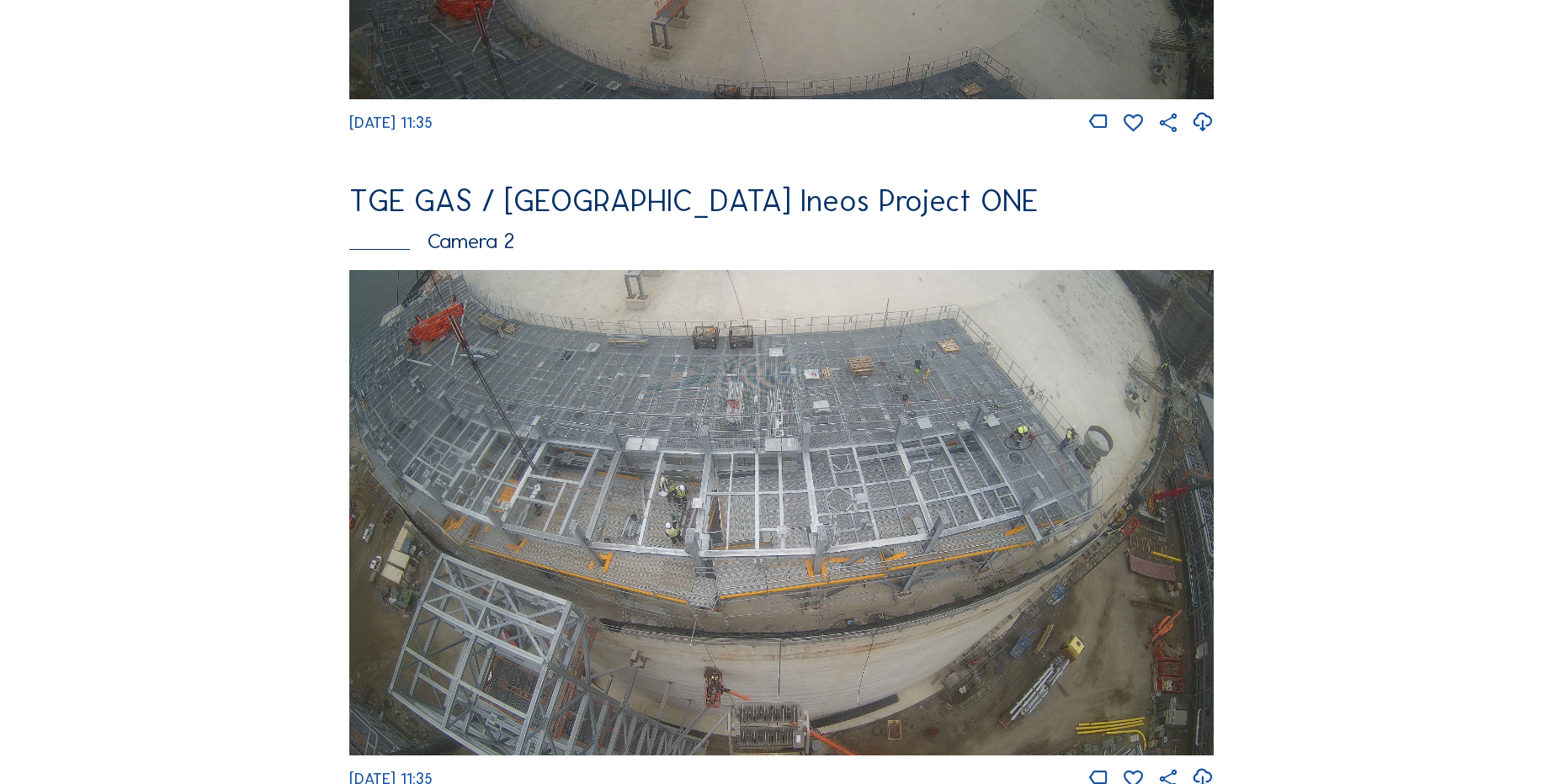
click at [627, 491] on img at bounding box center [781, 513] width 864 height 486
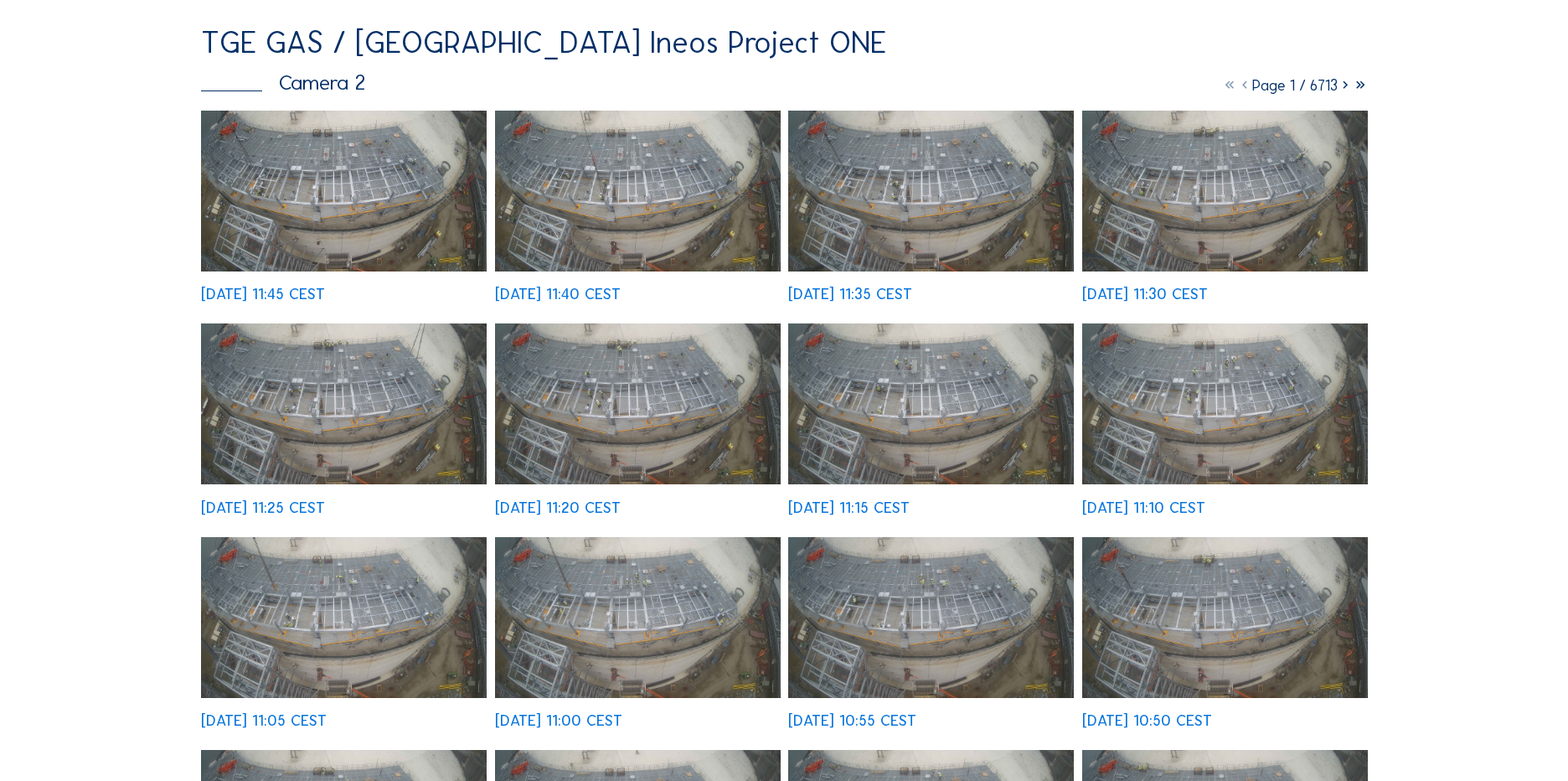
scroll to position [167, 0]
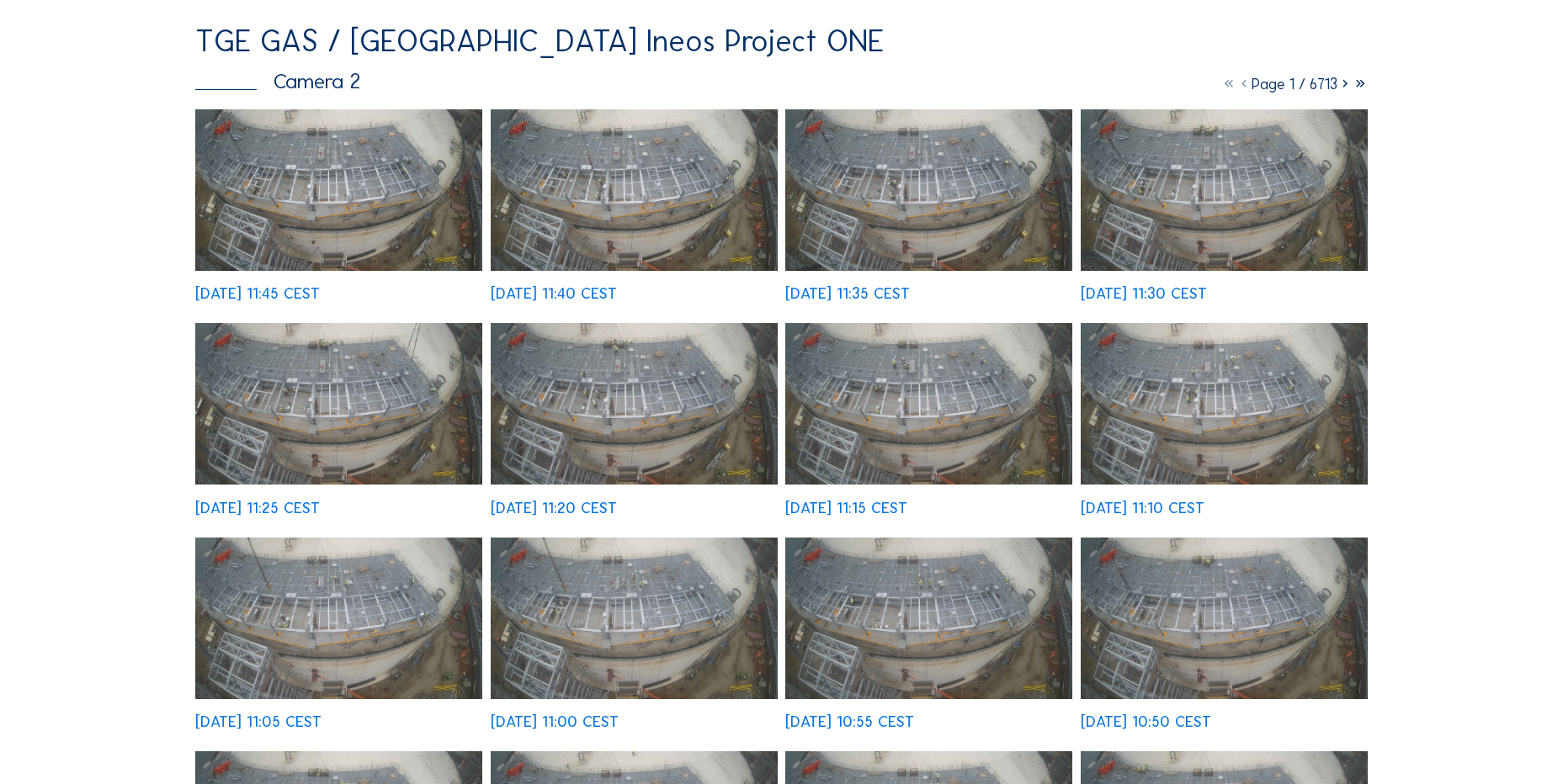
click at [306, 424] on img at bounding box center [339, 404] width 287 height 161
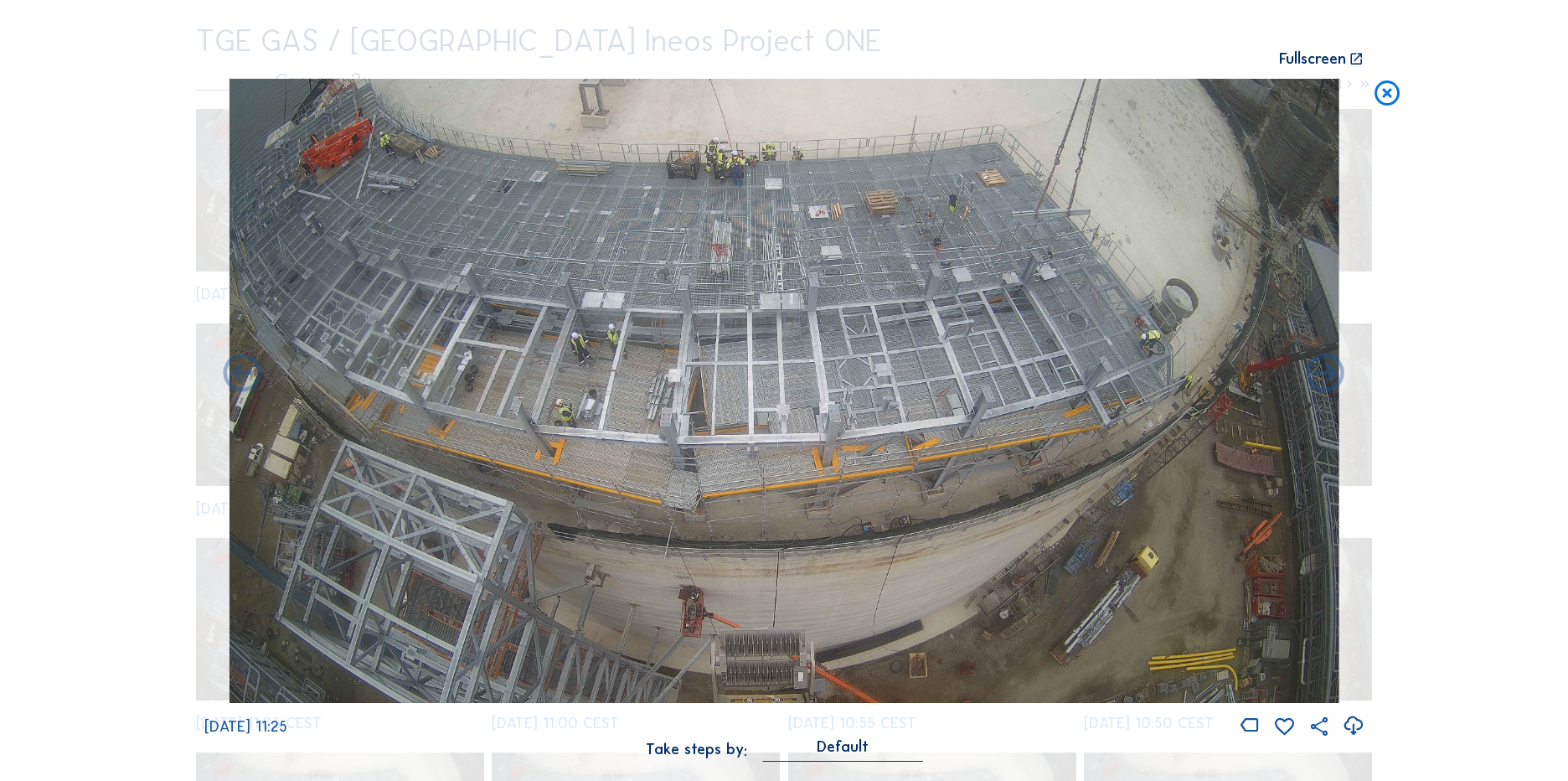
click at [1359, 734] on icon at bounding box center [1353, 726] width 22 height 27
